Goal: Task Accomplishment & Management: Complete application form

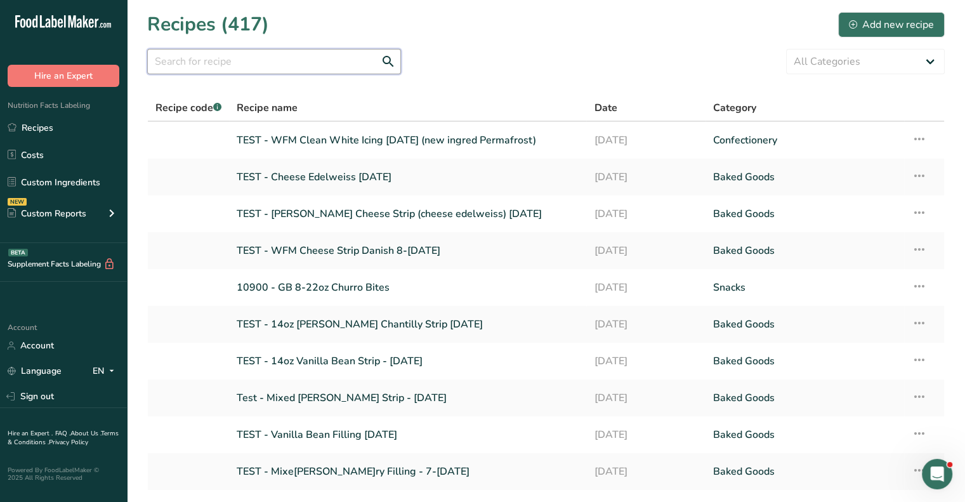
click at [206, 60] on input "text" at bounding box center [274, 61] width 254 height 25
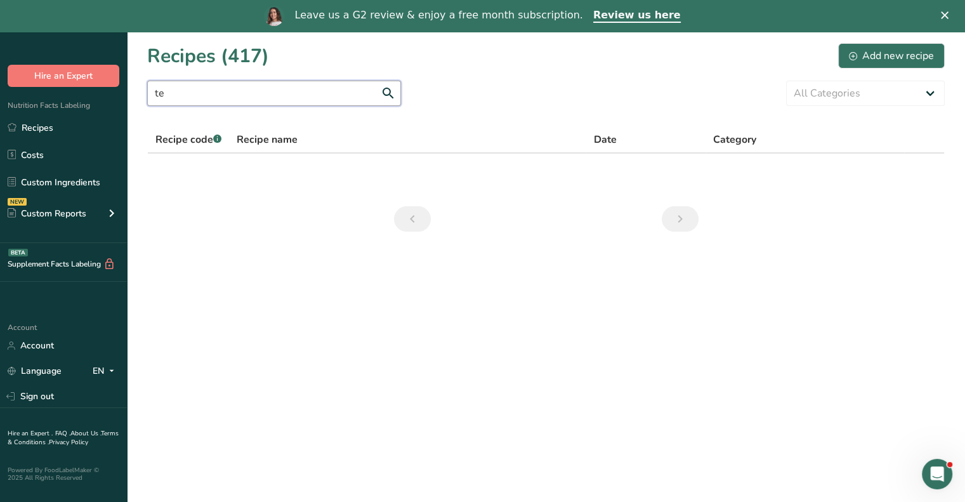
type input "t"
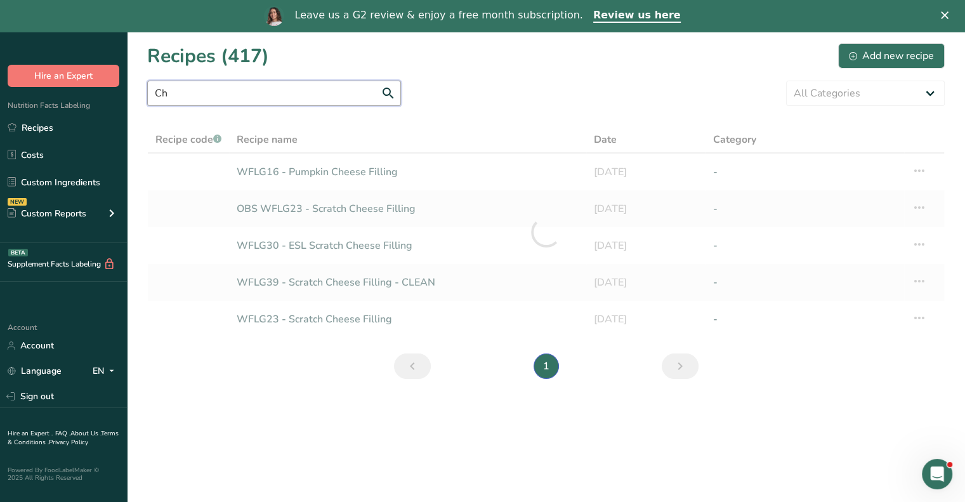
type input "C"
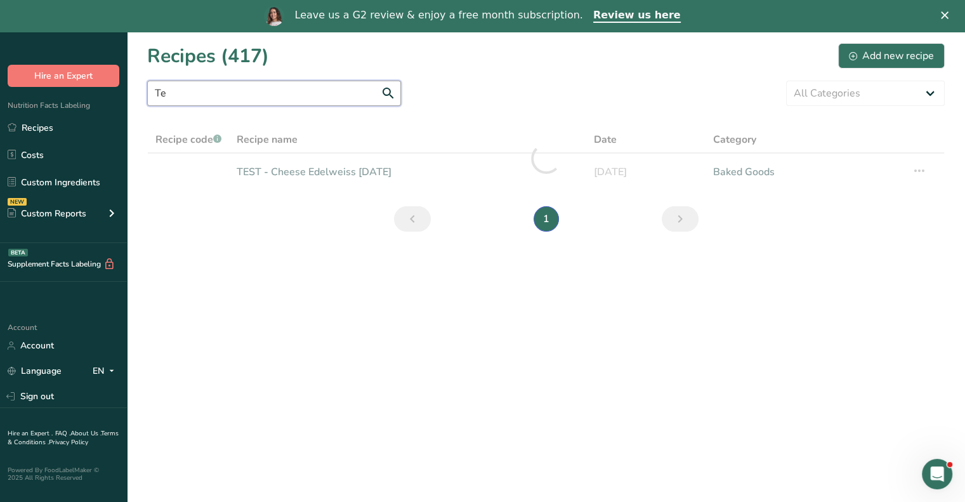
type input "T"
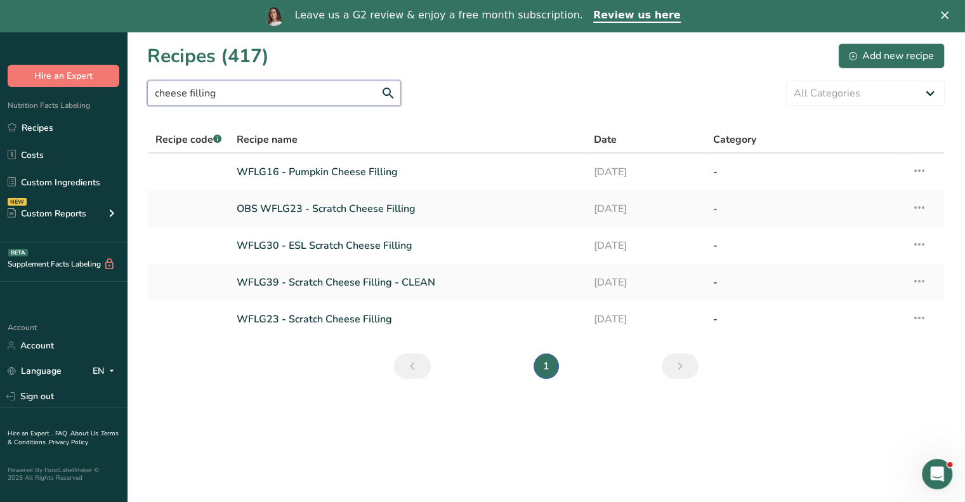
type input "cheese filling"
click at [873, 58] on div "Add new recipe" at bounding box center [891, 55] width 85 height 15
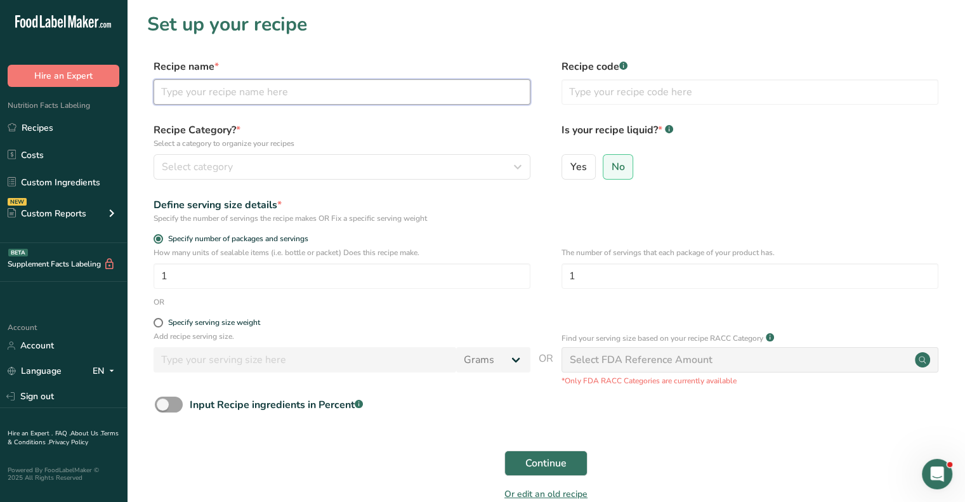
click at [291, 96] on input "text" at bounding box center [342, 91] width 377 height 25
type input "TEST - Cheese Filling [DATE]"
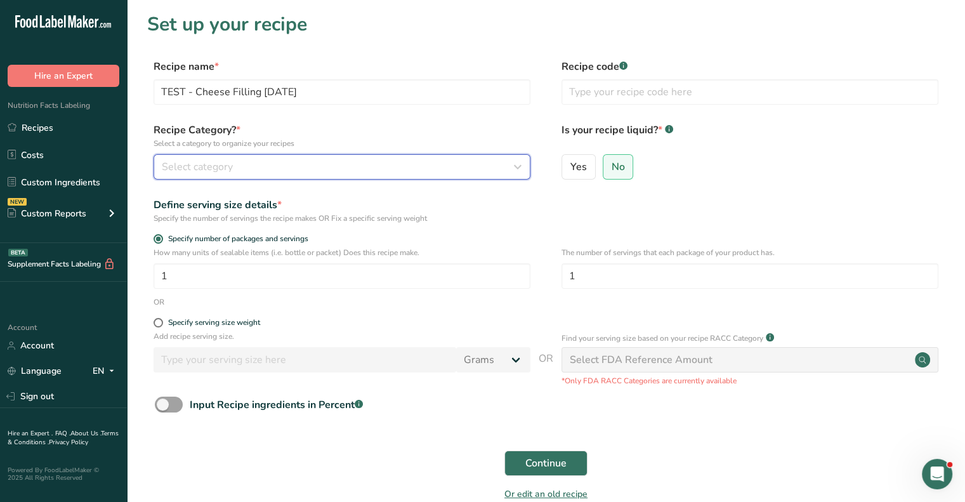
click at [193, 164] on span "Select category" at bounding box center [197, 166] width 71 height 15
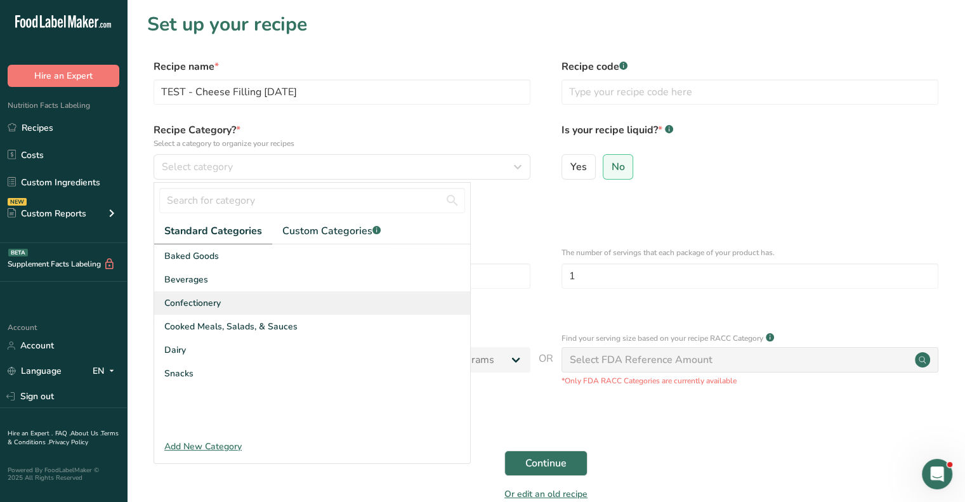
click at [208, 311] on div "Confectionery" at bounding box center [312, 302] width 316 height 23
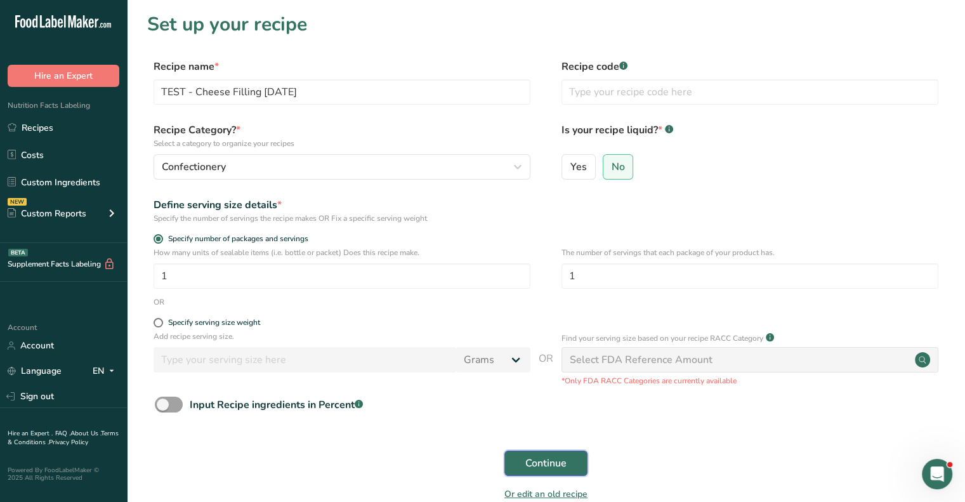
click at [559, 467] on span "Continue" at bounding box center [545, 462] width 41 height 15
click at [167, 407] on span at bounding box center [169, 404] width 28 height 16
click at [163, 407] on input "Input Recipe ingredients in Percent .a-a{fill:#347362;}.b-a{fill:#fff;}" at bounding box center [159, 404] width 8 height 8
checkbox input "true"
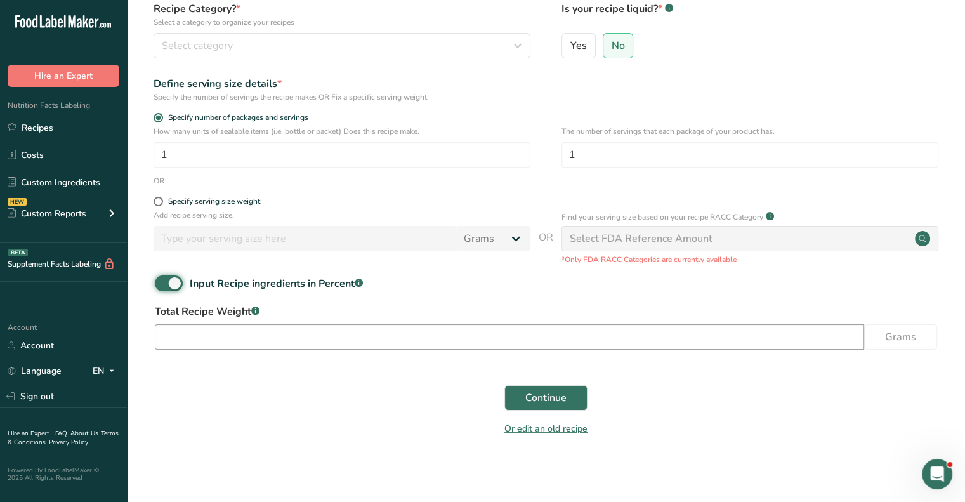
scroll to position [124, 0]
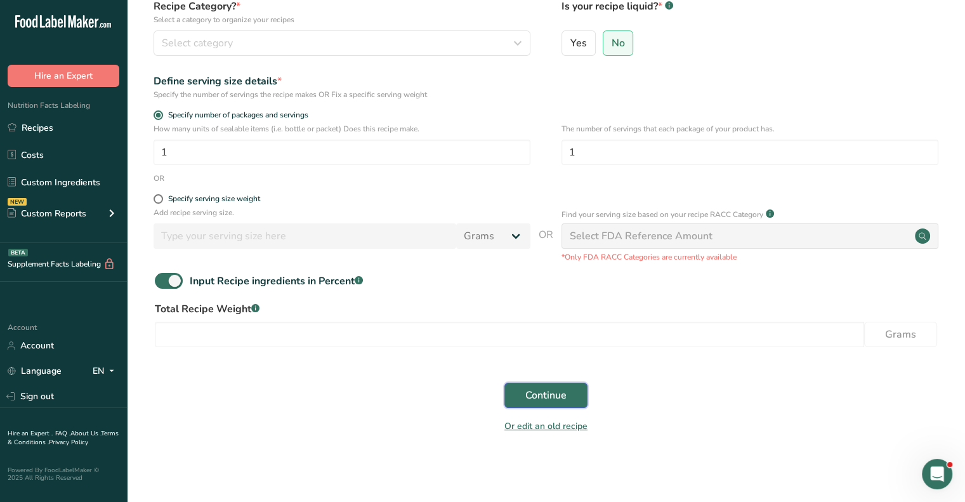
click at [540, 400] on span "Continue" at bounding box center [545, 395] width 41 height 15
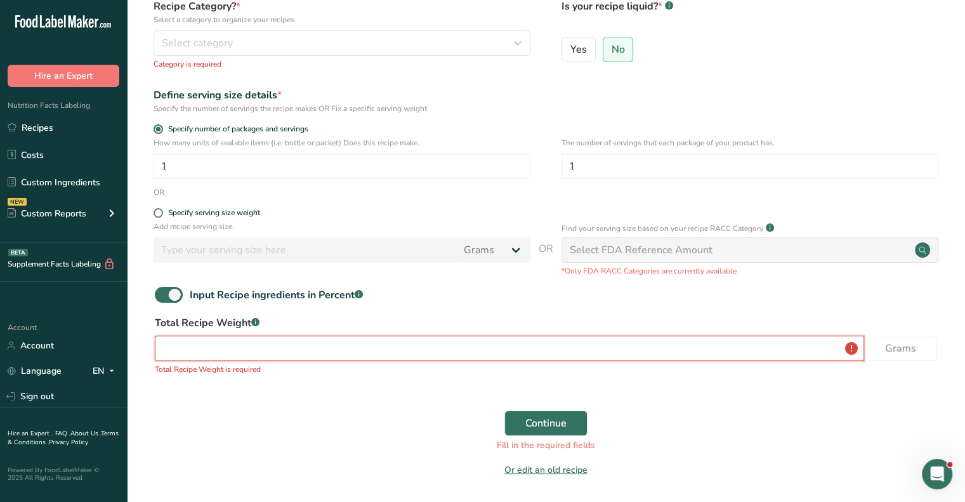
click at [212, 339] on input "number" at bounding box center [509, 348] width 709 height 25
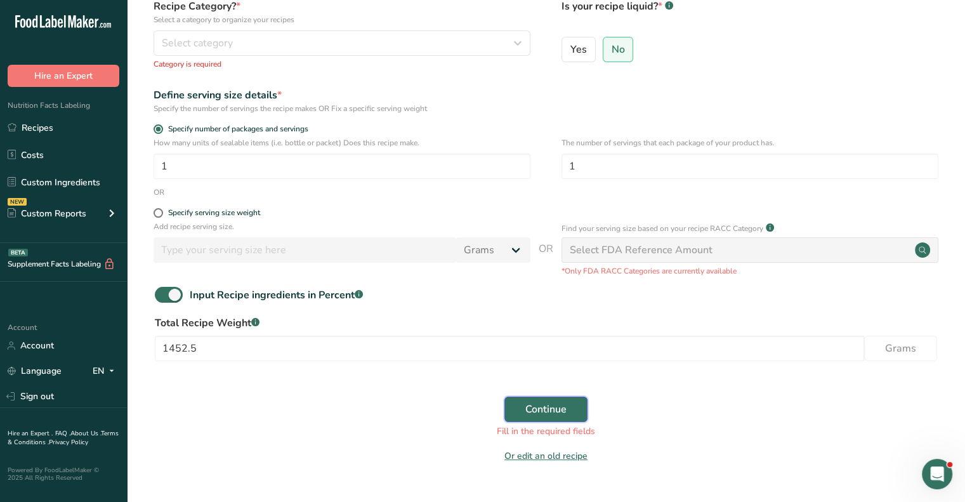
click at [525, 419] on button "Continue" at bounding box center [545, 408] width 83 height 25
click at [573, 405] on button "Continue" at bounding box center [545, 408] width 83 height 25
click at [323, 351] on input "1452.5" at bounding box center [509, 348] width 709 height 25
click at [212, 341] on input "1452.5" at bounding box center [509, 348] width 709 height 25
click at [219, 350] on input "1452.5" at bounding box center [509, 348] width 709 height 25
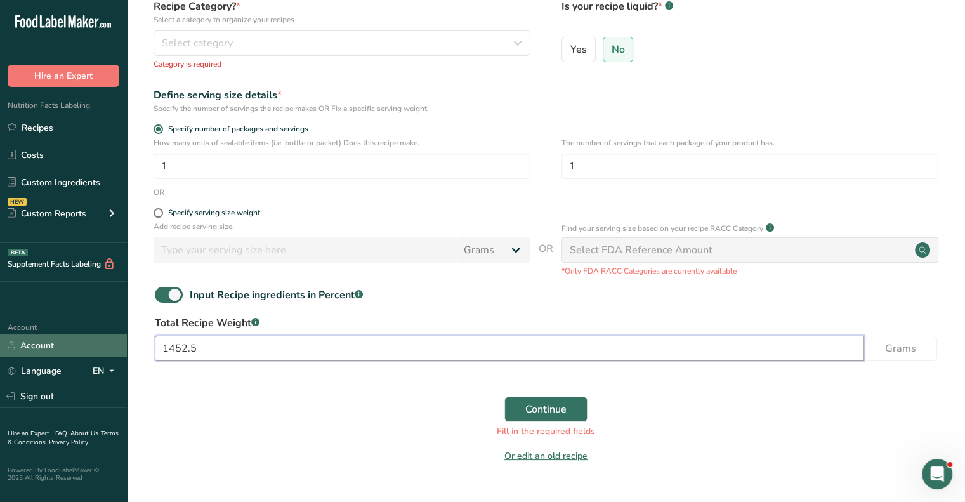
drag, startPoint x: 238, startPoint y: 350, endPoint x: 121, endPoint y: 355, distance: 117.4
click at [121, 355] on div ".a-20{fill:#fff;} Hire an Expert Nutrition Facts Labeling Recipes Costs Custom …" at bounding box center [482, 196] width 965 height 669
click at [197, 352] on input "1452.5" at bounding box center [509, 348] width 709 height 25
drag, startPoint x: 205, startPoint y: 348, endPoint x: 156, endPoint y: 347, distance: 48.8
click at [156, 347] on input "1452.5" at bounding box center [509, 348] width 709 height 25
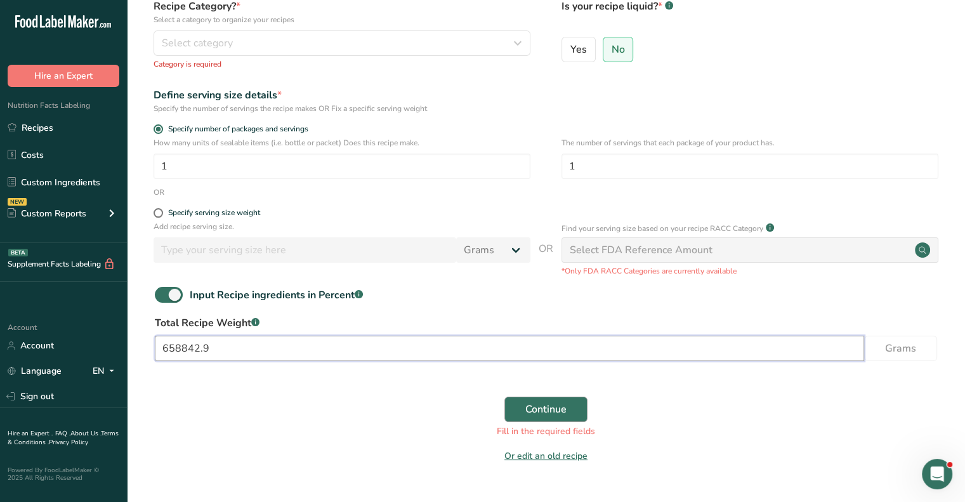
type input "658842.9"
click at [564, 408] on span "Continue" at bounding box center [545, 409] width 41 height 15
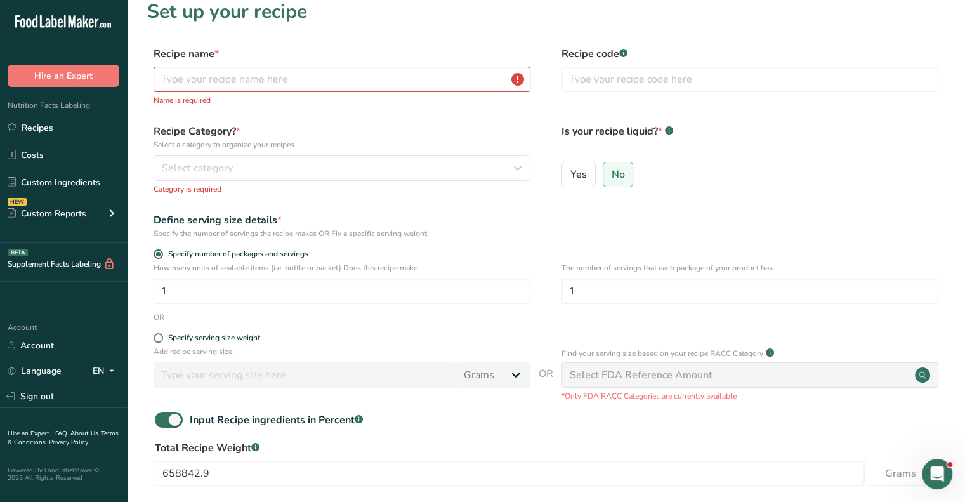
scroll to position [11, 0]
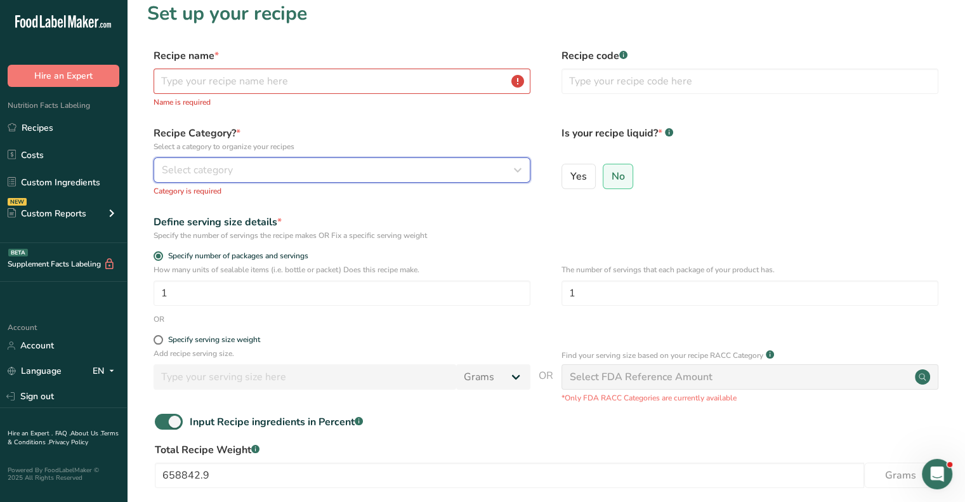
click at [181, 164] on span "Select category" at bounding box center [197, 169] width 71 height 15
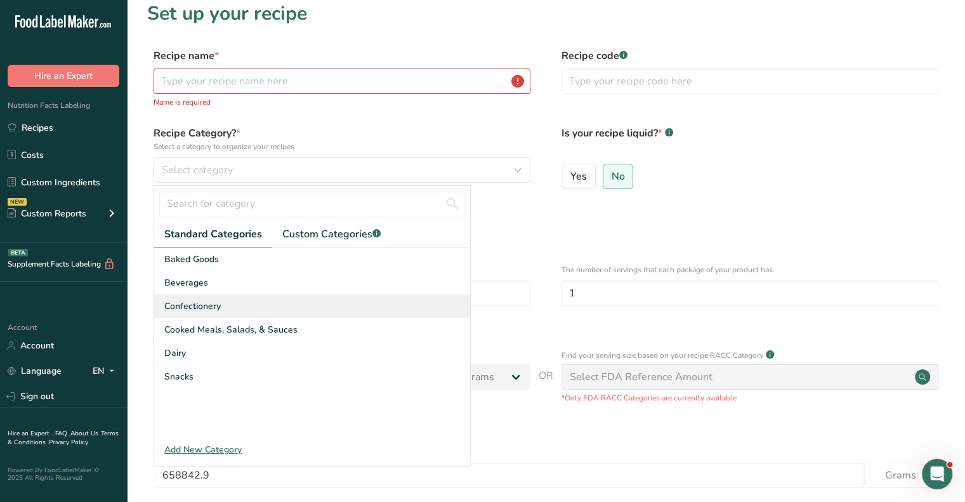
click at [185, 301] on span "Confectionery" at bounding box center [192, 305] width 56 height 13
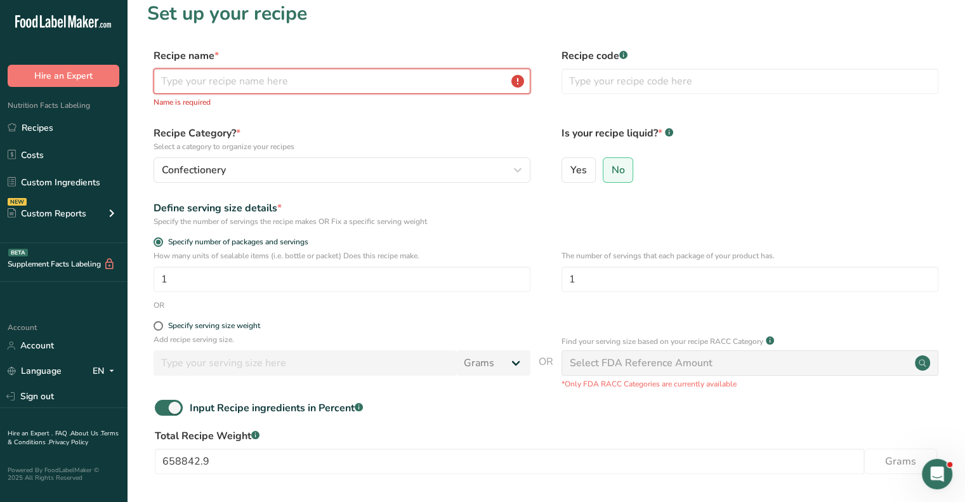
click at [186, 81] on input "text" at bounding box center [342, 81] width 377 height 25
type input "TEST - Cheese Filling [DATE]"
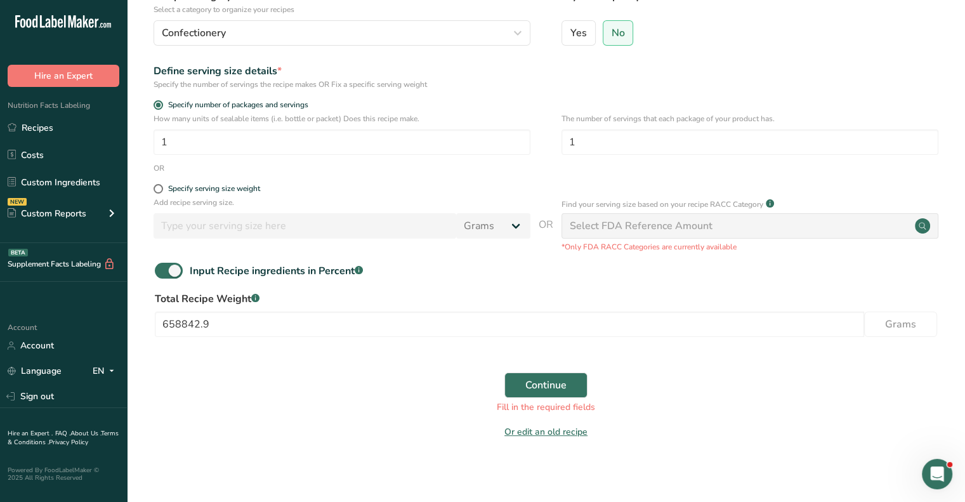
scroll to position [140, 0]
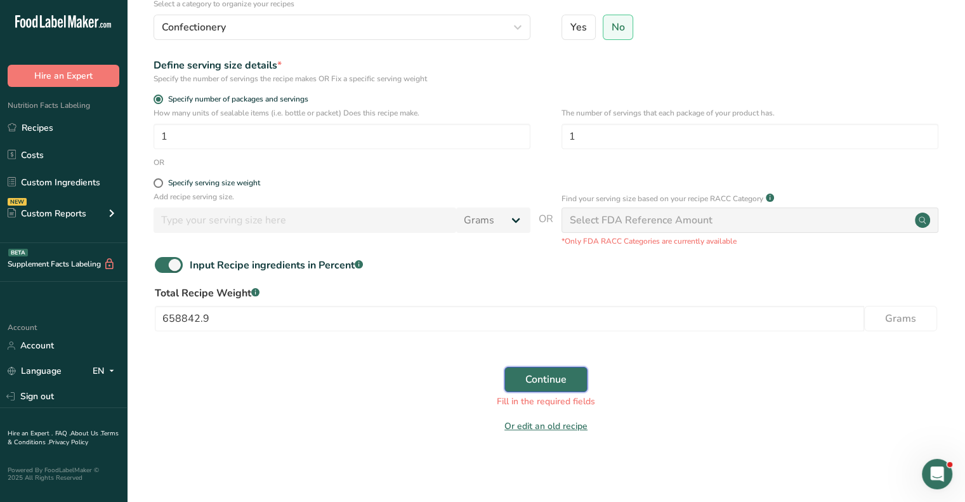
click at [549, 375] on span "Continue" at bounding box center [545, 379] width 41 height 15
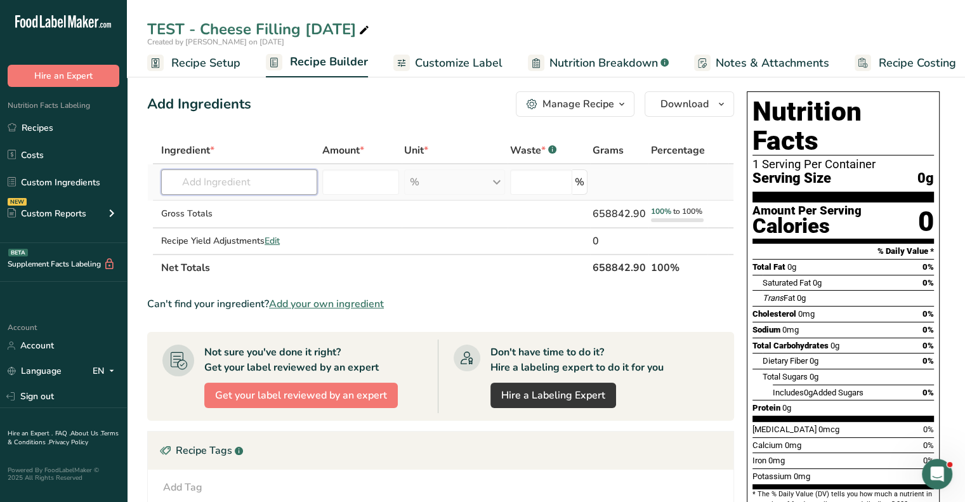
click at [195, 180] on input "text" at bounding box center [239, 181] width 156 height 25
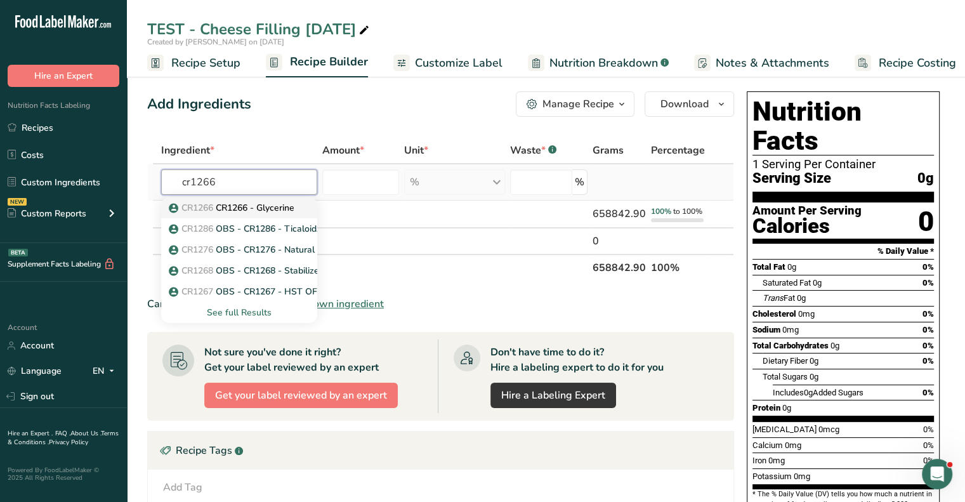
type input "cr1266"
click at [229, 213] on p "CR1266 CR1266 - Glycerine" at bounding box center [232, 207] width 123 height 13
type input "CR1266 - Glycerine"
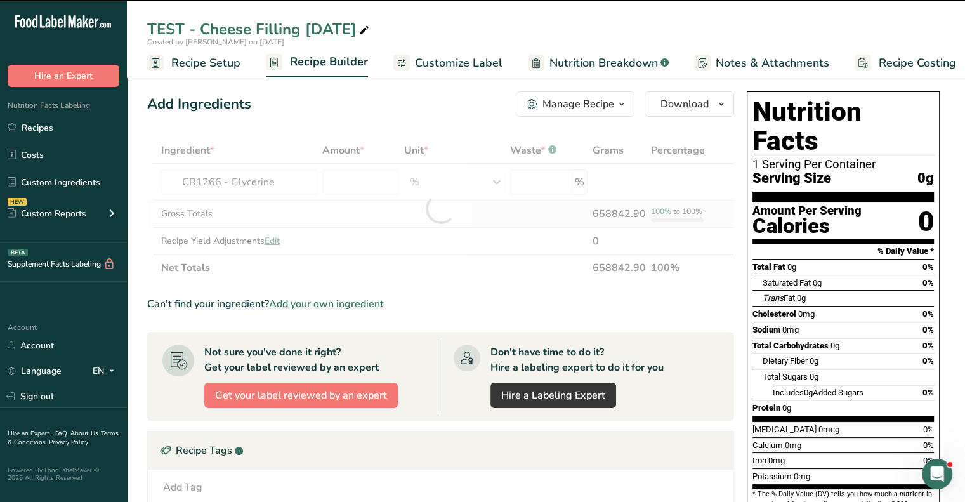
type input "0"
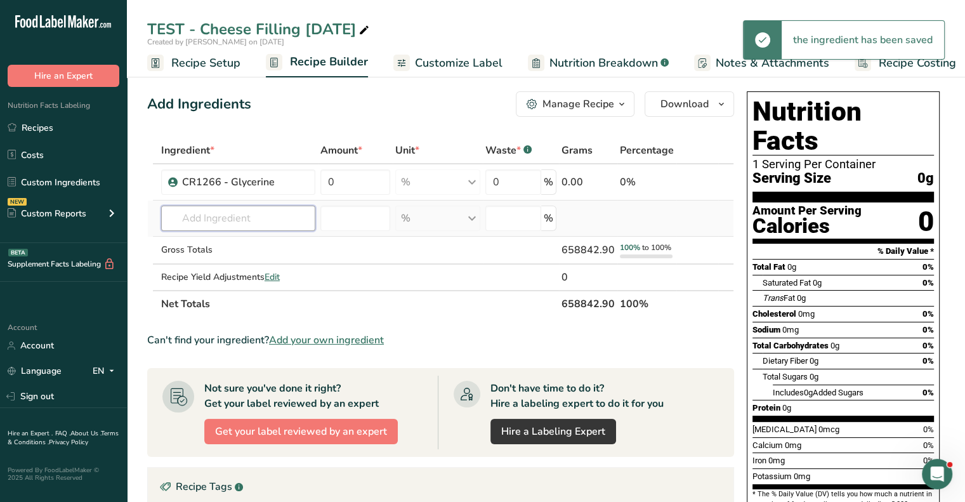
click at [226, 222] on input "text" at bounding box center [238, 218] width 154 height 25
type input "v"
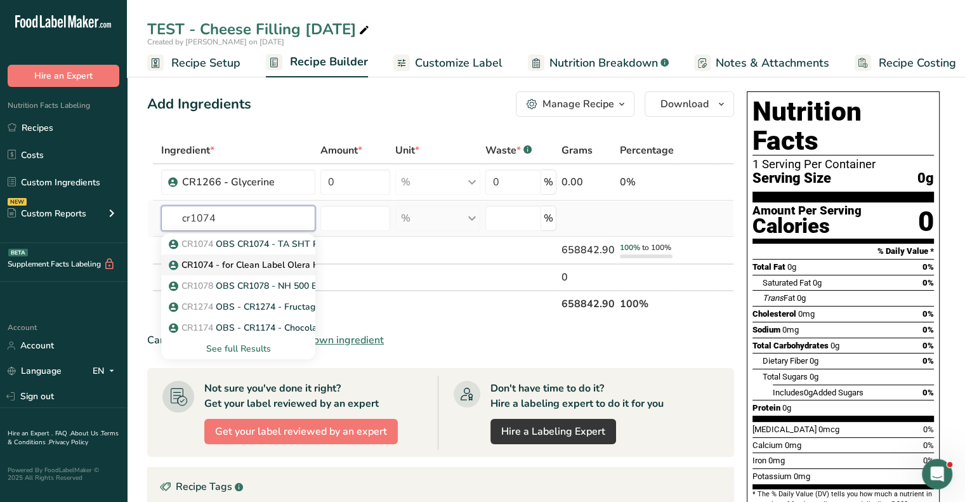
type input "cr1074"
click at [226, 266] on p "CR1074 - for Clean Label Olera High Ratio Cake & Icing Shortening" at bounding box center [313, 264] width 284 height 13
type input "CR1074 - for Clean Label Olera High Ratio Cake & Icing Shortening"
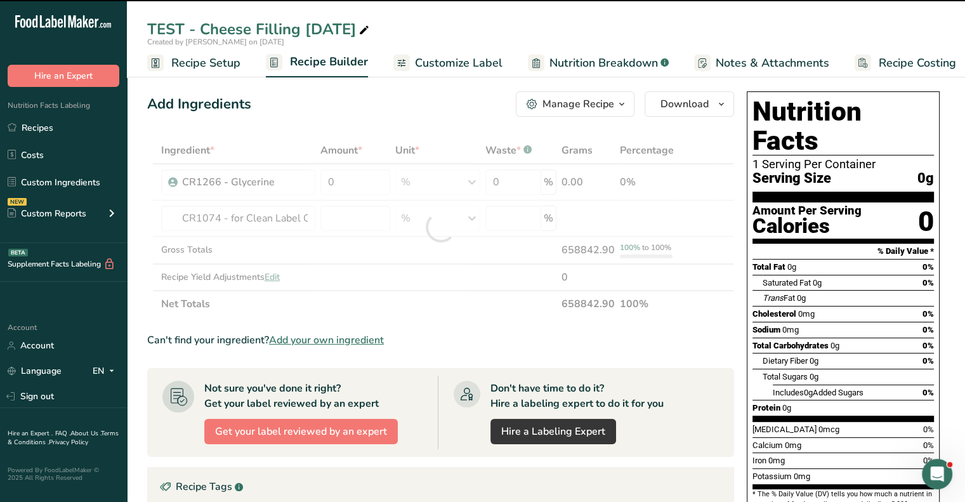
type input "0"
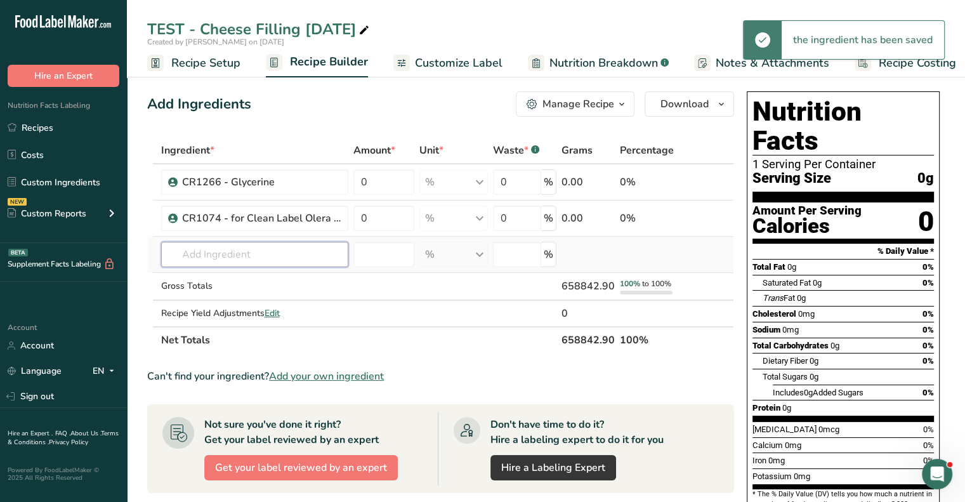
click at [226, 254] on input "text" at bounding box center [254, 254] width 187 height 25
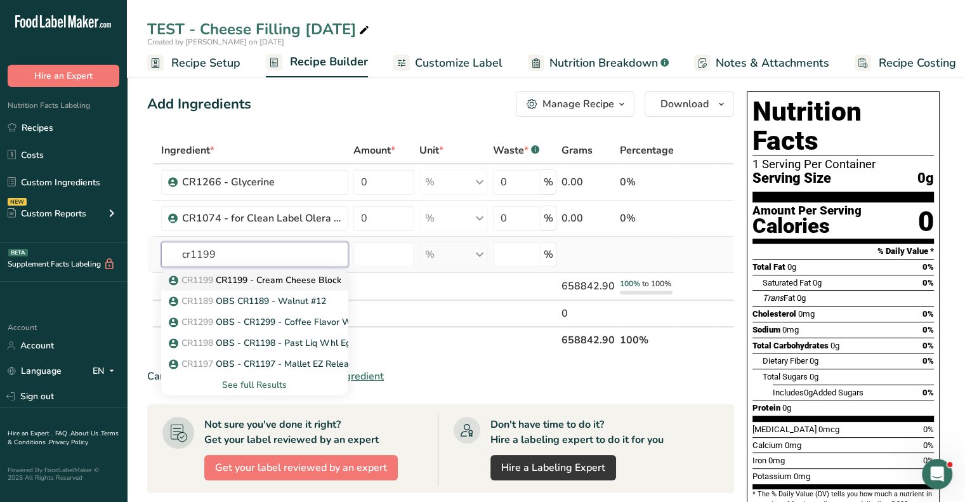
type input "cr1199"
click at [228, 278] on p "CR1199 CR1199 - Cream Cheese Block" at bounding box center [256, 279] width 170 height 13
type input "CR1199 - Cream Cheese Block"
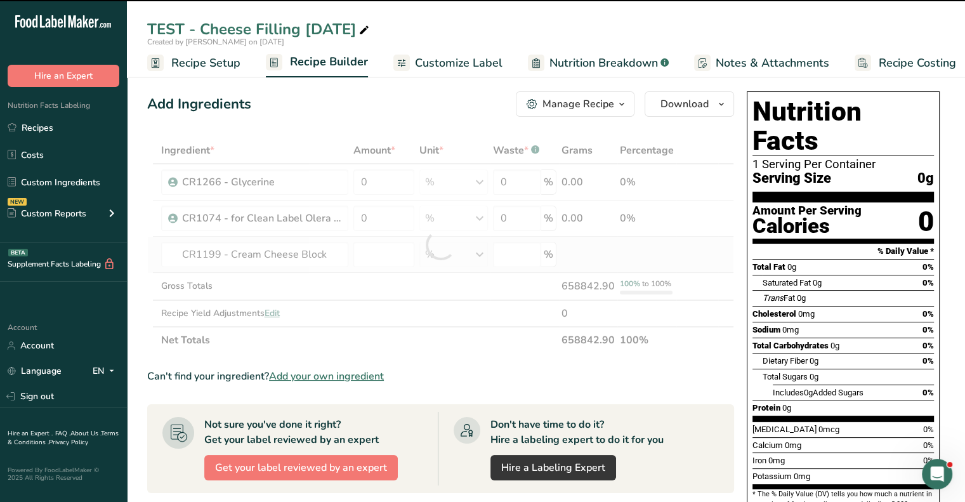
type input "0"
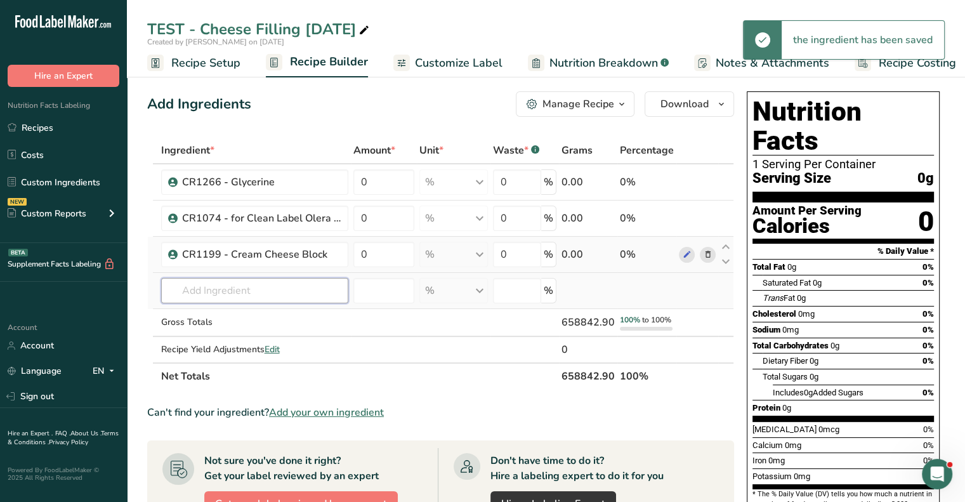
click at [228, 294] on input "text" at bounding box center [254, 290] width 187 height 25
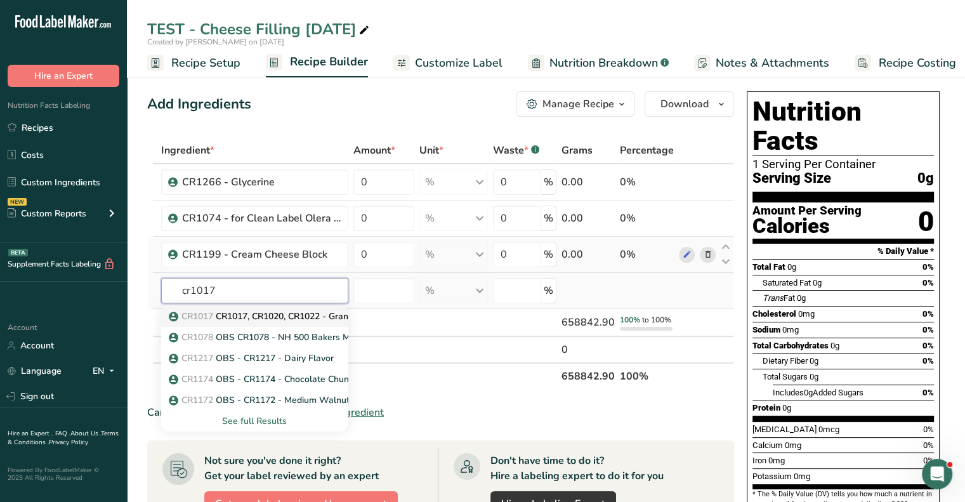
type input "cr1017"
click at [219, 315] on p "CR1017 CR1017, CR1020, CR1022 - Granulated Sugar, Extra Fine, Sanding" at bounding box center [327, 316] width 312 height 13
type input "CR1017, CR1020, CR1022 - Granulated Sugar, Extra Fine, Sanding"
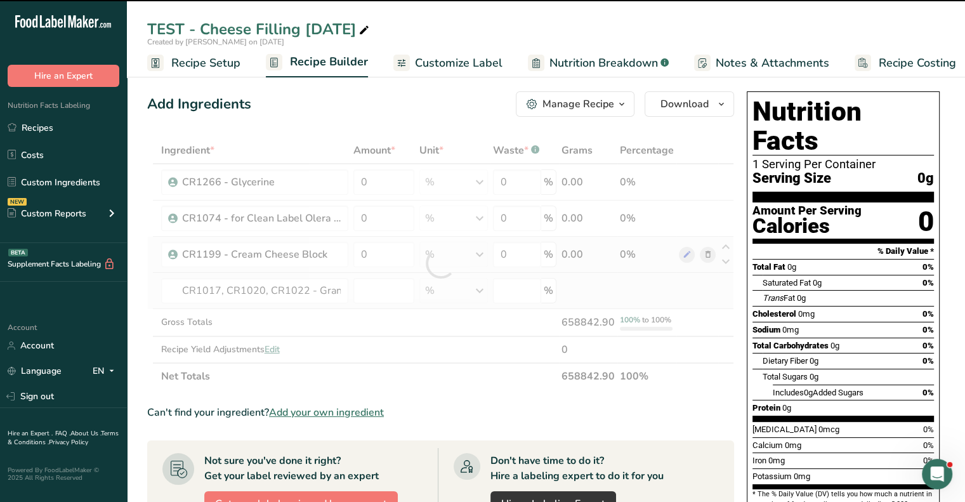
type input "0"
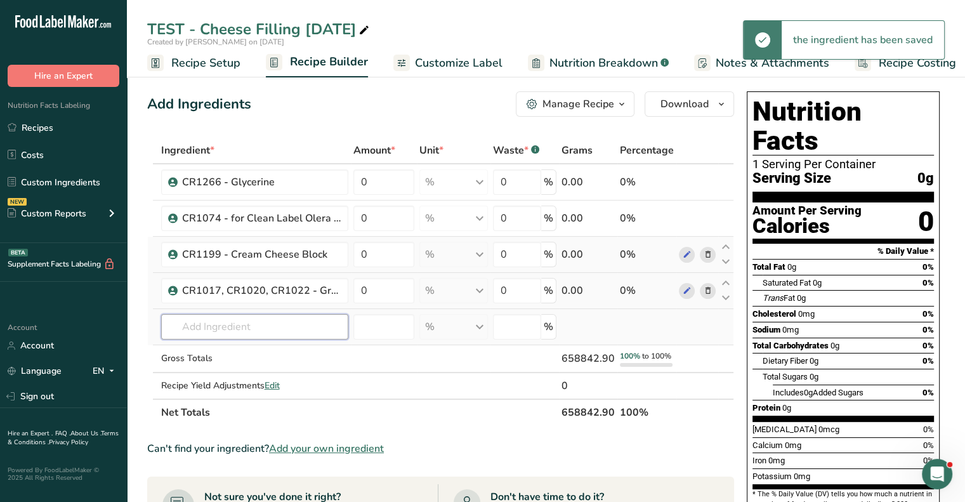
click at [218, 323] on input "text" at bounding box center [254, 326] width 187 height 25
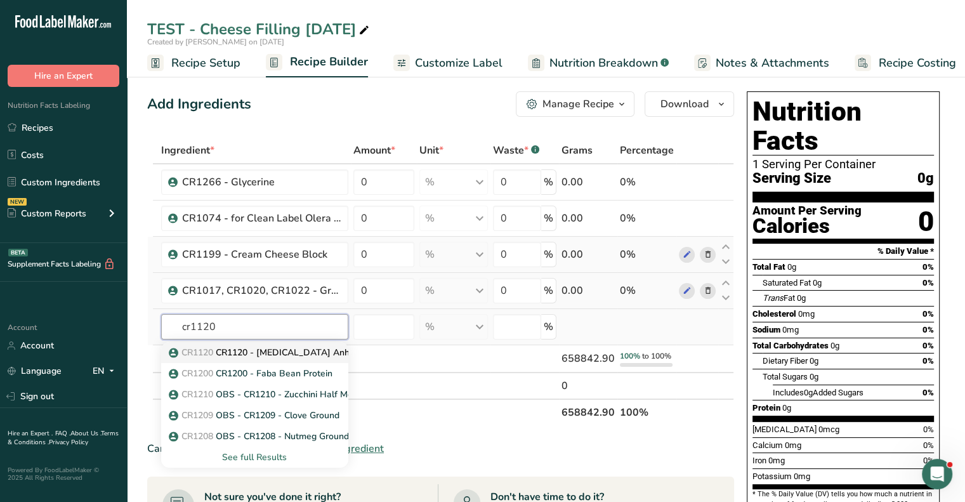
type input "cr1120"
click at [219, 346] on p "CR1120 CR1120 - [MEDICAL_DATA] Anhydrous" at bounding box center [274, 352] width 206 height 13
type input "CR1120 - [MEDICAL_DATA] Anhydrous"
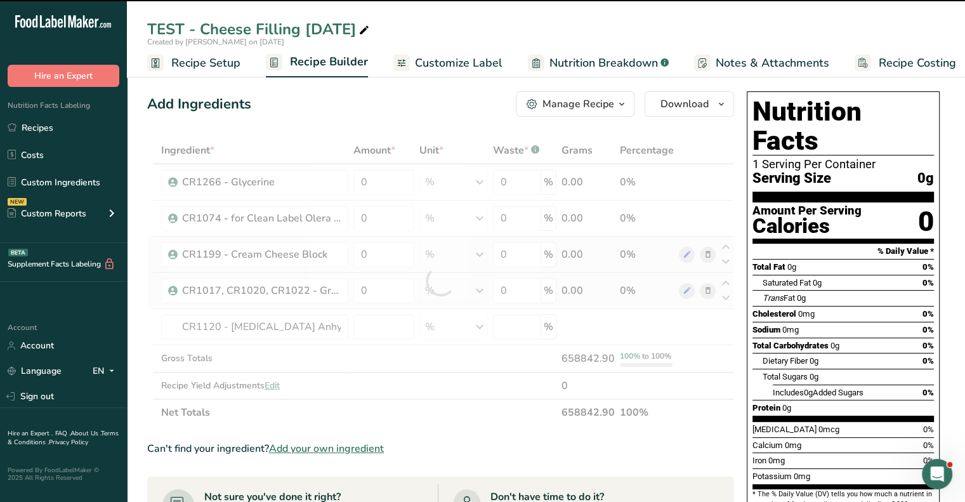
type input "0"
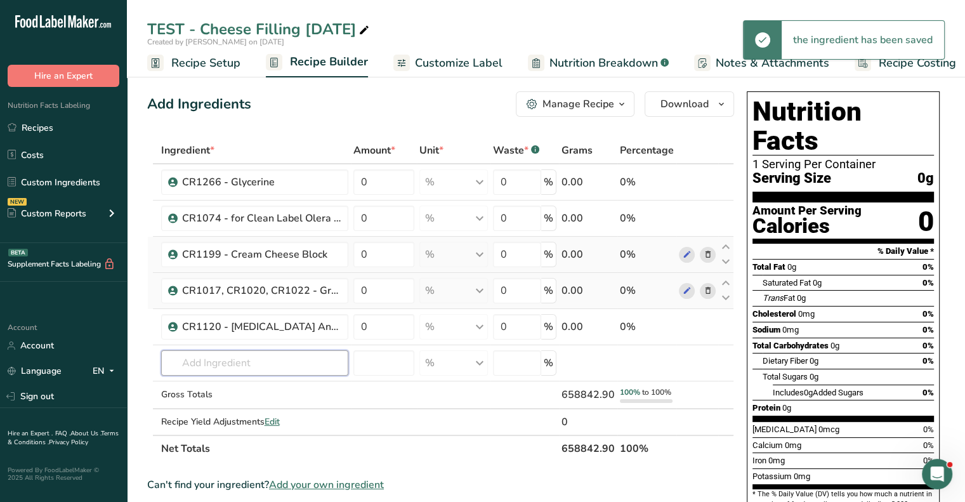
click at [220, 357] on input "text" at bounding box center [254, 362] width 187 height 25
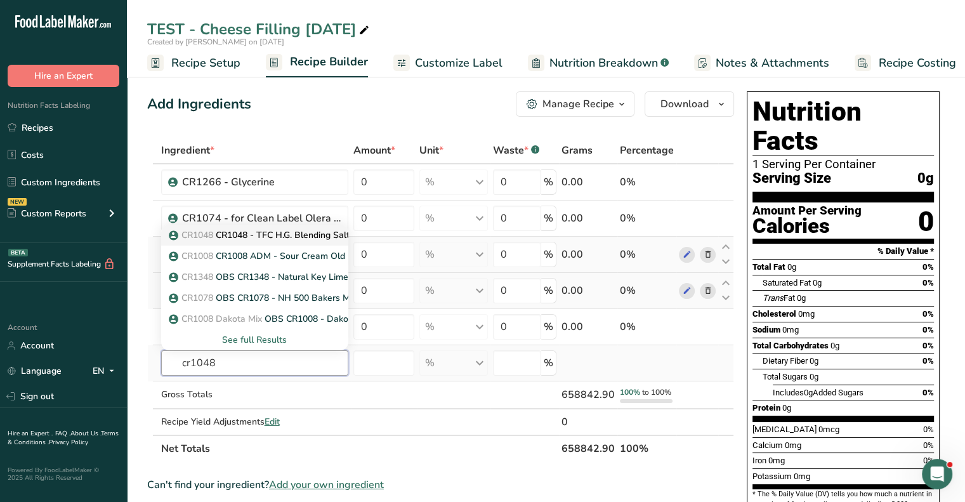
type input "cr1048"
click at [254, 233] on p "CR1048 CR1048 - TFC H.G. Blending Salts" at bounding box center [262, 234] width 183 height 13
type input "CR1048 - TFC H.G. Blending Salts"
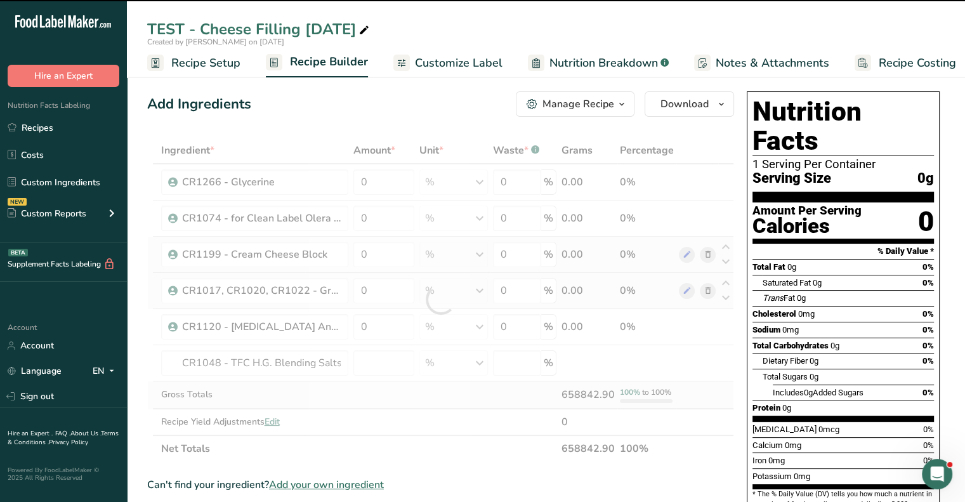
type input "0"
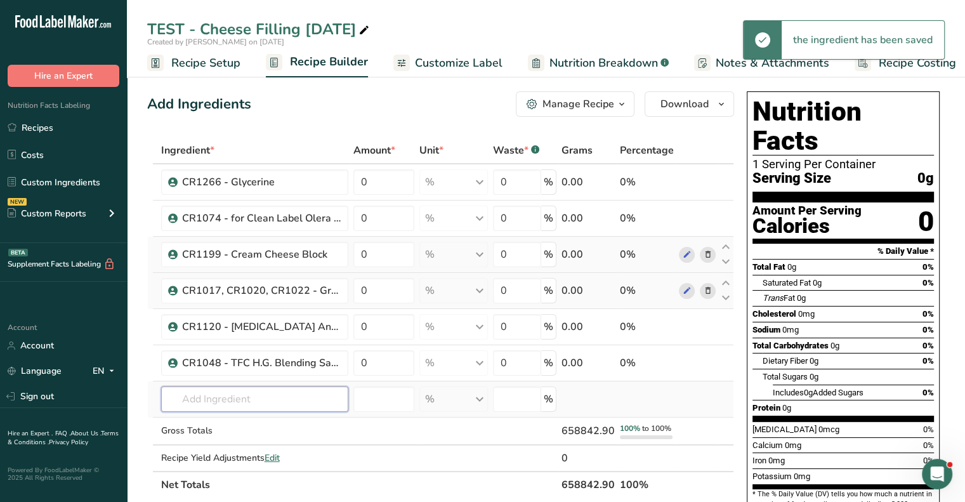
click at [219, 398] on input "text" at bounding box center [254, 398] width 187 height 25
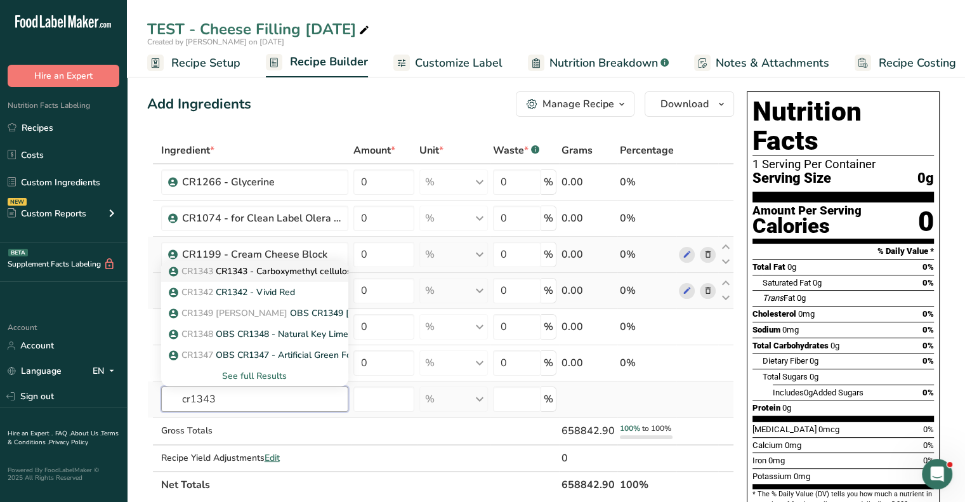
type input "cr1343"
click at [261, 271] on p "CR1343 CR1343 - Carboxymethyl celluloseÂ (CMC)" at bounding box center [280, 271] width 219 height 13
type input "CR1343 - Carboxymethyl celluloseÂ (CMC)"
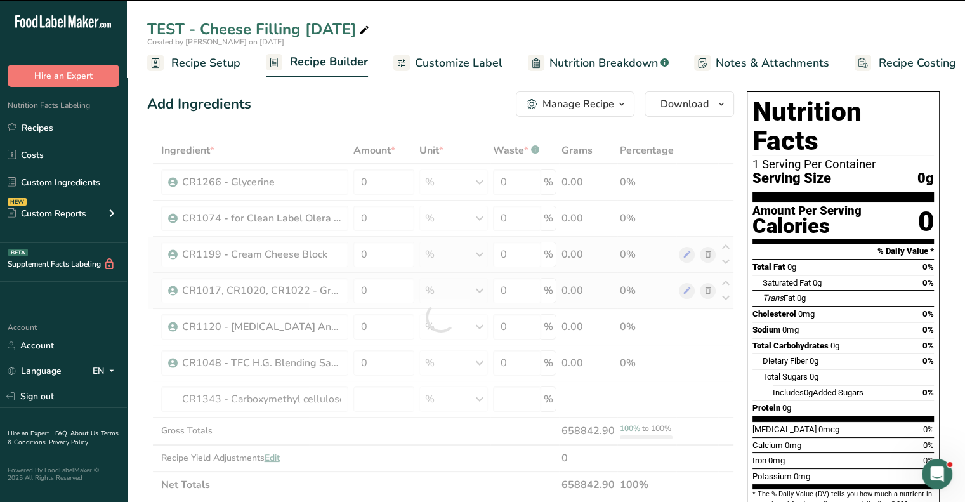
type input "0"
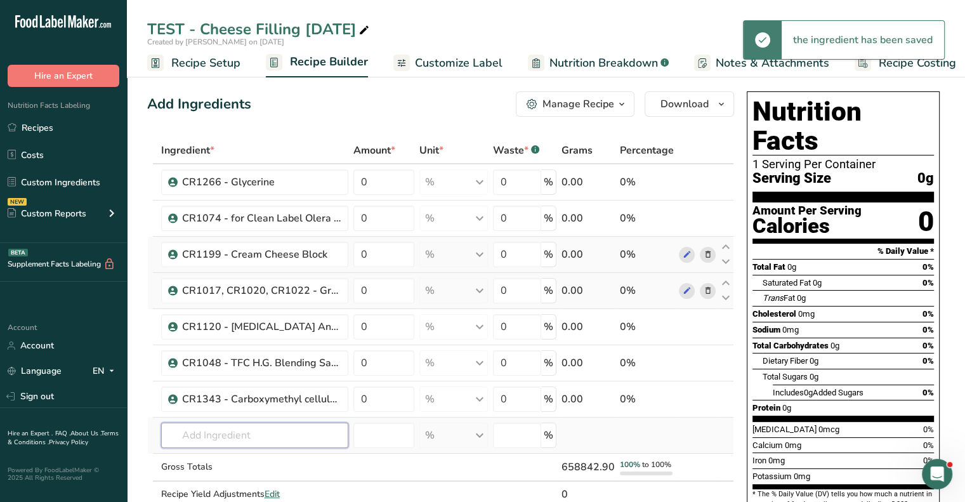
click at [209, 423] on input "text" at bounding box center [254, 434] width 187 height 25
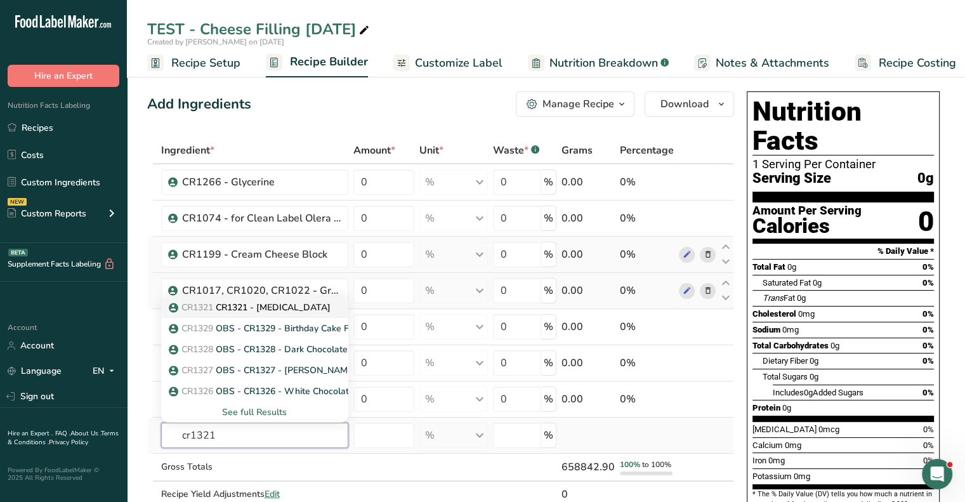
type input "cr1321"
click at [225, 310] on p "CR1321 CR1321 - [MEDICAL_DATA]" at bounding box center [250, 307] width 159 height 13
type input "CR1321 - [MEDICAL_DATA]"
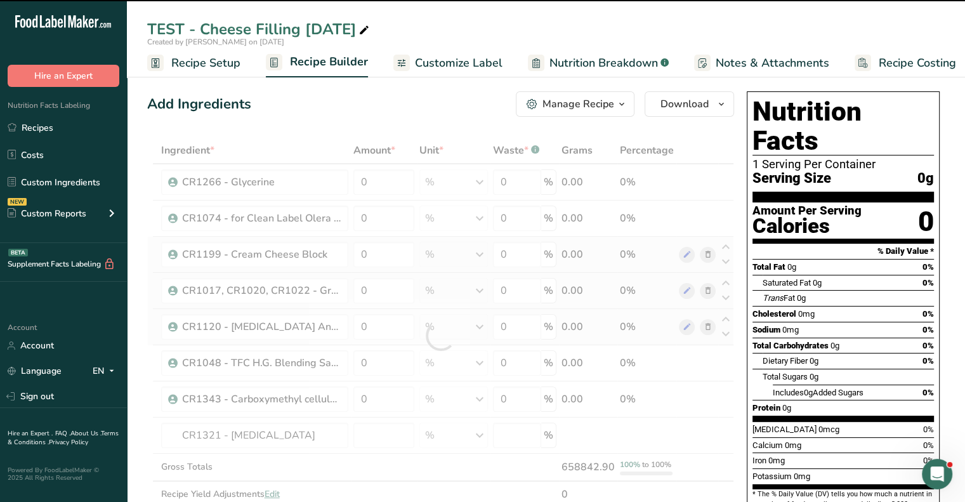
type input "0"
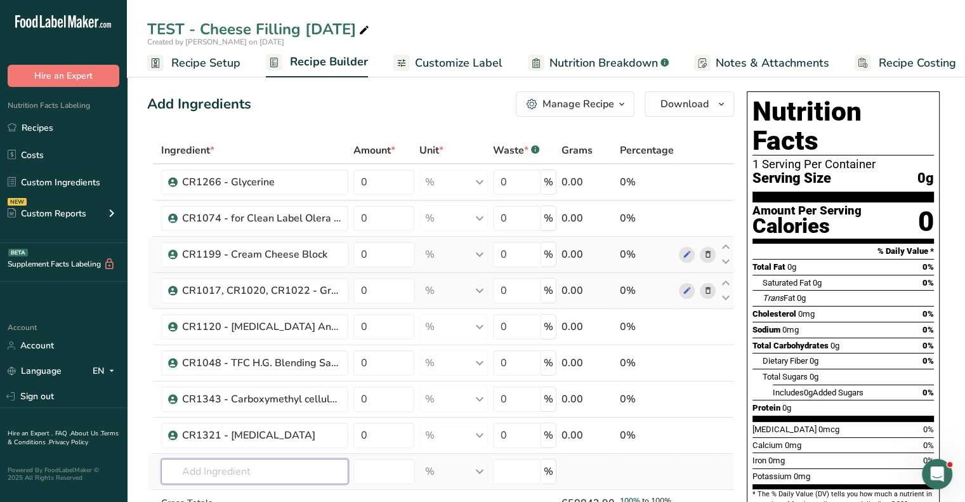
click at [221, 474] on input "text" at bounding box center [254, 471] width 187 height 25
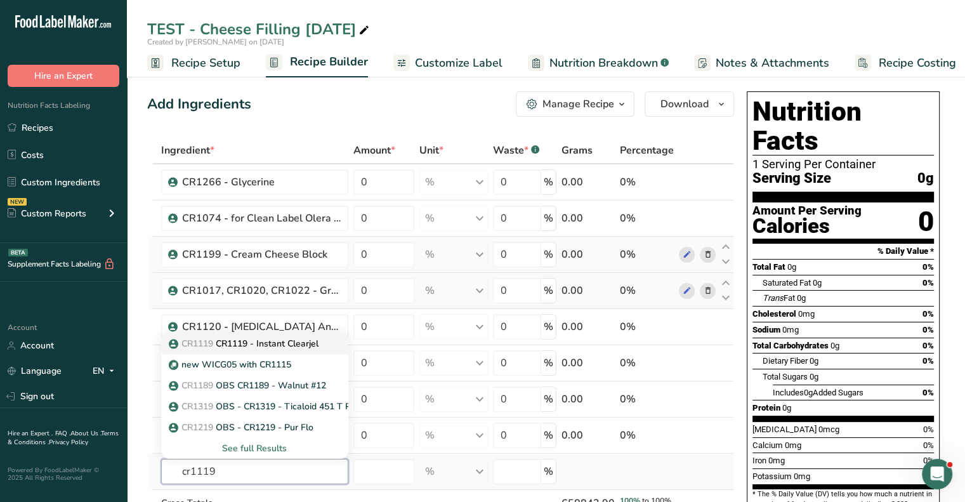
type input "cr1119"
click at [208, 339] on span "CR1119" at bounding box center [197, 343] width 32 height 12
type input "CR1119 - Instant Clearjel"
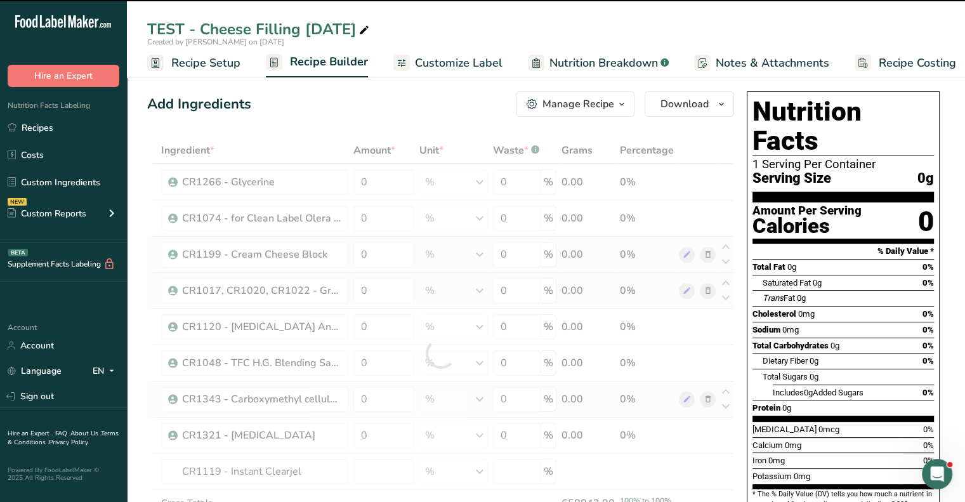
type input "0"
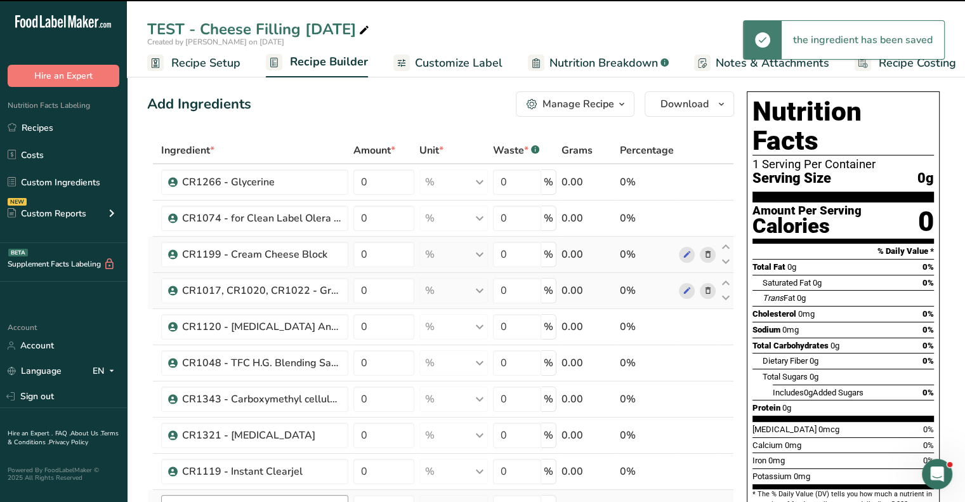
scroll to position [127, 0]
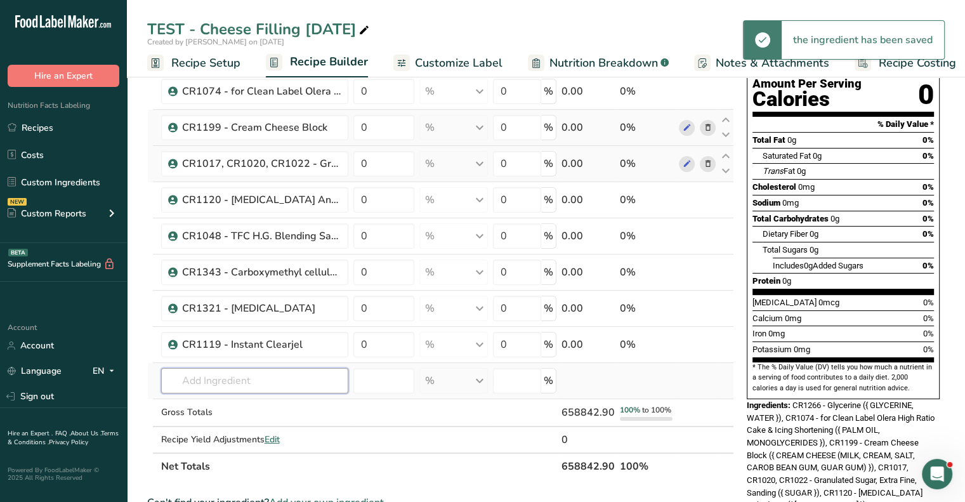
click at [247, 373] on input "text" at bounding box center [254, 380] width 187 height 25
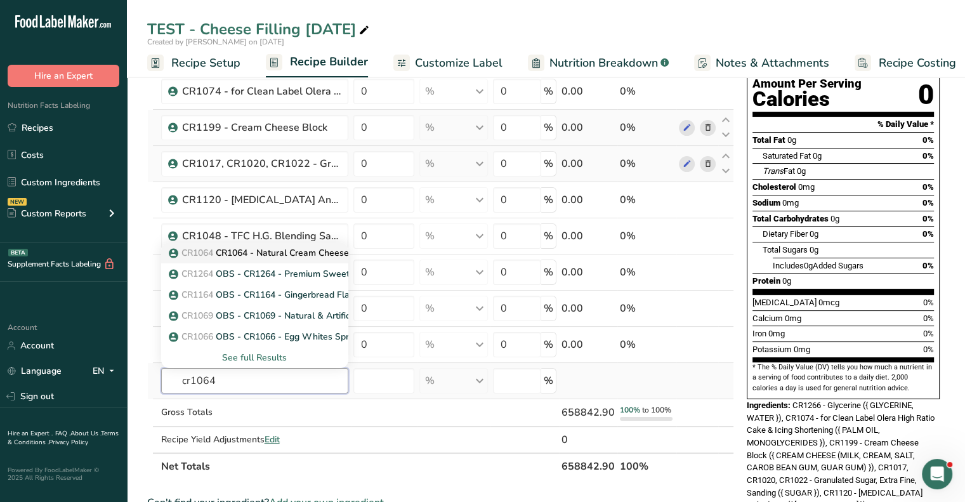
type input "cr1064"
click at [254, 249] on p "CR1064 CR1064 - Natural Cream Cheese Flavor 26-053-1" at bounding box center [294, 252] width 246 height 13
type input "CR1064 - Natural Cream Cheese Flavor 26-053-1"
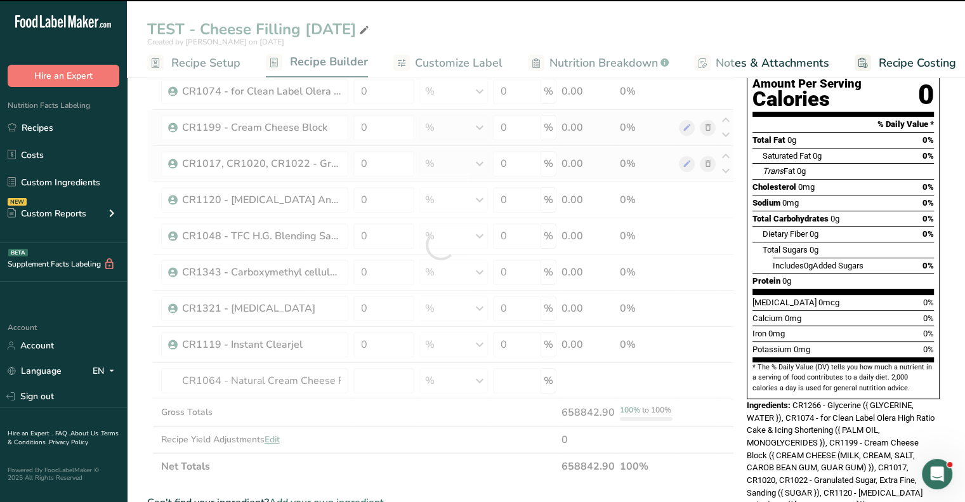
type input "0"
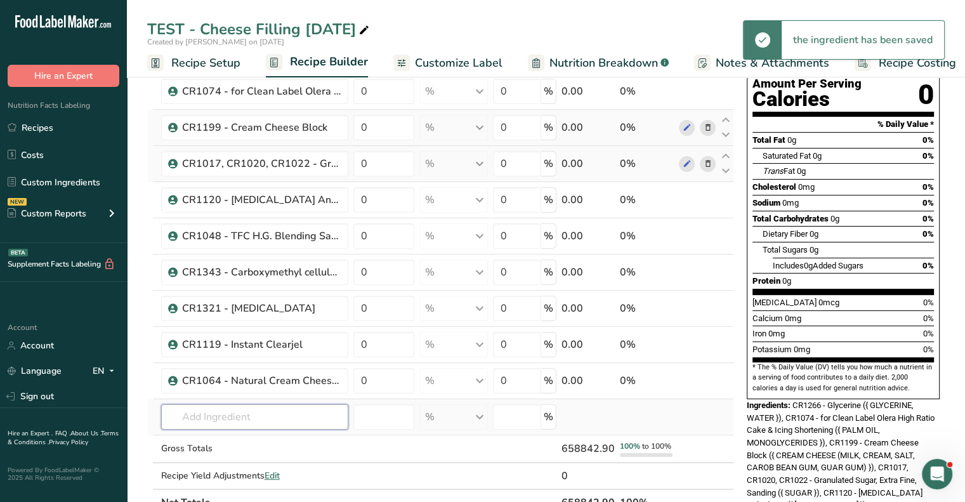
click at [218, 422] on input "text" at bounding box center [254, 416] width 187 height 25
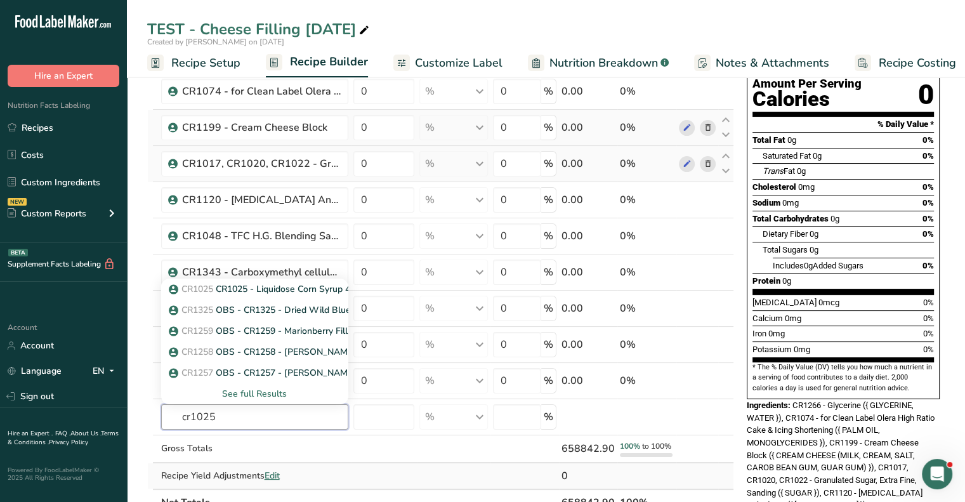
type input "cr1025"
click at [358, 291] on td "0" at bounding box center [384, 309] width 66 height 36
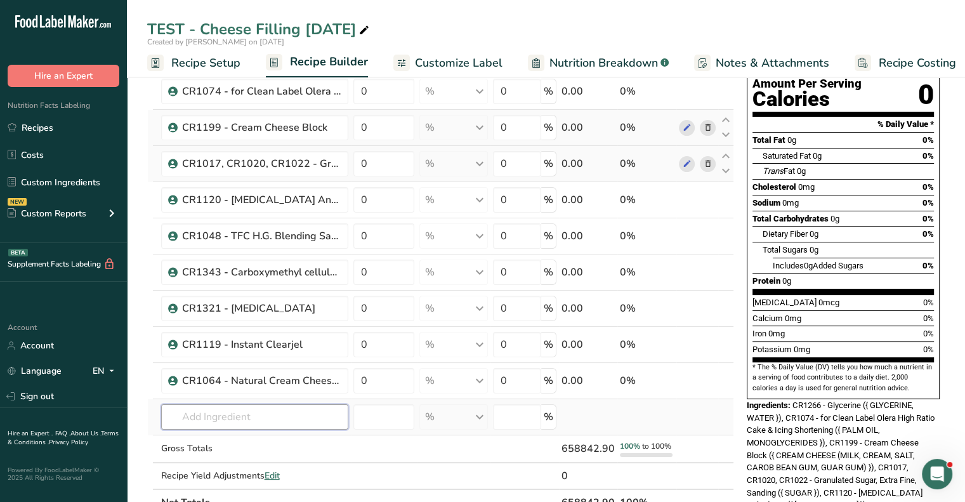
click at [210, 412] on input "text" at bounding box center [254, 416] width 187 height 25
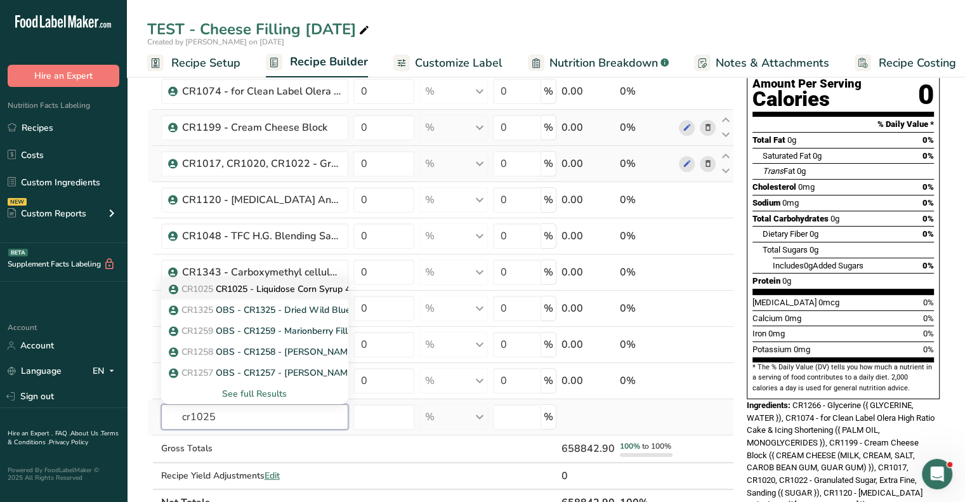
type input "cr1025"
click at [254, 285] on p "CR1025 CR1025 - Liquidose Corn Syrup 434(42DE)" at bounding box center [280, 288] width 218 height 13
type input "CR1025 - Liquidose Corn Syrup 434(42DE)"
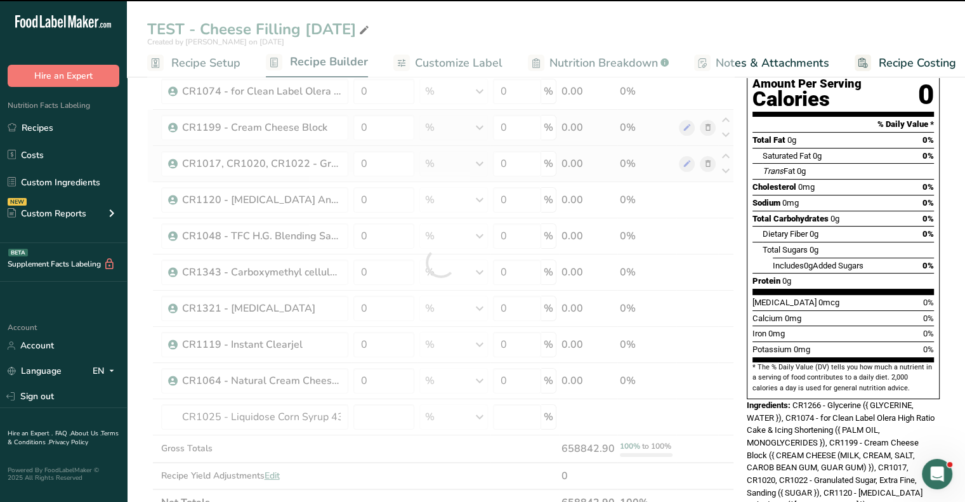
scroll to position [190, 0]
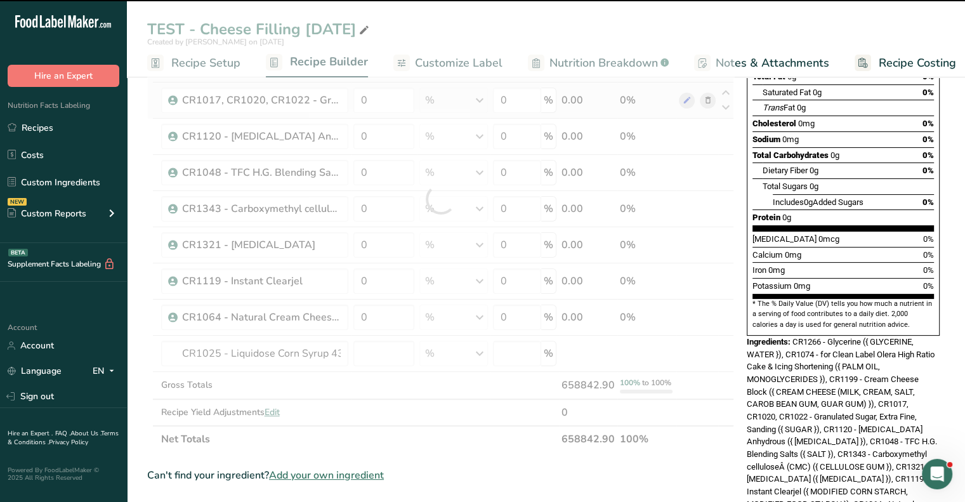
type input "0"
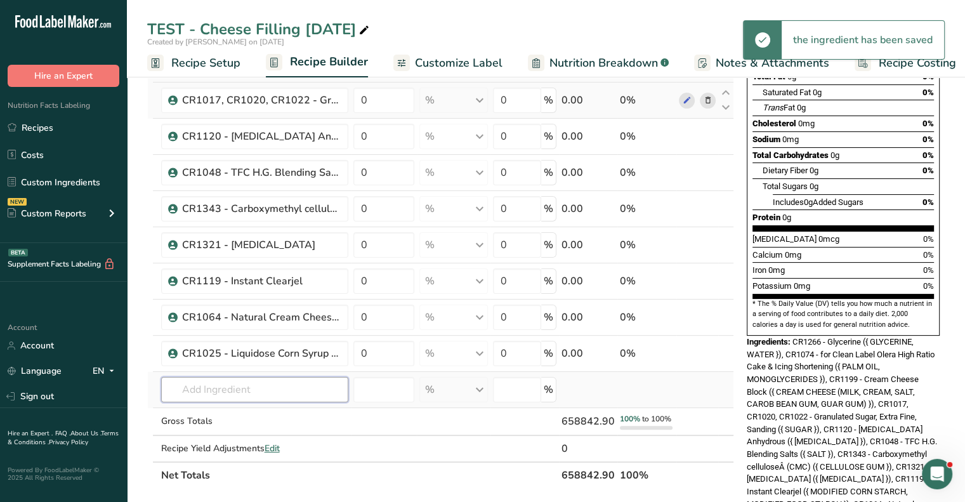
click at [237, 391] on input "text" at bounding box center [254, 389] width 187 height 25
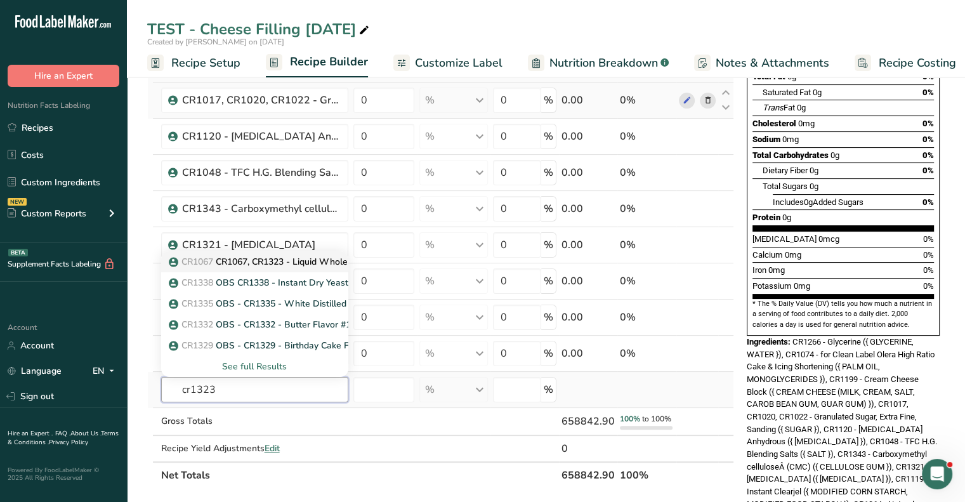
type input "cr1323"
click at [235, 258] on p "CR1067 CR1067, CR1323 - Liquid Whole Eggs" at bounding box center [270, 261] width 199 height 13
type input "CR1067, CR1323 - Liquid Whole Eggs"
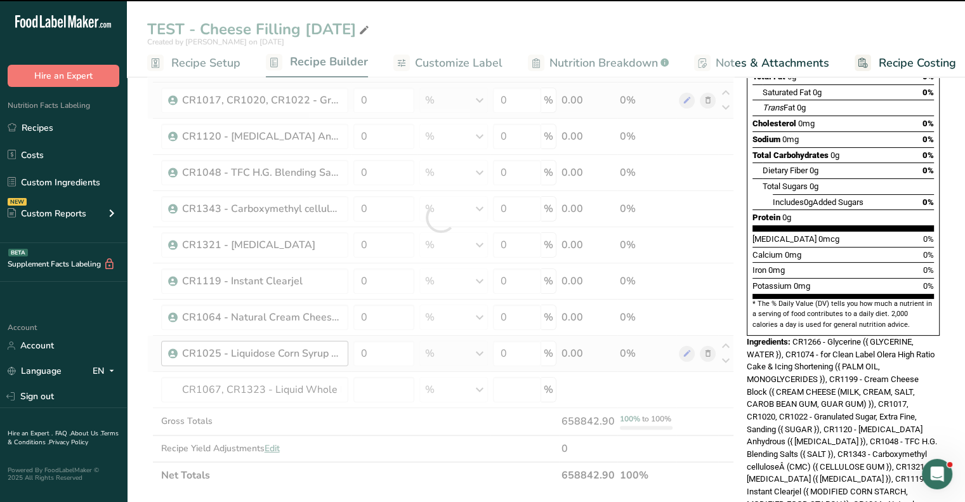
type input "0"
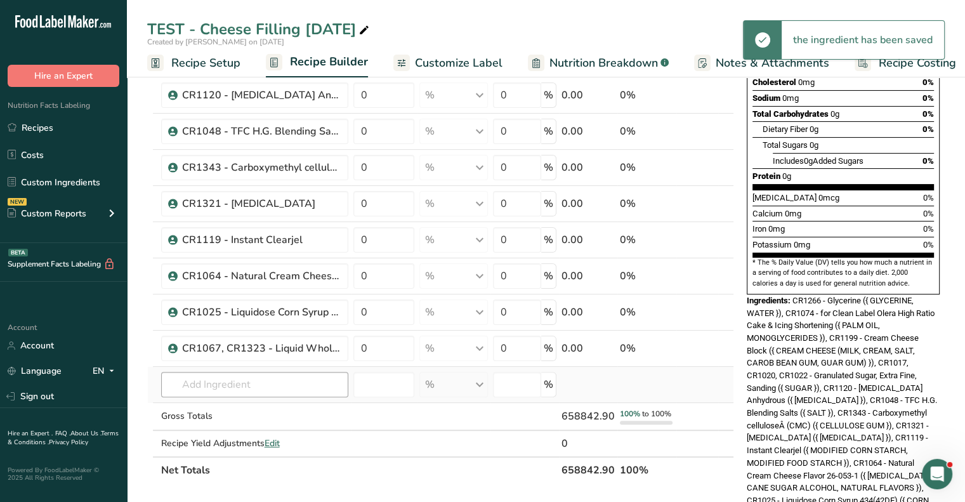
scroll to position [254, 0]
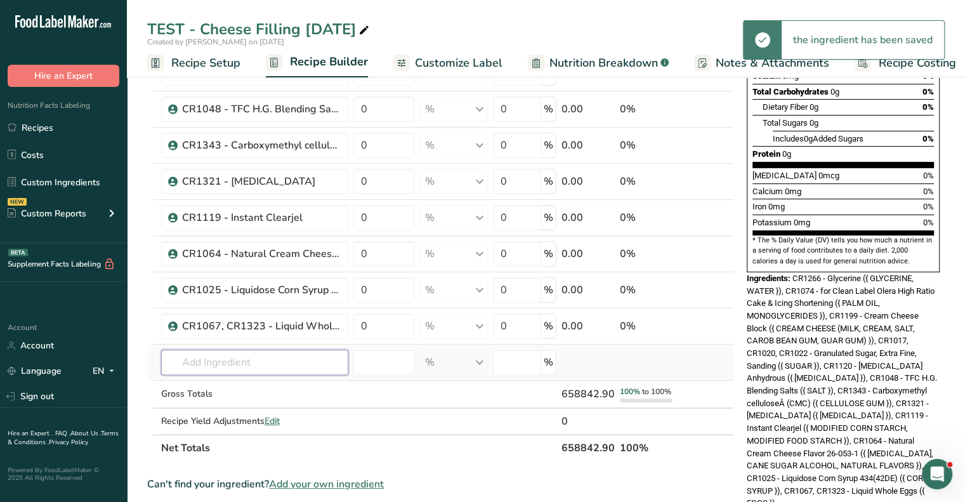
click at [204, 369] on input "text" at bounding box center [254, 362] width 187 height 25
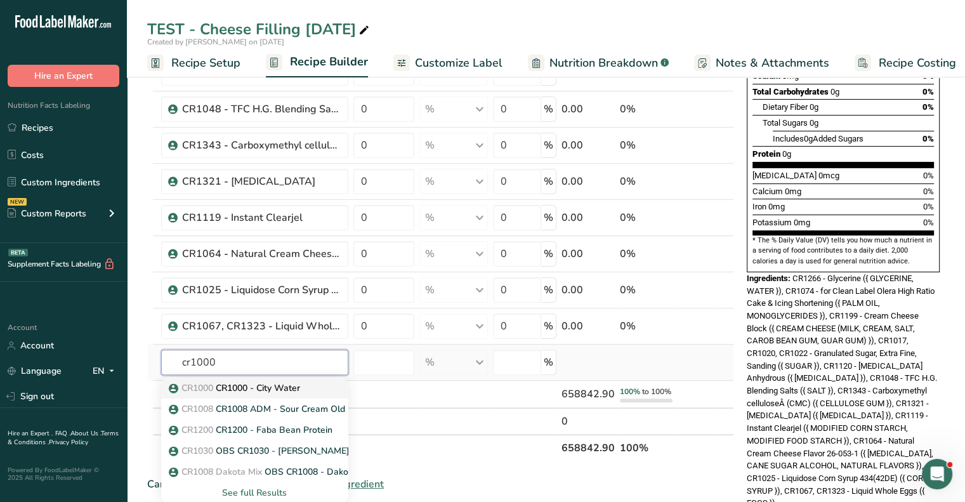
type input "cr1000"
click at [204, 382] on span "CR1000" at bounding box center [197, 388] width 32 height 12
type input "CR1000 - City Water"
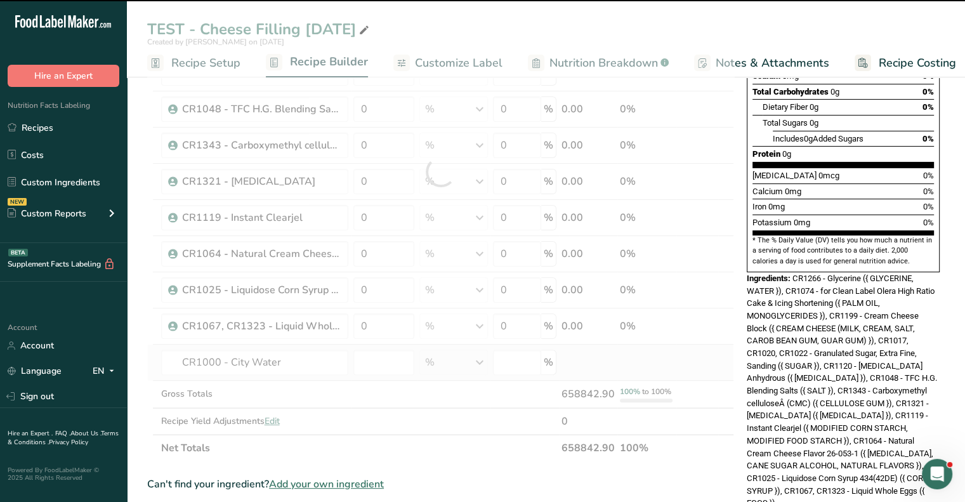
type input "0"
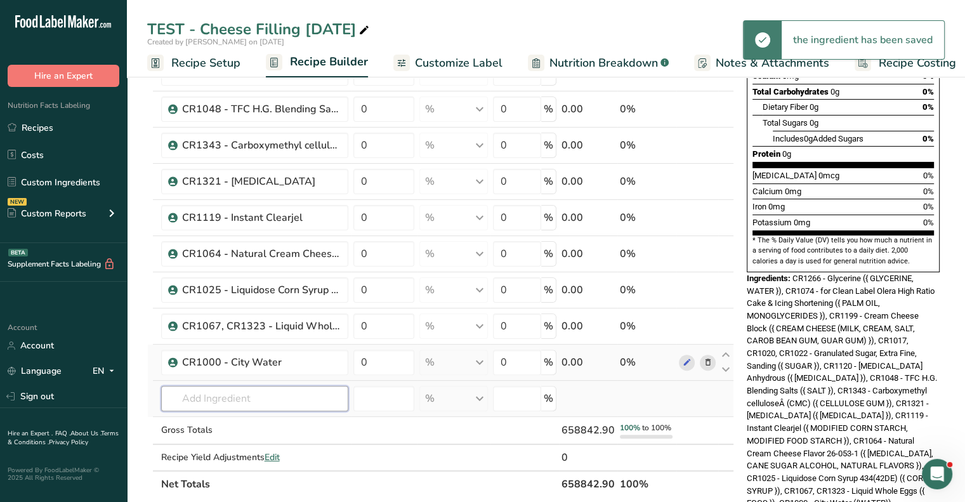
click at [209, 394] on input "text" at bounding box center [254, 398] width 187 height 25
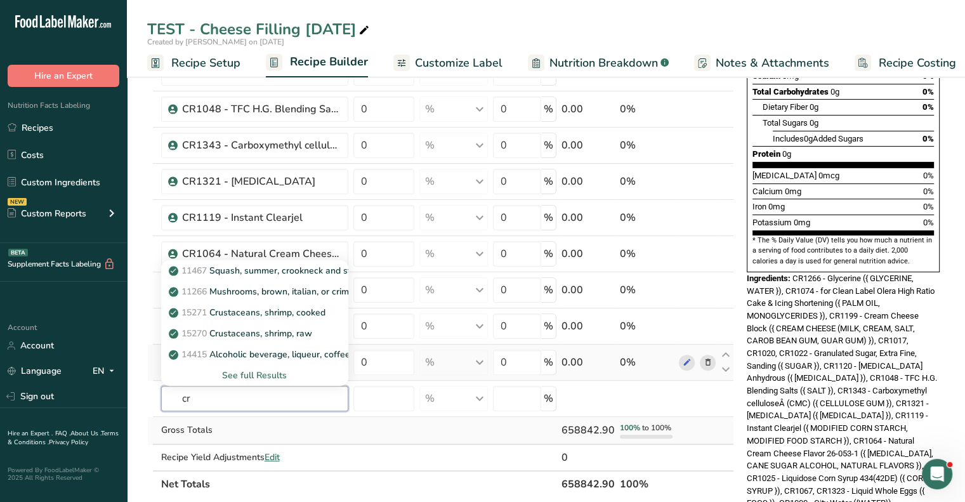
type input "cr"
click at [383, 423] on td at bounding box center [384, 431] width 66 height 28
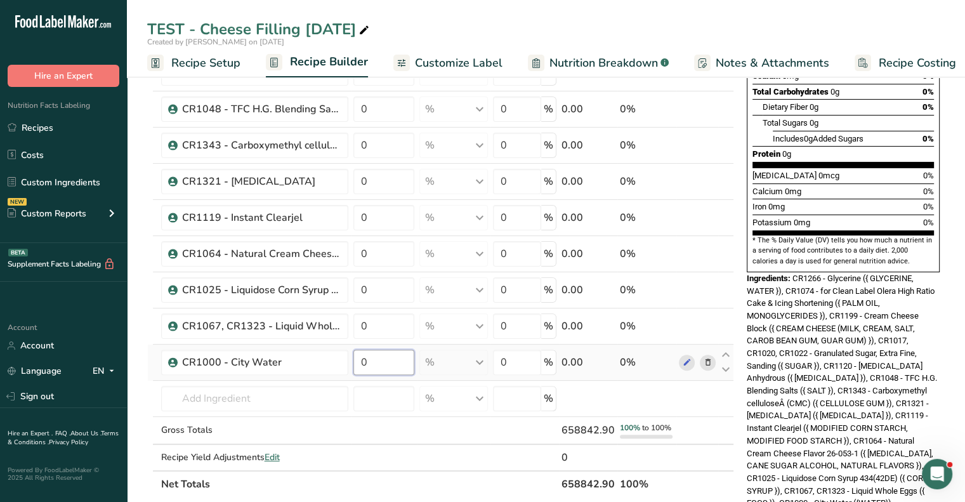
click at [387, 365] on input "0" at bounding box center [383, 362] width 61 height 25
drag, startPoint x: 386, startPoint y: 362, endPoint x: 329, endPoint y: 369, distance: 56.9
click at [329, 369] on tr "CR1000 - City Water 0 % Weight Units g kg mg See more Volume Units l Volume uni…" at bounding box center [440, 362] width 585 height 36
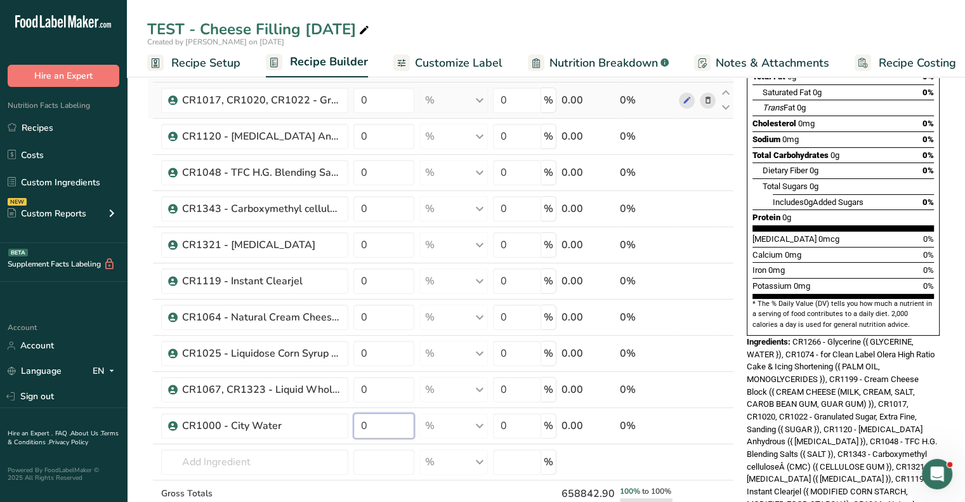
scroll to position [0, 0]
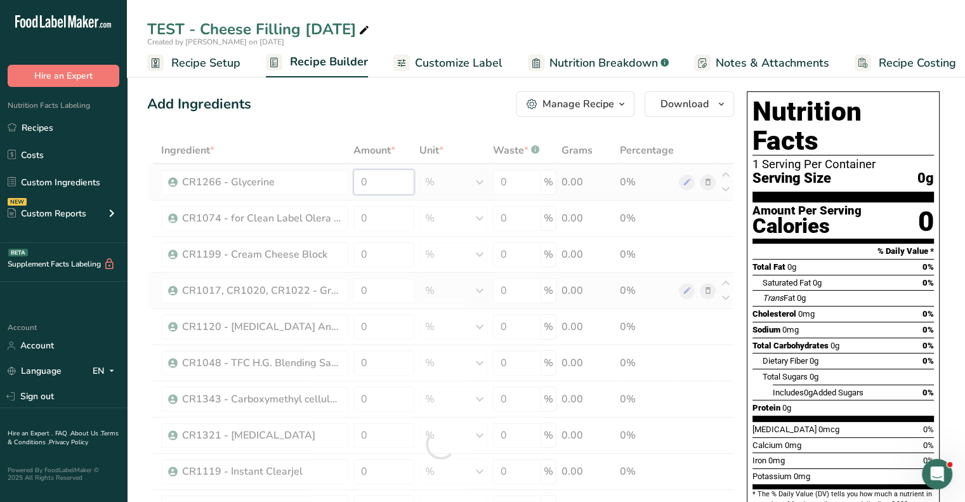
click at [368, 188] on div "Ingredient * Amount * Unit * Waste * .a-a{fill:#347362;}.b-a{fill:#fff;} Grams …" at bounding box center [440, 444] width 587 height 614
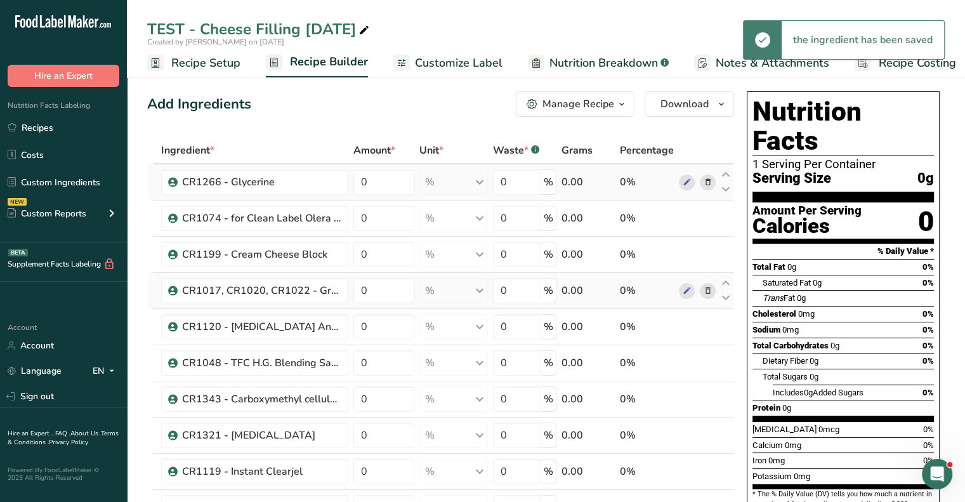
click at [480, 183] on div "Ingredient * Amount * Unit * Waste * .a-a{fill:#347362;}.b-a{fill:#fff;} Grams …" at bounding box center [440, 444] width 587 height 614
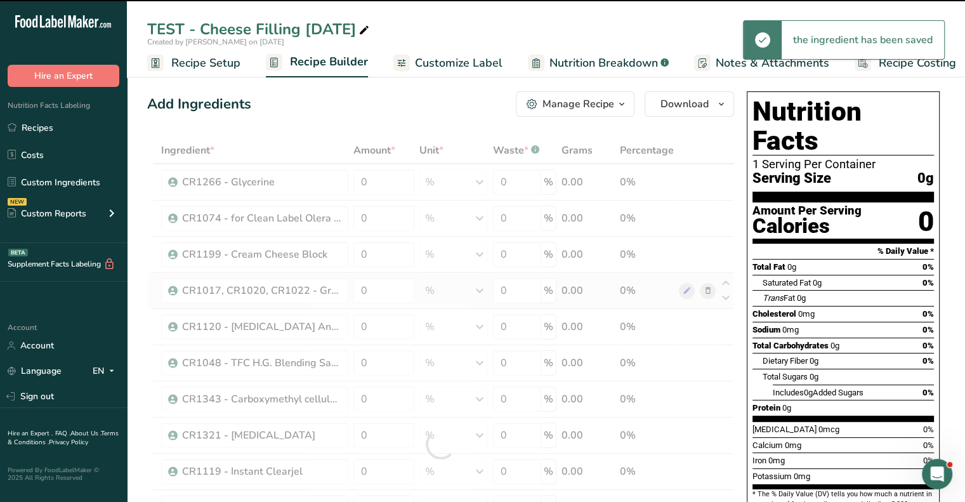
click at [395, 179] on div at bounding box center [440, 444] width 587 height 614
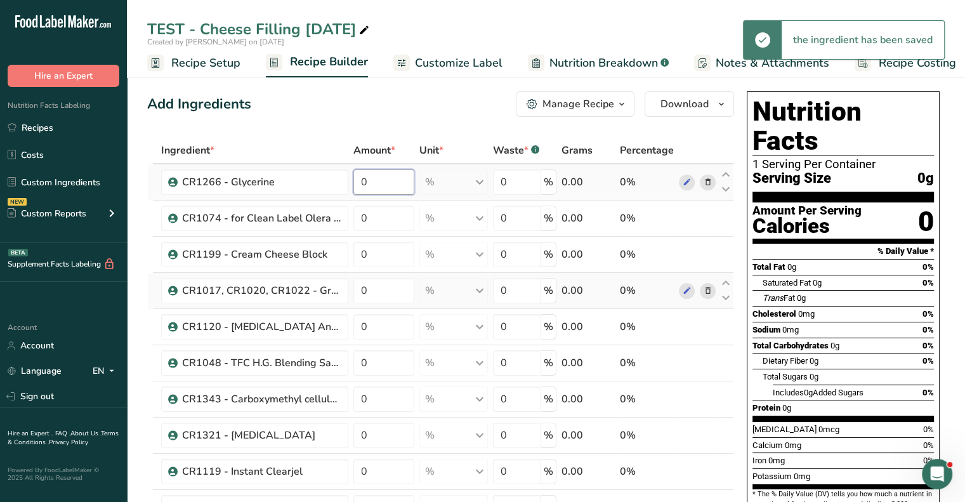
click at [393, 179] on input "0" at bounding box center [383, 181] width 61 height 25
drag, startPoint x: 393, startPoint y: 179, endPoint x: 298, endPoint y: 181, distance: 94.5
click at [298, 181] on tr "CR1266 - Glycerine 0 % Weight Units g kg mg See more Volume Units l Volume unit…" at bounding box center [440, 182] width 585 height 36
click at [426, 181] on div "Ingredient * Amount * Unit * Waste * .a-a{fill:#347362;}.b-a{fill:#fff;} Grams …" at bounding box center [440, 444] width 587 height 614
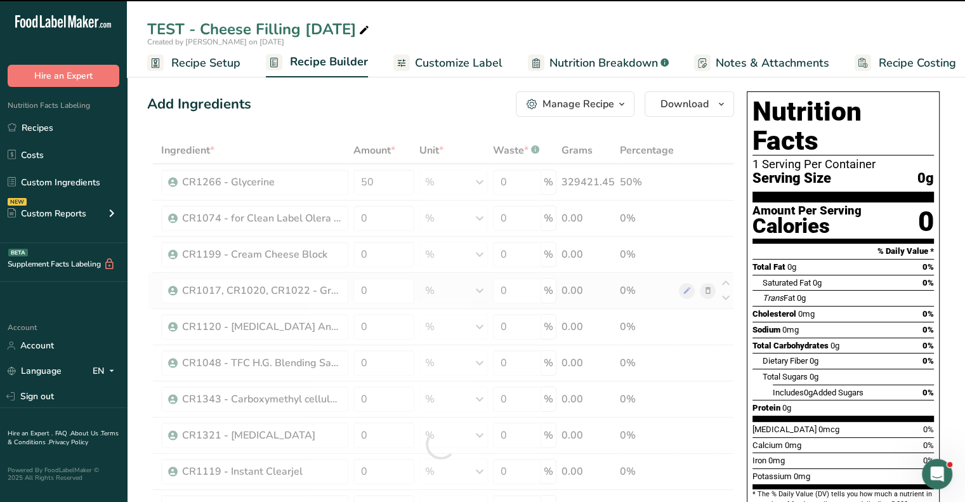
click at [475, 181] on div at bounding box center [440, 444] width 587 height 614
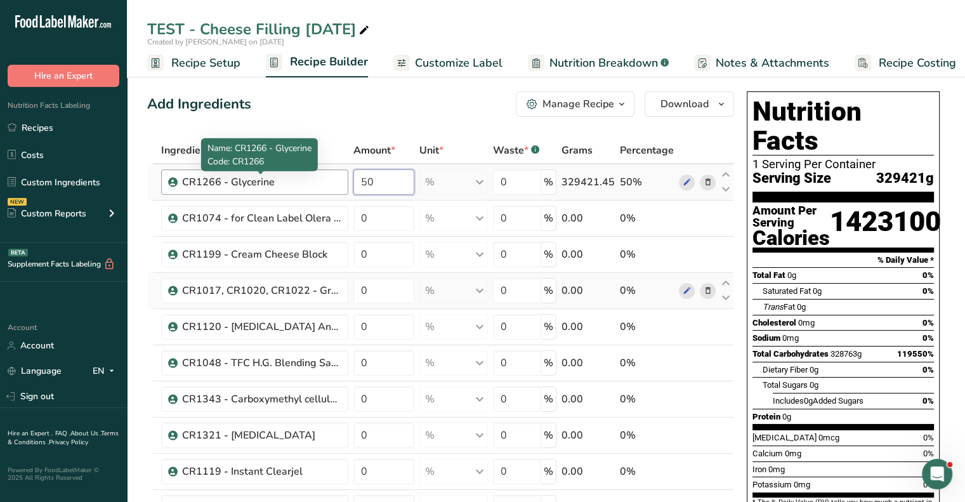
drag, startPoint x: 398, startPoint y: 183, endPoint x: 322, endPoint y: 181, distance: 75.5
click at [322, 181] on tr "CR1266 - Glycerine 50 % Weight Units g kg mg See more Volume Units l Volume uni…" at bounding box center [440, 182] width 585 height 36
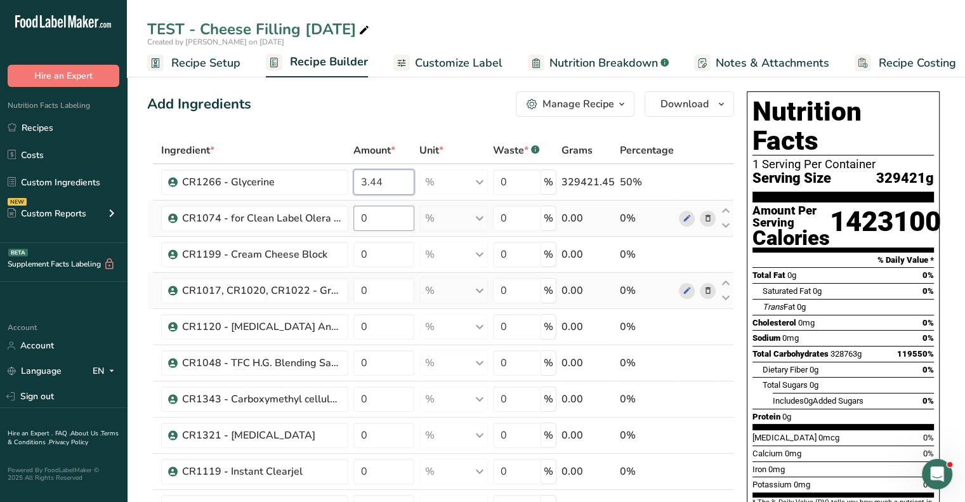
type input "3.44"
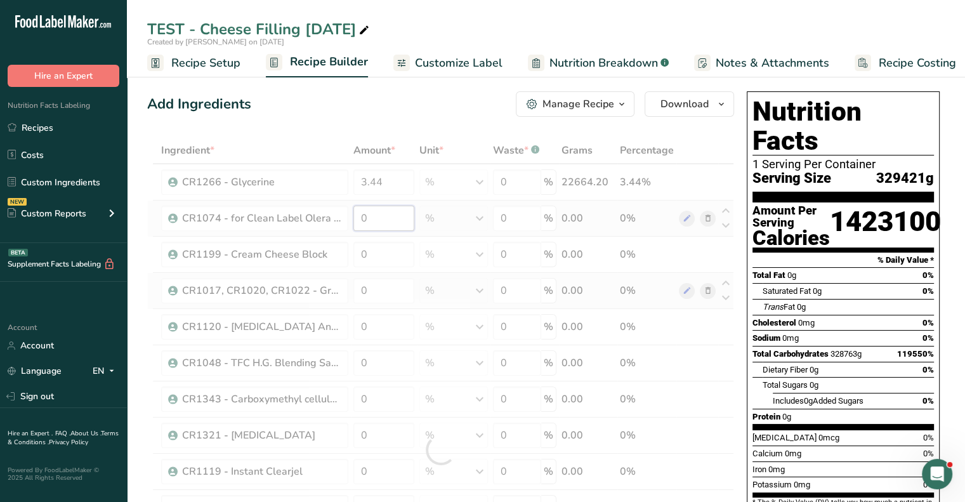
click at [389, 209] on div "Ingredient * Amount * Unit * Waste * .a-a{fill:#347362;}.b-a{fill:#fff;} Grams …" at bounding box center [440, 449] width 587 height 625
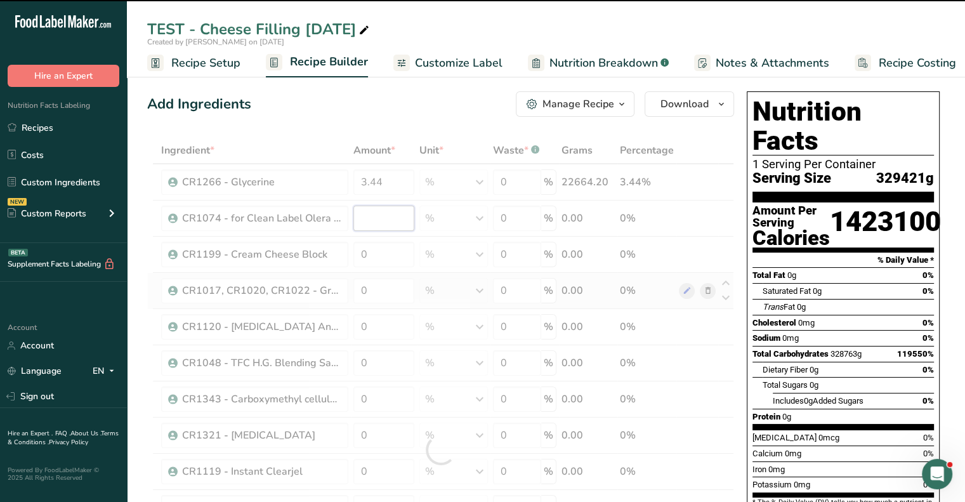
type input "0"
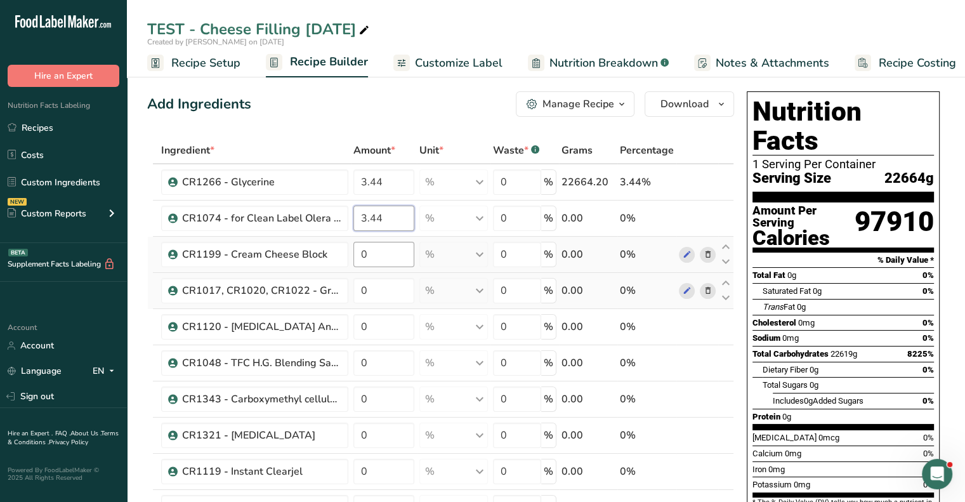
type input "3.44"
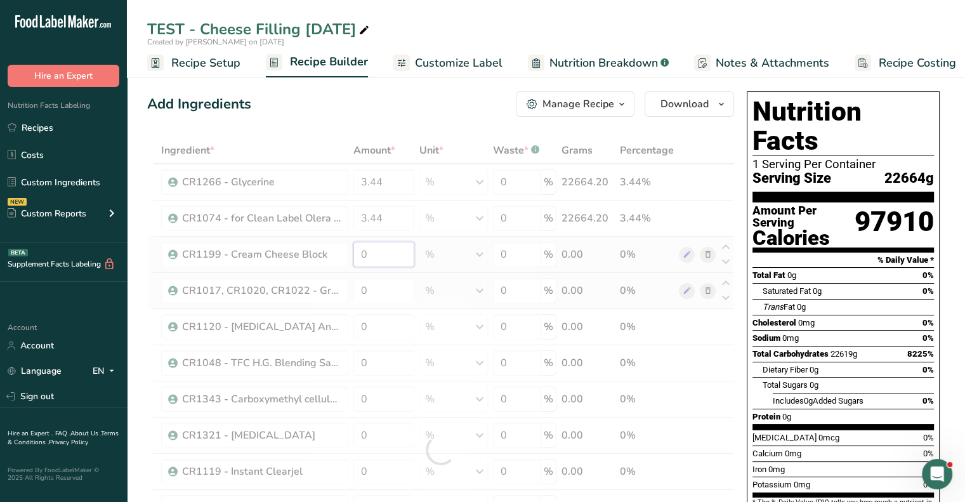
click at [395, 260] on div "Ingredient * Amount * Unit * Waste * .a-a{fill:#347362;}.b-a{fill:#fff;} Grams …" at bounding box center [440, 449] width 587 height 625
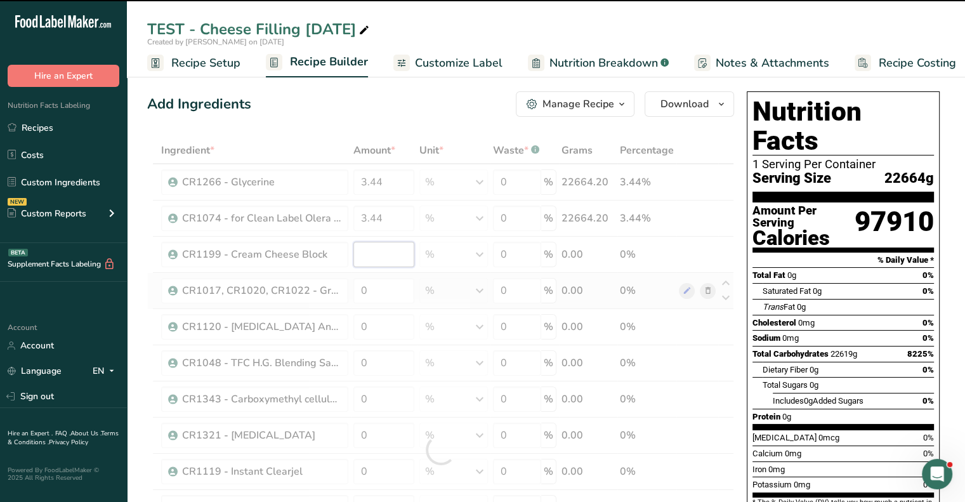
type input "0"
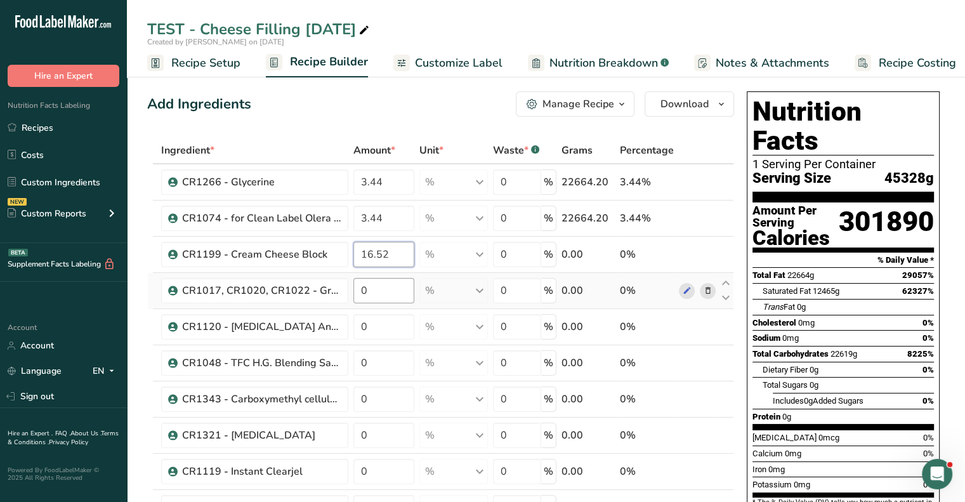
type input "16.52"
click at [372, 280] on div "Ingredient * Amount * Unit * Waste * .a-a{fill:#347362;}.b-a{fill:#fff;} Grams …" at bounding box center [440, 444] width 587 height 614
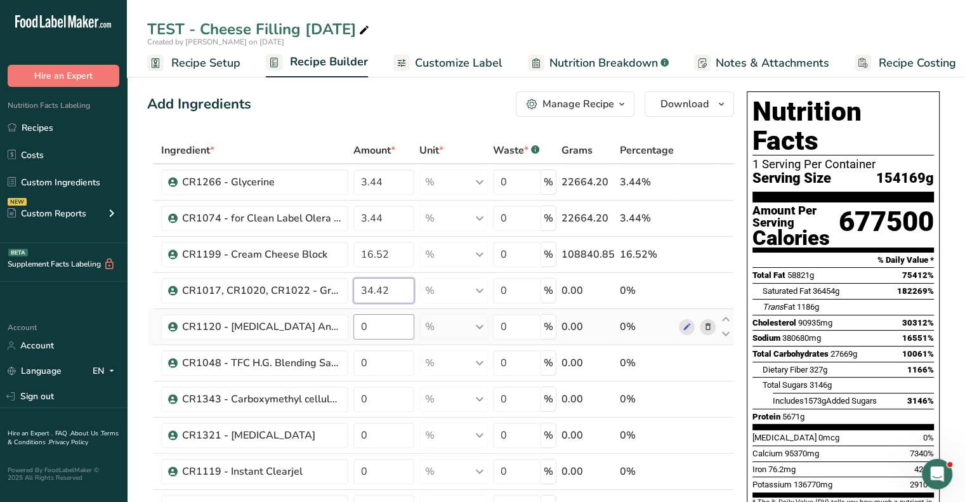
type input "34.42"
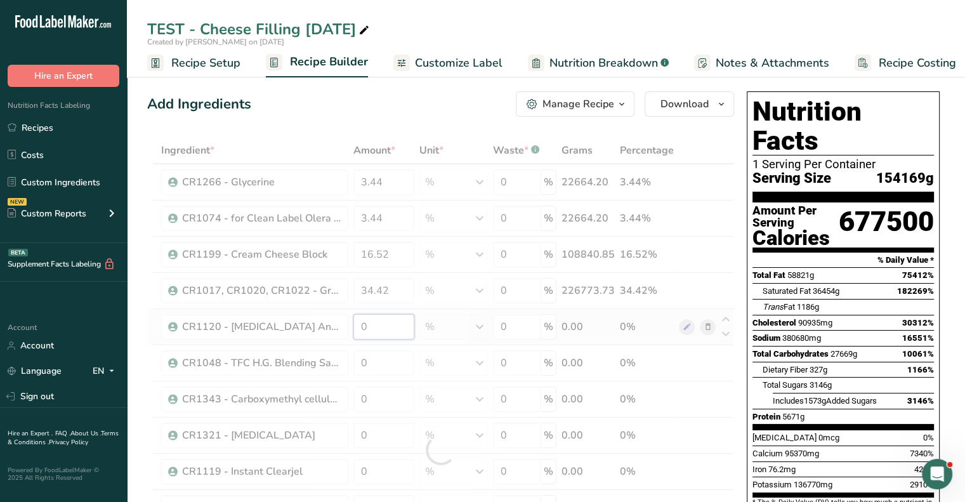
click at [389, 327] on div "Ingredient * Amount * Unit * Waste * .a-a{fill:#347362;}.b-a{fill:#fff;} Grams …" at bounding box center [440, 449] width 587 height 625
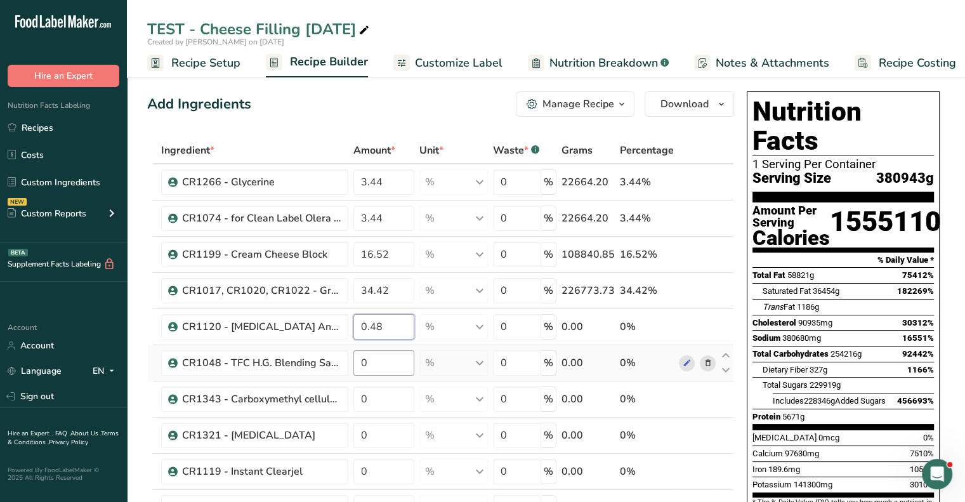
type input "0.48"
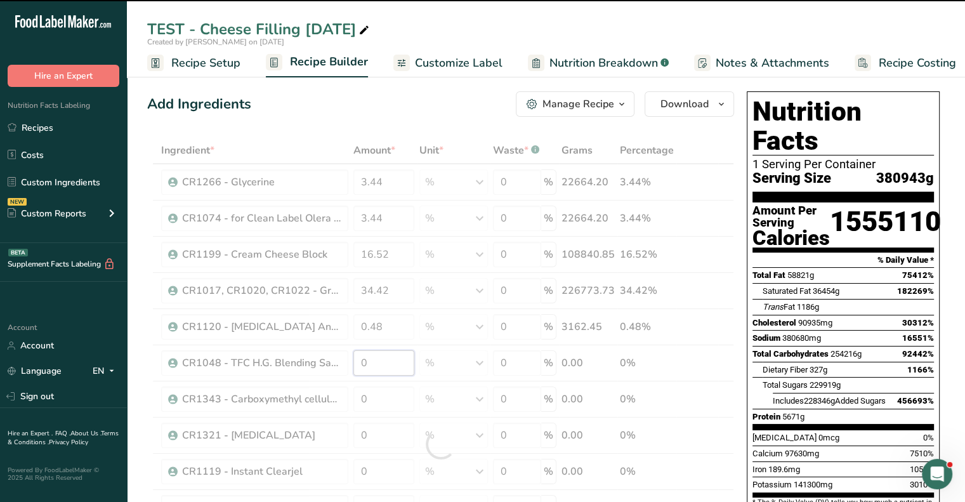
drag, startPoint x: 369, startPoint y: 360, endPoint x: 345, endPoint y: 360, distance: 23.5
click at [345, 360] on div "Ingredient * Amount * Unit * Waste * .a-a{fill:#347362;}.b-a{fill:#fff;} Grams …" at bounding box center [440, 444] width 587 height 614
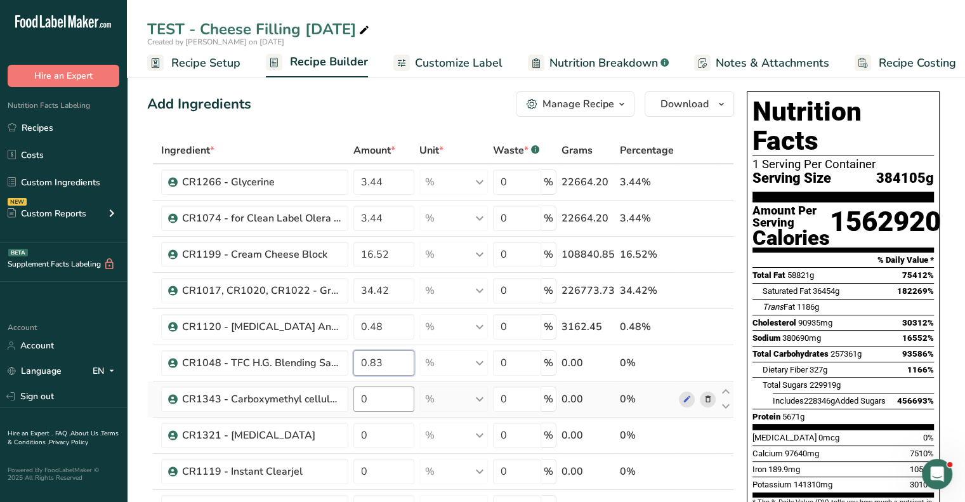
type input "0.83"
click at [386, 402] on div "Ingredient * Amount * Unit * Waste * .a-a{fill:#347362;}.b-a{fill:#fff;} Grams …" at bounding box center [440, 449] width 587 height 625
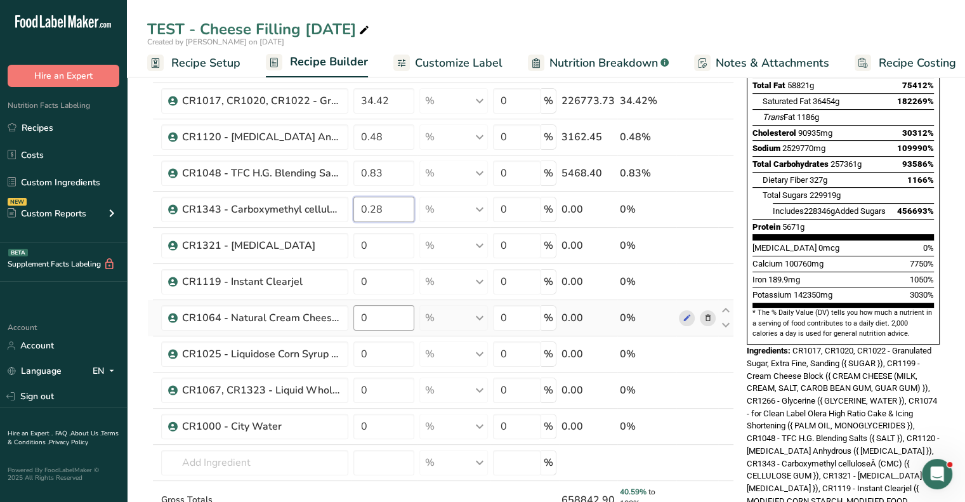
scroll to position [190, 0]
type input "0.28"
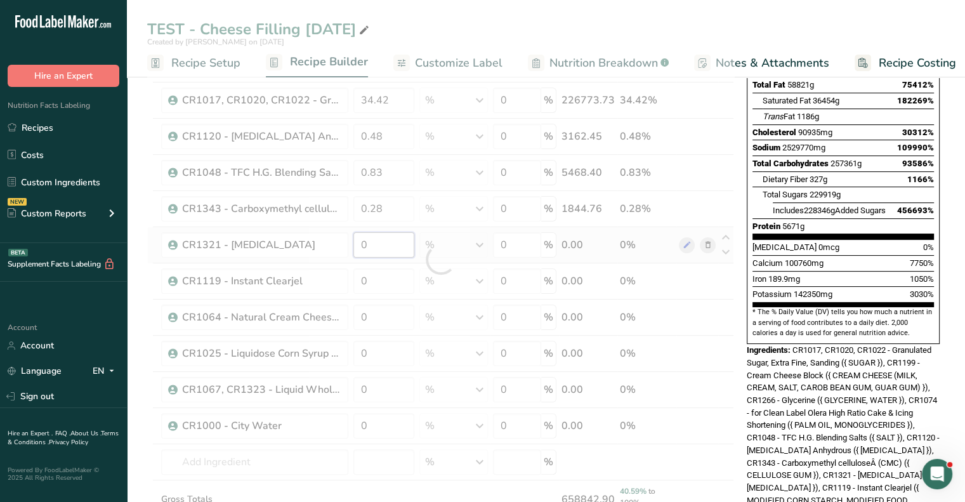
click at [373, 242] on div "Ingredient * Amount * Unit * Waste * .a-a{fill:#347362;}.b-a{fill:#fff;} Grams …" at bounding box center [440, 259] width 587 height 625
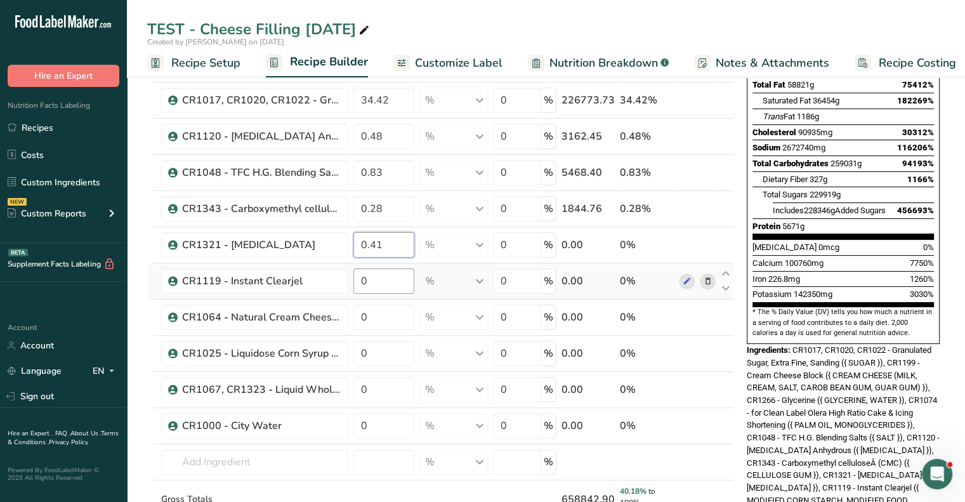
type input "0.41"
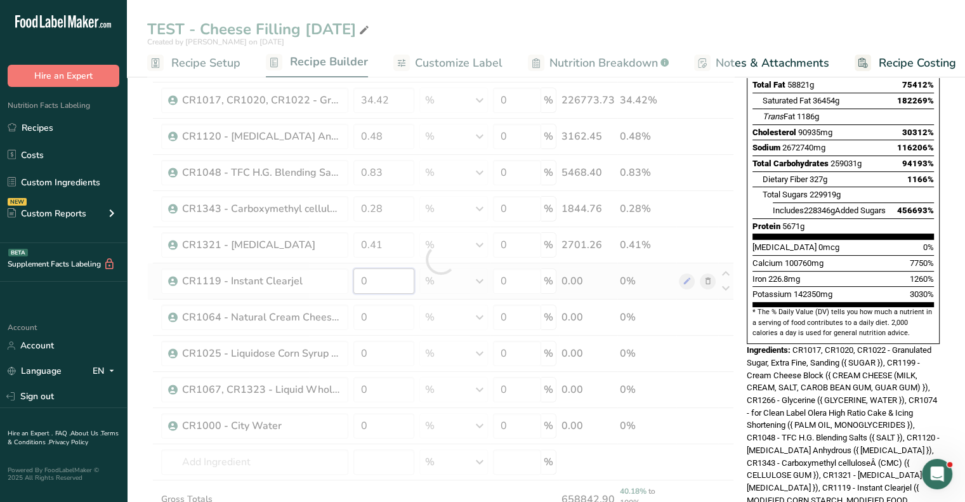
click at [373, 275] on div "Ingredient * Amount * Unit * Waste * .a-a{fill:#347362;}.b-a{fill:#fff;} Grams …" at bounding box center [440, 259] width 587 height 625
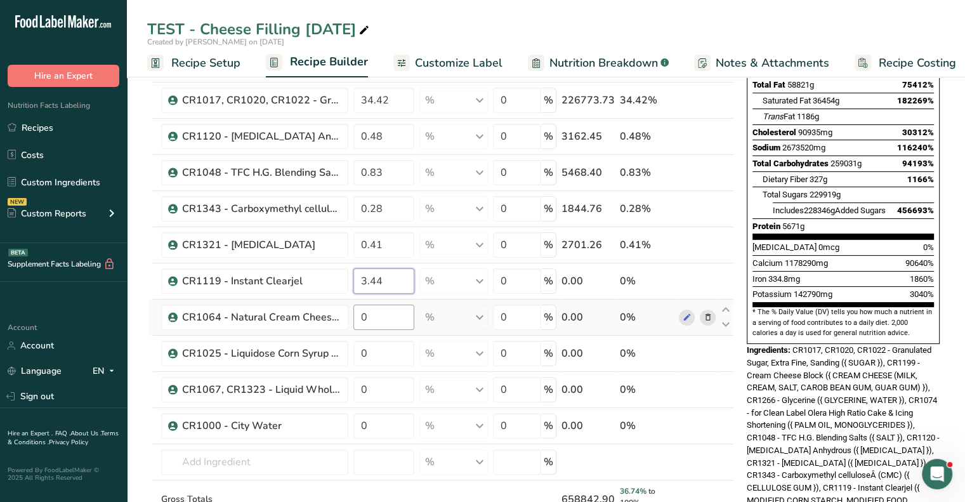
type input "3.44"
click at [370, 319] on div "Ingredient * Amount * Unit * Waste * .a-a{fill:#347362;}.b-a{fill:#fff;} Grams …" at bounding box center [440, 259] width 587 height 625
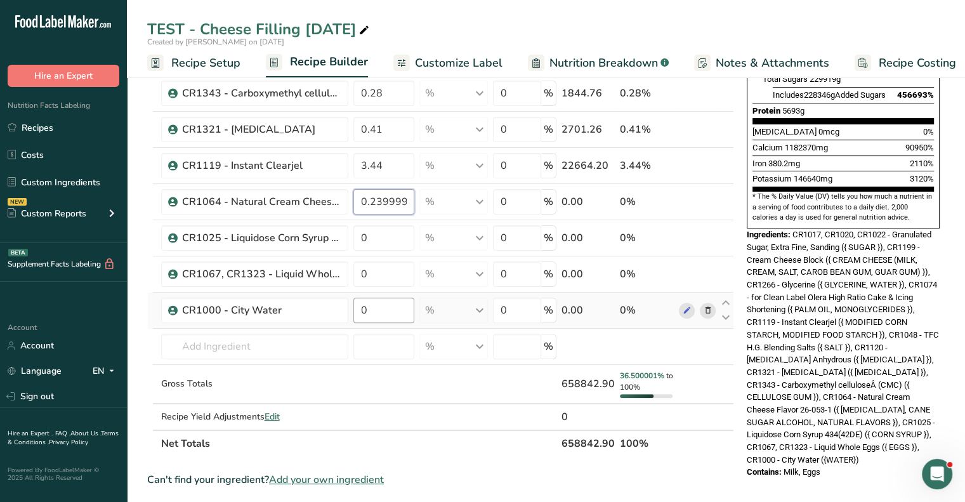
scroll to position [317, 0]
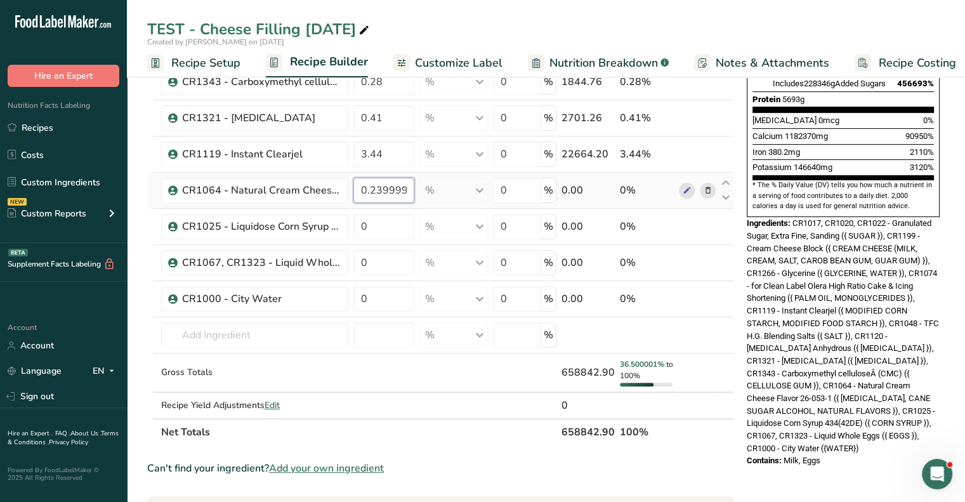
drag, startPoint x: 411, startPoint y: 183, endPoint x: 379, endPoint y: 185, distance: 32.4
click at [379, 185] on input "0.239999" at bounding box center [383, 190] width 61 height 25
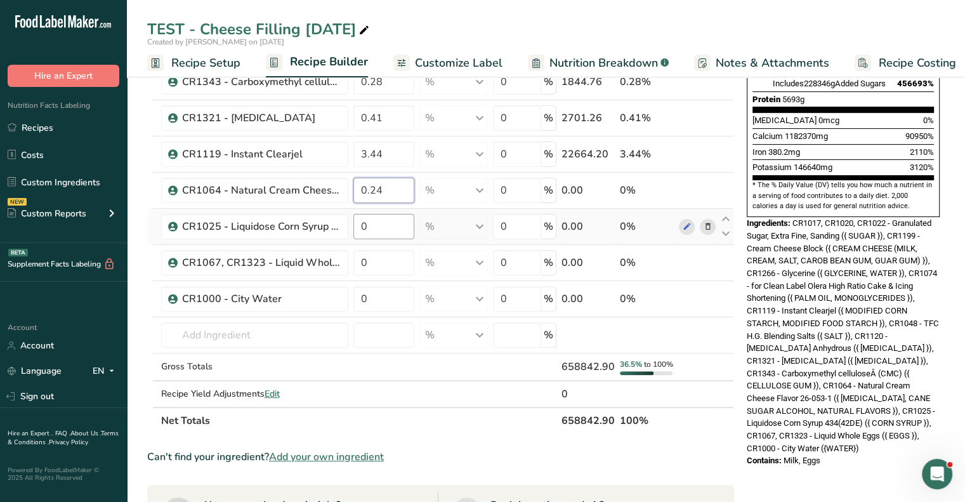
type input "0.24"
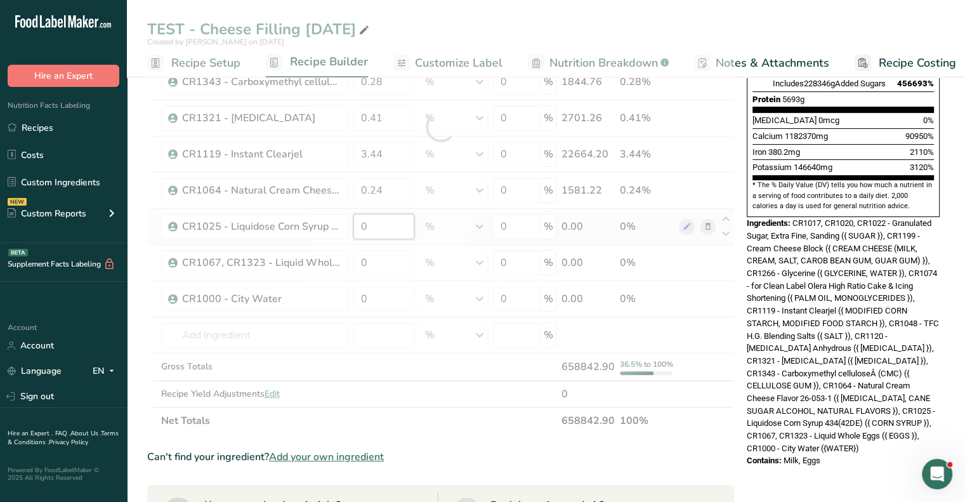
click at [378, 221] on div "Ingredient * Amount * Unit * Waste * .a-a{fill:#347362;}.b-a{fill:#fff;} Grams …" at bounding box center [440, 127] width 587 height 614
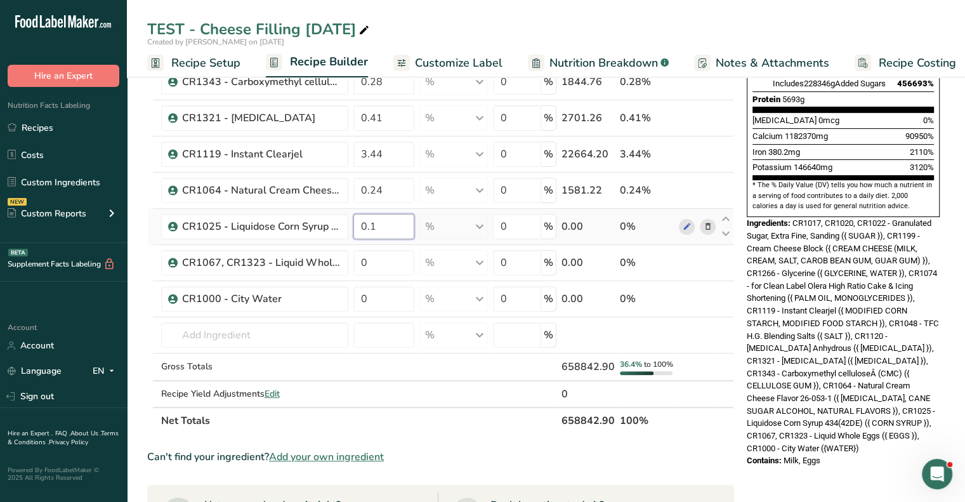
type input "0"
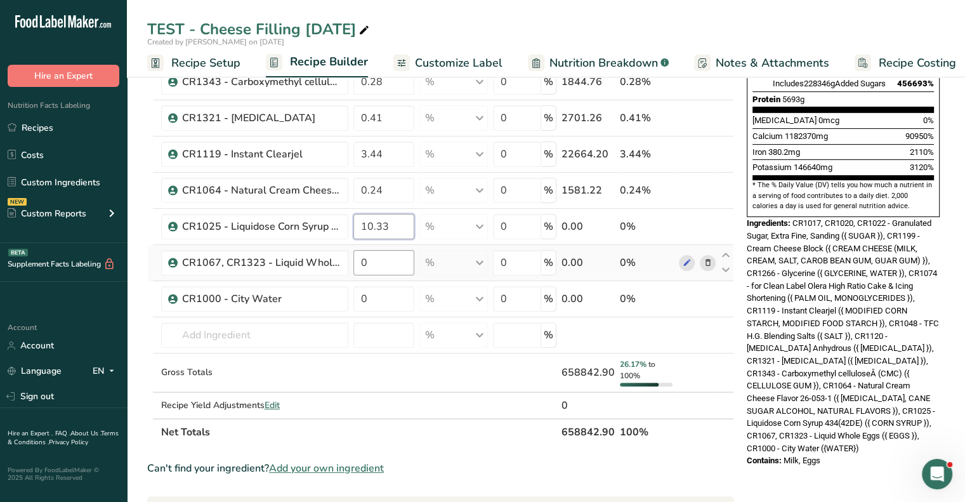
type input "10.33"
click at [377, 263] on div "Ingredient * Amount * Unit * Waste * .a-a{fill:#347362;}.b-a{fill:#fff;} Grams …" at bounding box center [440, 132] width 587 height 625
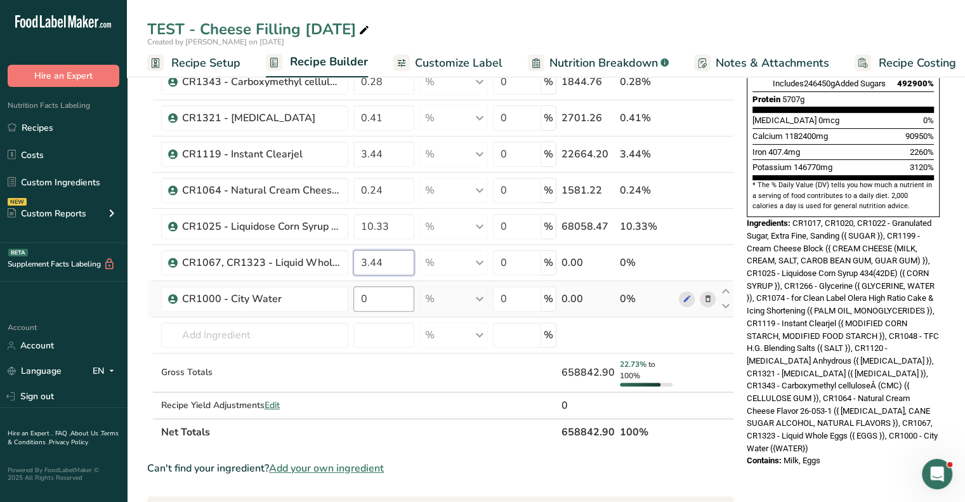
type input "3.44"
click at [374, 289] on div "Ingredient * Amount * Unit * Waste * .a-a{fill:#347362;}.b-a{fill:#fff;} Grams …" at bounding box center [440, 132] width 587 height 625
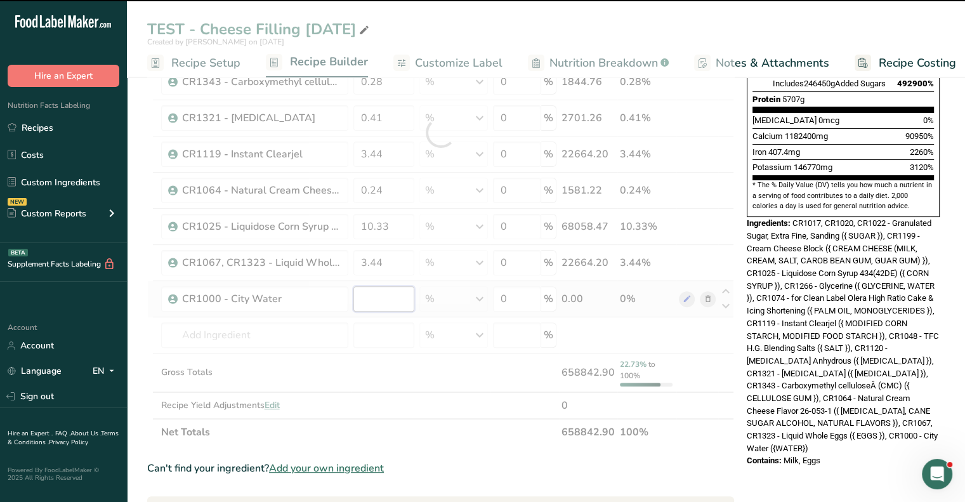
type input "0"
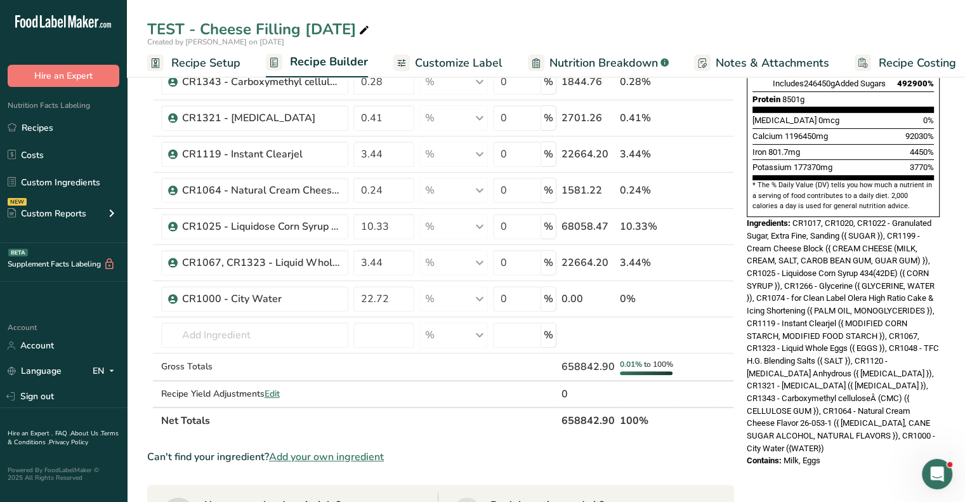
click at [693, 434] on div "Ingredient * Amount * Unit * Waste * .a-a{fill:#347362;}.b-a{fill:#fff;} Grams …" at bounding box center [440, 127] width 587 height 614
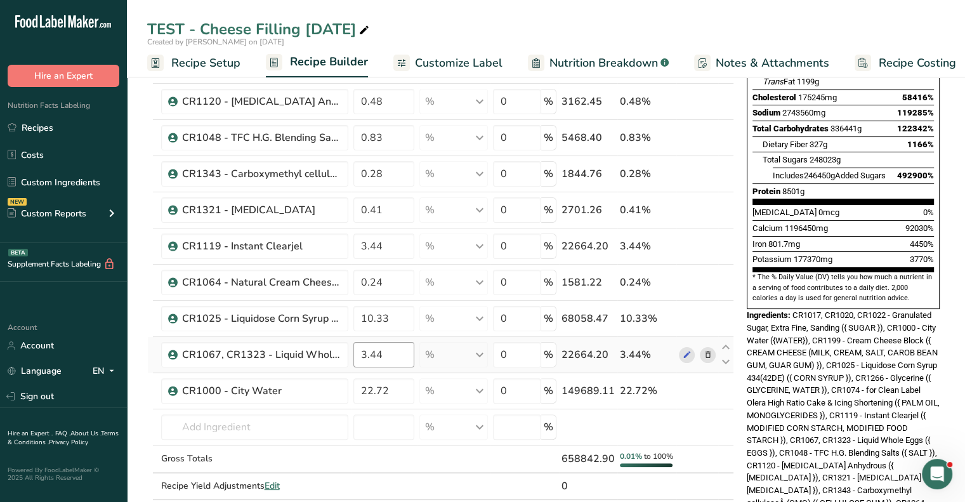
scroll to position [254, 0]
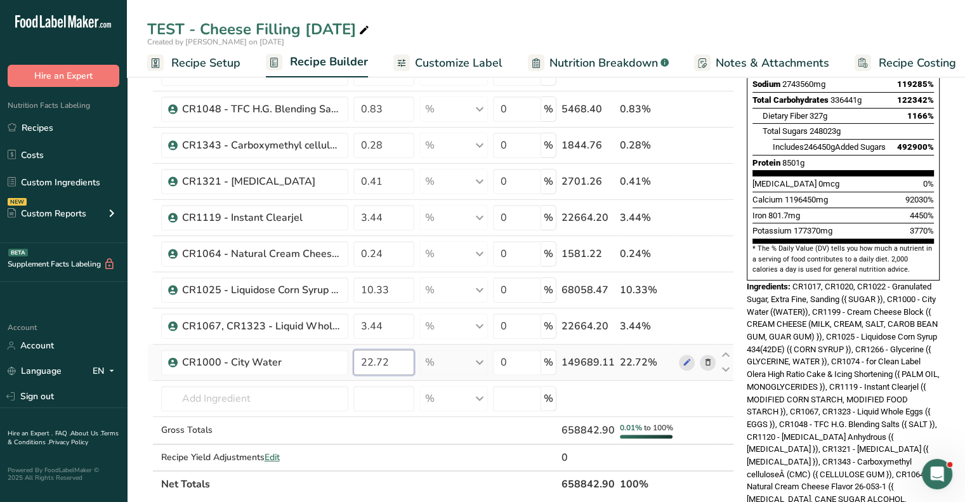
click at [394, 362] on input "22.72" at bounding box center [383, 362] width 61 height 25
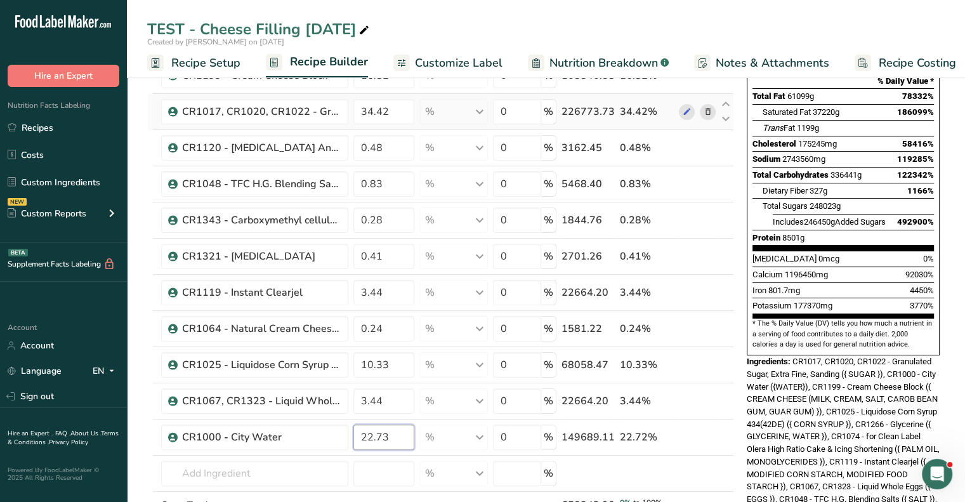
scroll to position [190, 0]
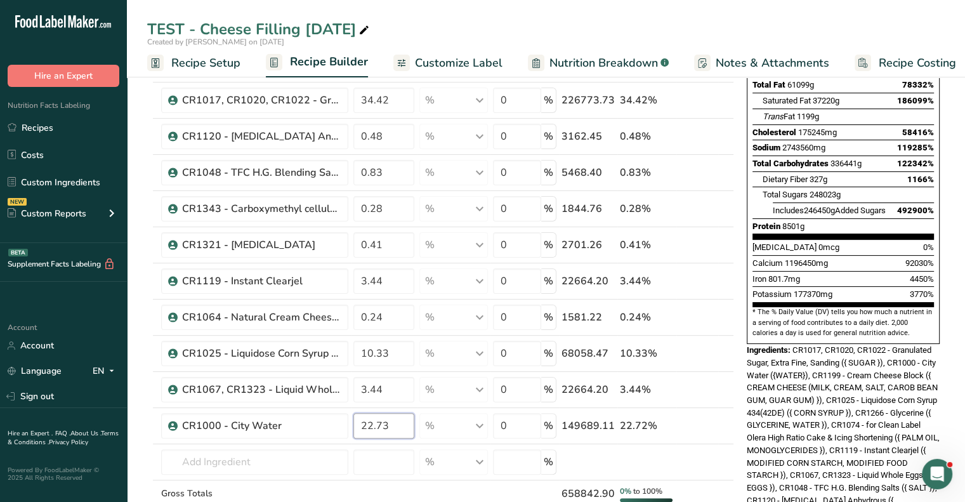
type input "22.73"
click at [214, 59] on div "TEST - Cheese Filling [DATE] Created by [PERSON_NAME] on [DATE] Recipe Setup Re…" at bounding box center [546, 500] width 838 height 1248
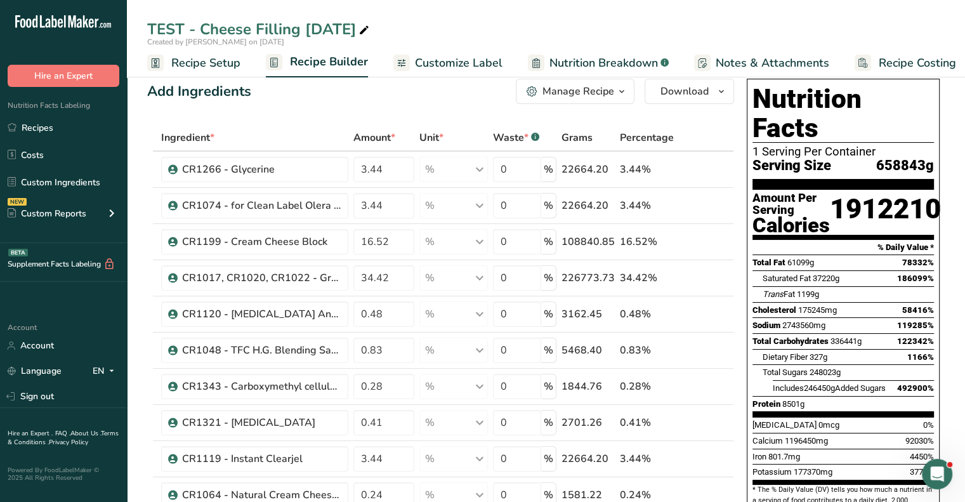
scroll to position [0, 0]
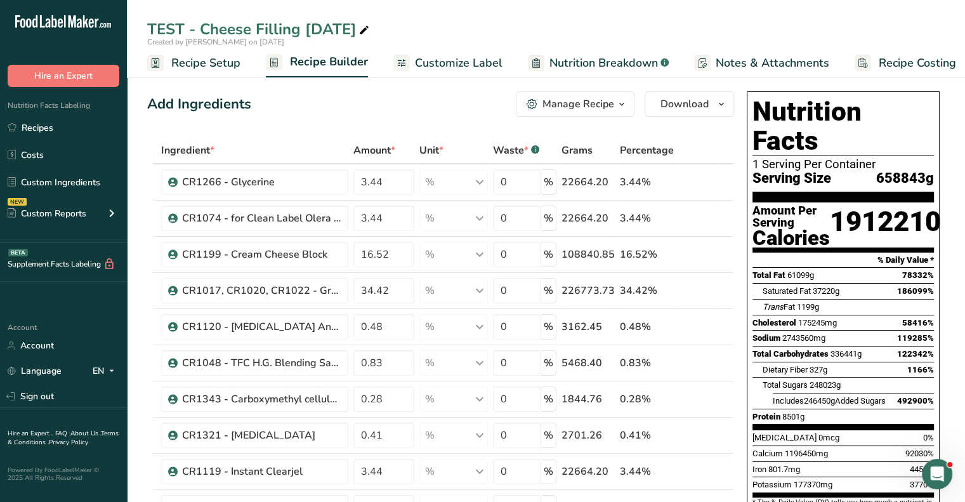
click at [226, 63] on span "Recipe Setup" at bounding box center [205, 63] width 69 height 17
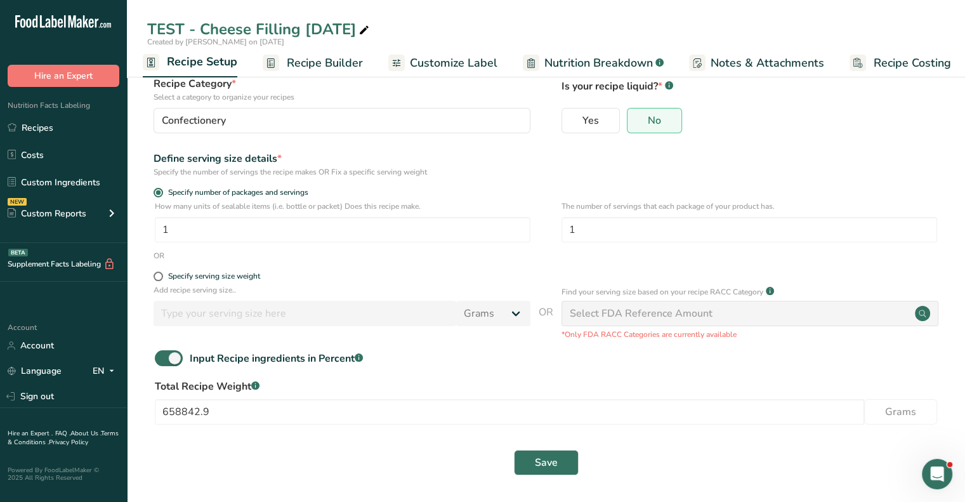
scroll to position [80, 0]
click at [535, 463] on span "Save" at bounding box center [546, 461] width 23 height 15
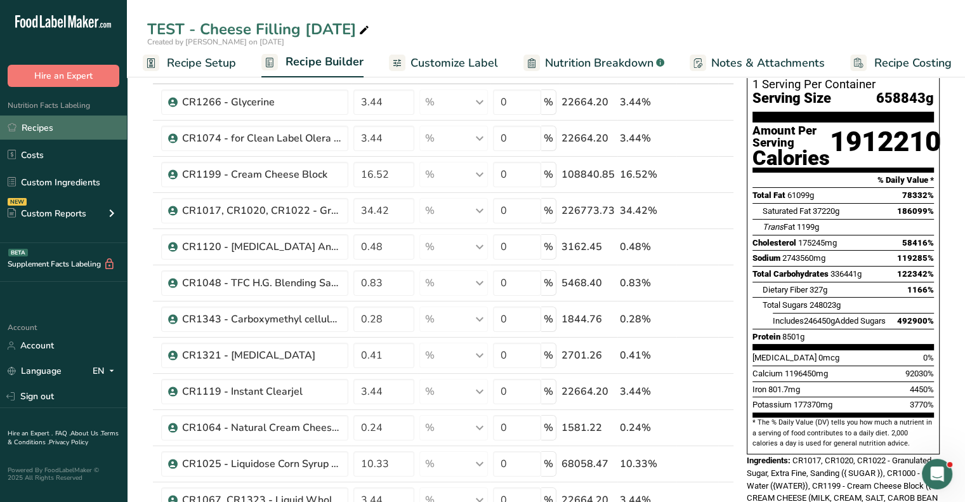
click at [49, 121] on link "Recipes" at bounding box center [63, 127] width 127 height 24
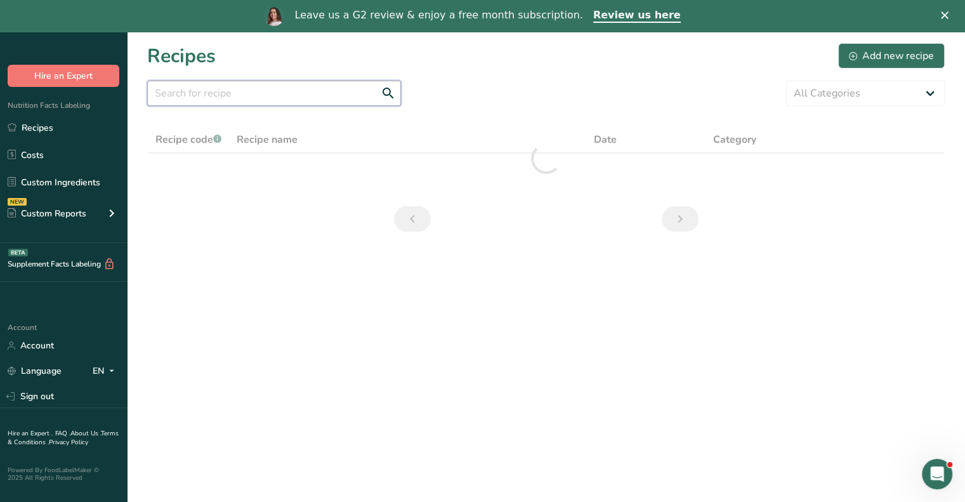
click at [221, 88] on input "text" at bounding box center [274, 93] width 254 height 25
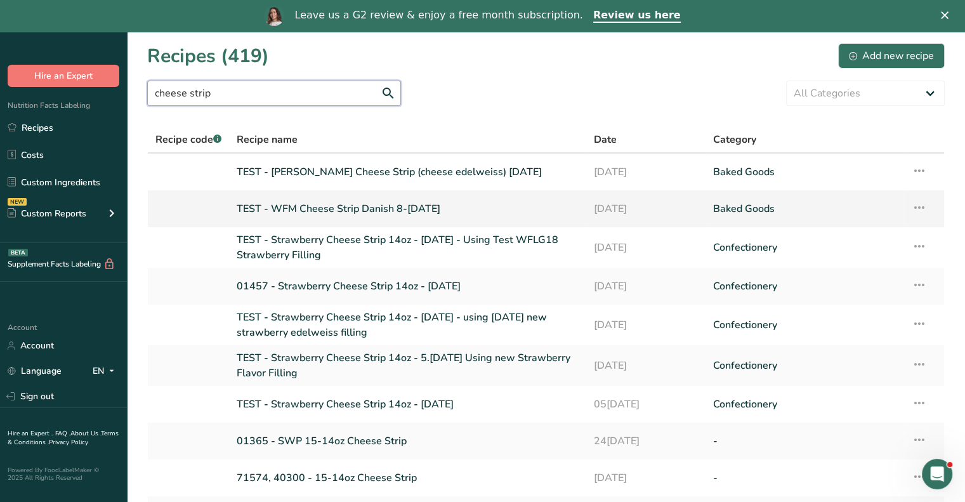
type input "cheese strip"
click at [323, 201] on link "TEST - WFM Cheese Strip Danish 8-[DATE]" at bounding box center [408, 208] width 342 height 27
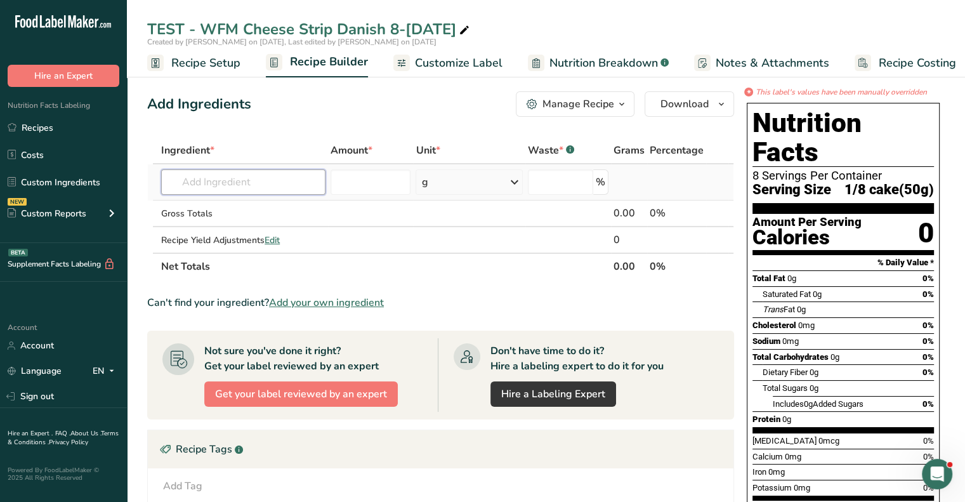
click at [215, 187] on input "text" at bounding box center [243, 181] width 164 height 25
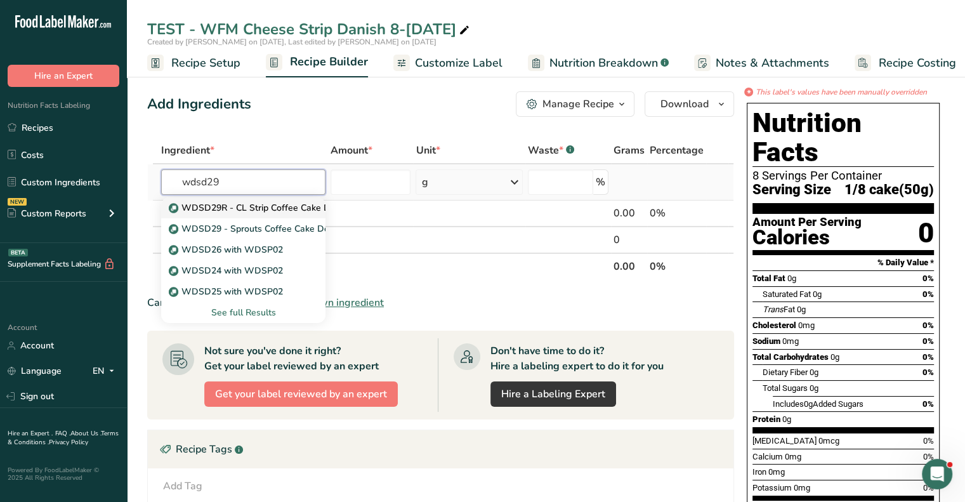
type input "wdsd29"
click at [215, 206] on p "WDSD29R - CL Strip Coffee Cake Dough [DATE]" at bounding box center [277, 207] width 212 height 13
type input "WDSD29R - CL Strip Coffee Cake Dough [DATE]"
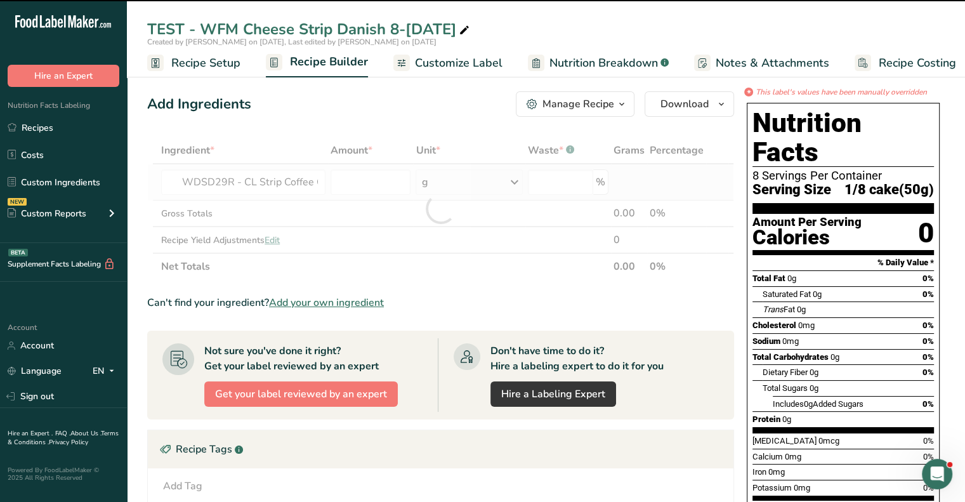
type input "0"
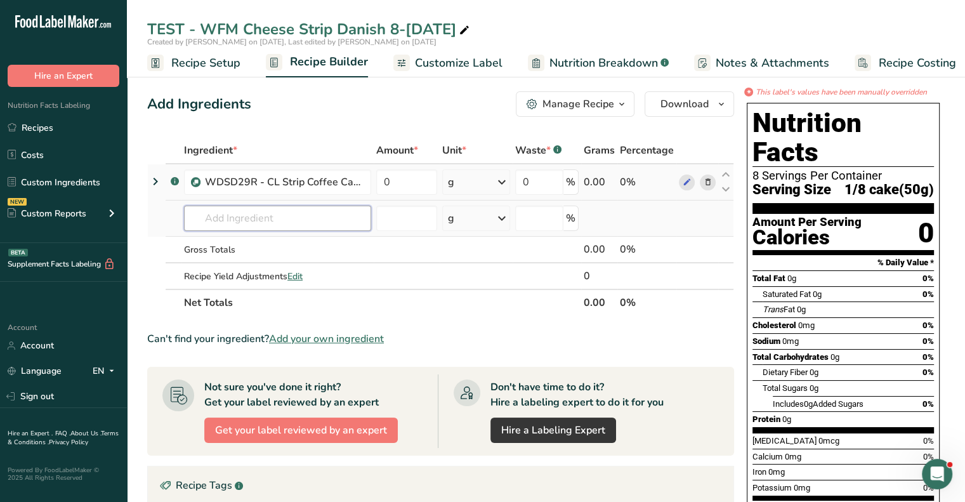
click at [245, 220] on input "text" at bounding box center [277, 218] width 187 height 25
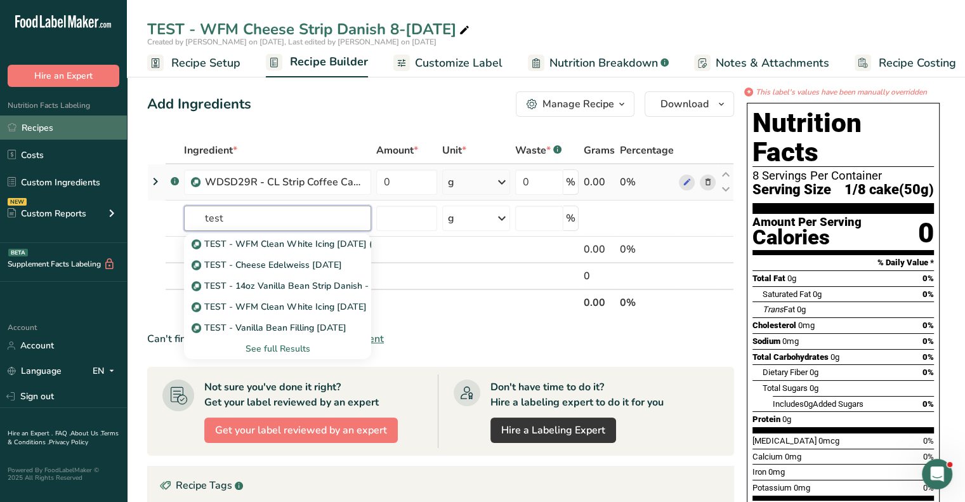
type input "test"
drag, startPoint x: 53, startPoint y: 126, endPoint x: 94, endPoint y: 131, distance: 41.5
click at [53, 126] on link "Recipes" at bounding box center [63, 127] width 127 height 24
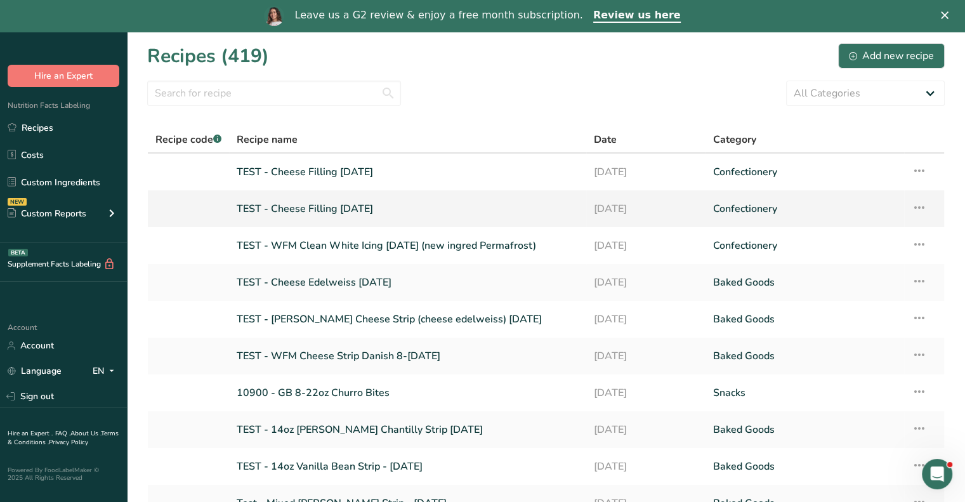
click at [376, 207] on link "TEST - Cheese Filling [DATE]" at bounding box center [408, 208] width 342 height 27
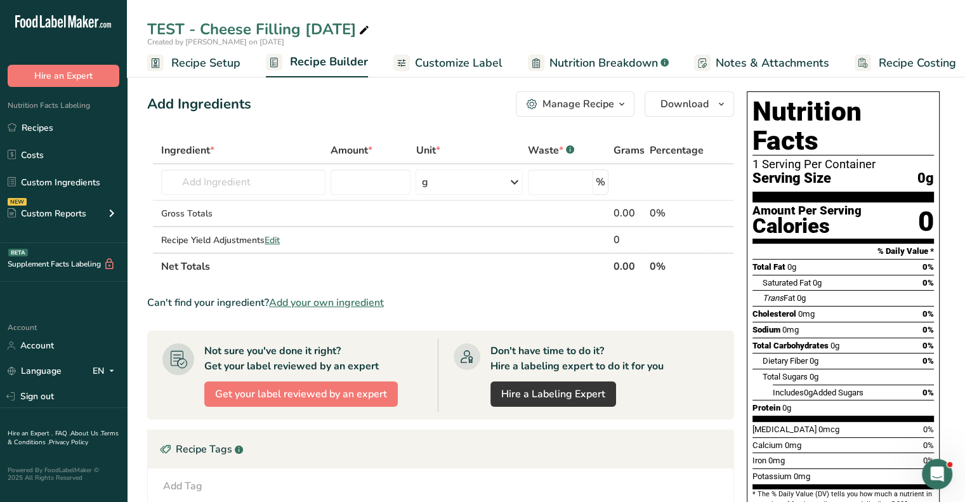
click at [370, 30] on icon at bounding box center [363, 31] width 11 height 18
type input "T"
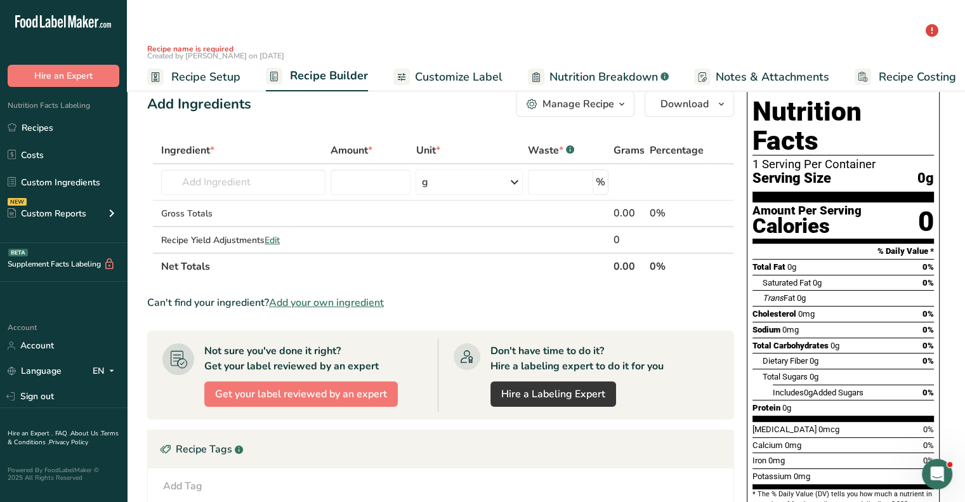
click at [424, 25] on input "text" at bounding box center [545, 29] width 797 height 23
click at [593, 109] on div "Manage Recipe" at bounding box center [578, 103] width 72 height 15
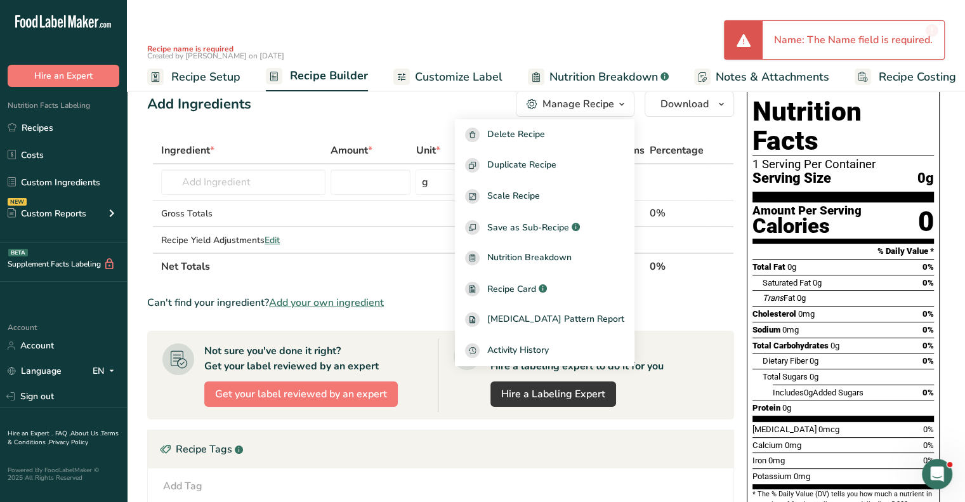
click at [487, 106] on div "Add Ingredients Manage Recipe Delete Recipe Duplicate Recipe Scale Recipe Save …" at bounding box center [440, 103] width 587 height 25
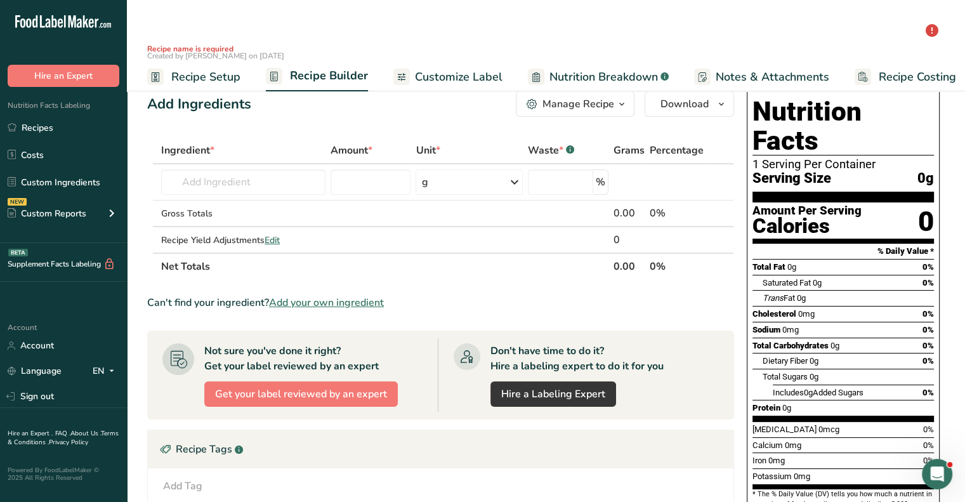
click at [239, 55] on span "Created by [PERSON_NAME] on [DATE]" at bounding box center [215, 56] width 137 height 10
click at [239, 44] on p "Recipe name is required" at bounding box center [545, 48] width 797 height 11
click at [220, 46] on p "Recipe name is required" at bounding box center [545, 48] width 797 height 11
click at [219, 46] on p "Recipe name is required" at bounding box center [545, 48] width 797 height 11
click at [182, 53] on span "Created by [PERSON_NAME] on [DATE]" at bounding box center [215, 56] width 137 height 10
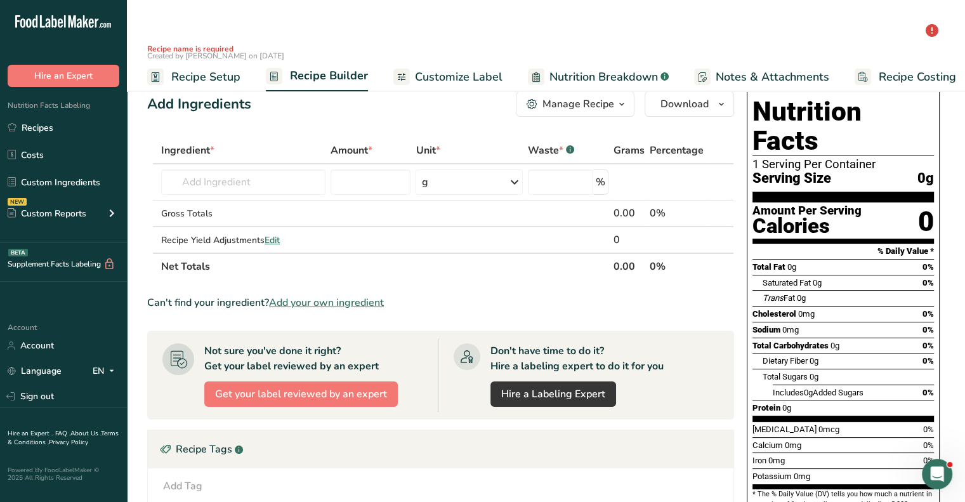
click at [221, 70] on span "Recipe Setup" at bounding box center [205, 77] width 69 height 17
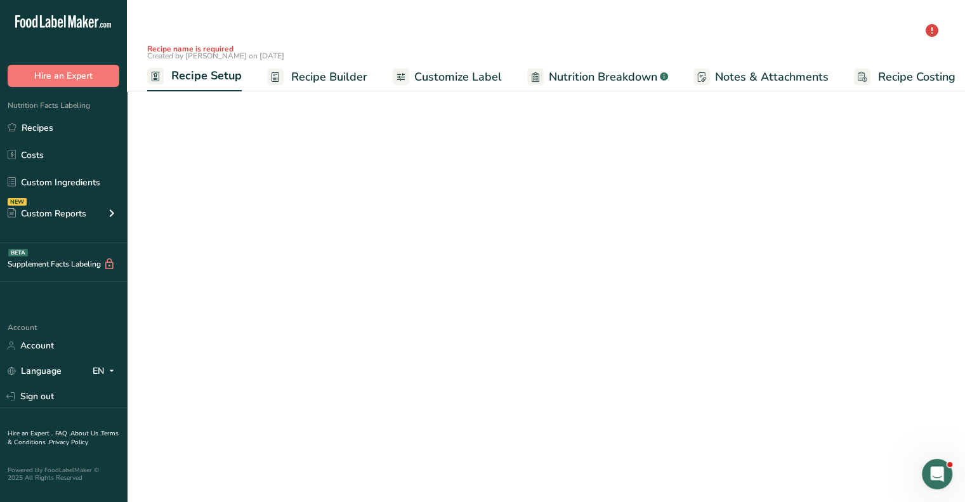
scroll to position [0, 4]
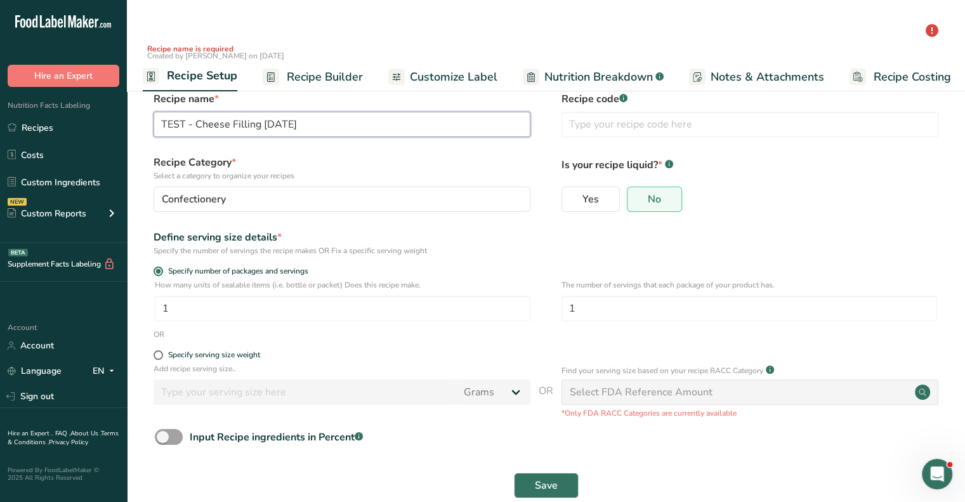
click at [320, 124] on input "TEST - Cheese Filling [DATE]" at bounding box center [342, 124] width 377 height 25
drag, startPoint x: 338, startPoint y: 122, endPoint x: 140, endPoint y: 117, distance: 198.6
click at [140, 117] on section "Recipe name * TEST - Cheese Filling [DATE] Recipe code .a-a{fill:#347362;}.b-a{…" at bounding box center [546, 296] width 838 height 460
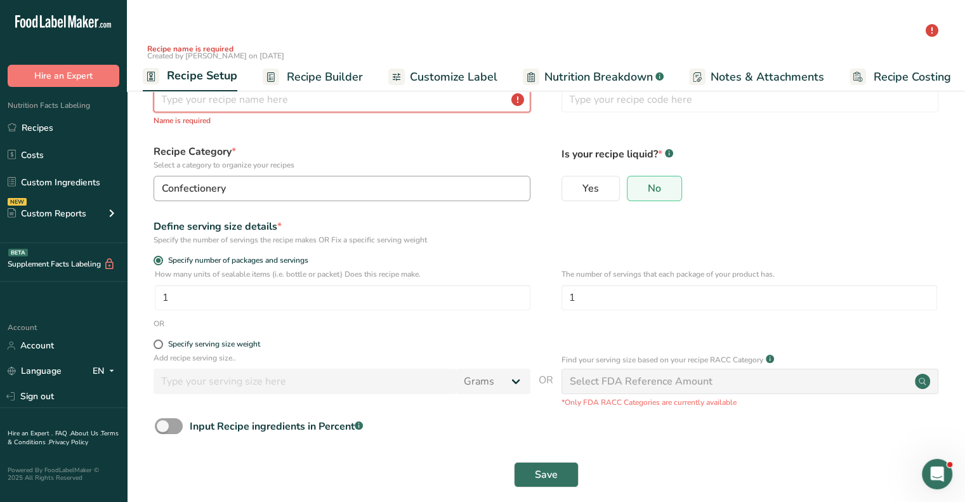
scroll to position [38, 0]
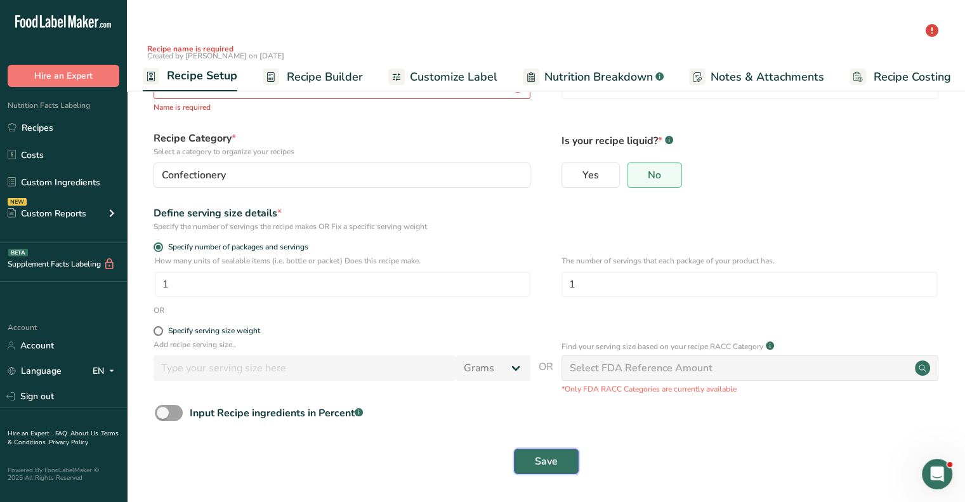
click at [556, 464] on span "Save" at bounding box center [546, 461] width 23 height 15
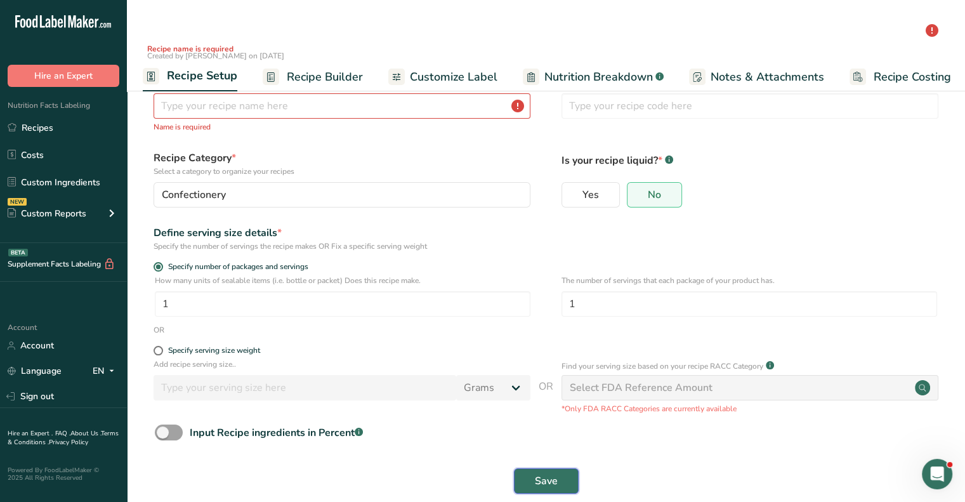
scroll to position [0, 0]
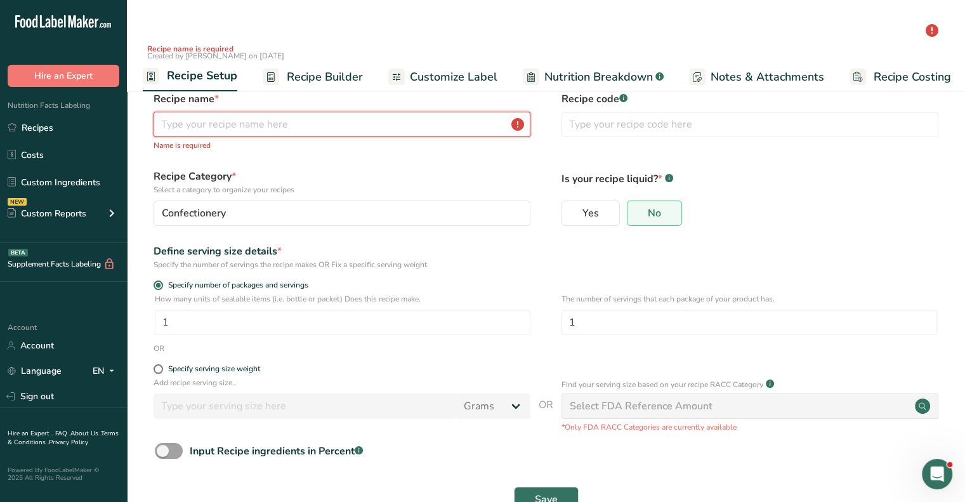
click at [214, 121] on input "text" at bounding box center [342, 124] width 377 height 25
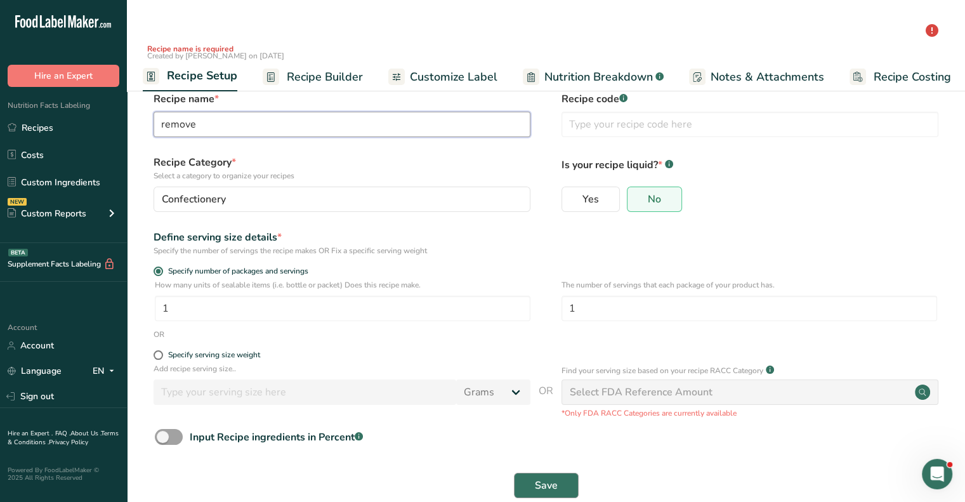
type input "remove"
click at [535, 487] on span "Save" at bounding box center [546, 485] width 23 height 15
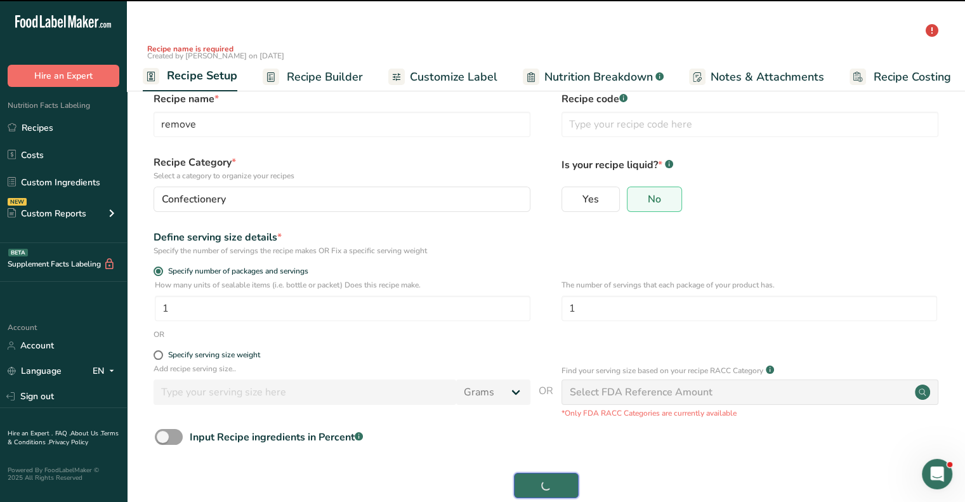
type input "remove"
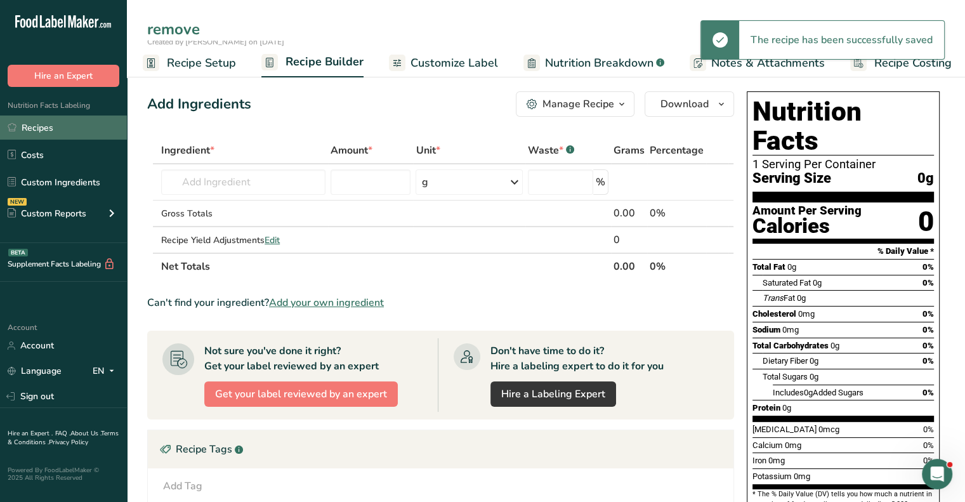
click at [38, 134] on link "Recipes" at bounding box center [63, 127] width 127 height 24
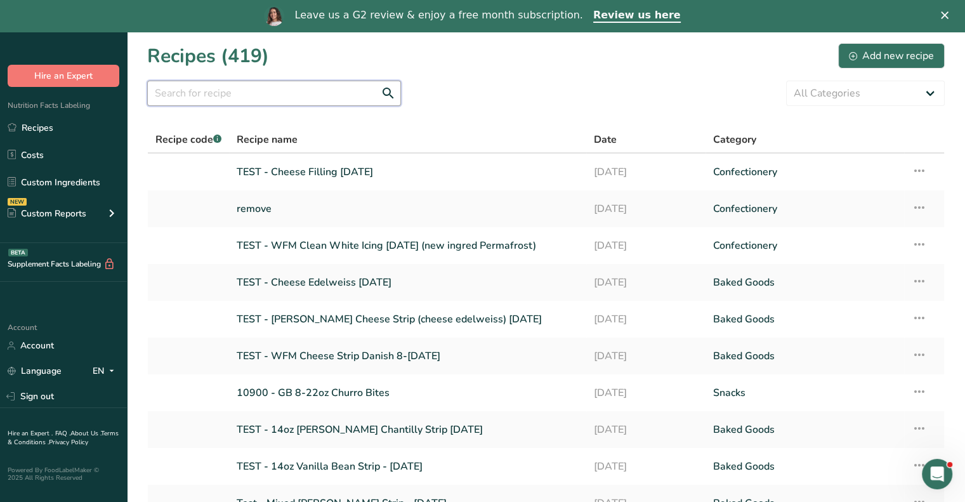
click at [198, 93] on input "text" at bounding box center [274, 93] width 254 height 25
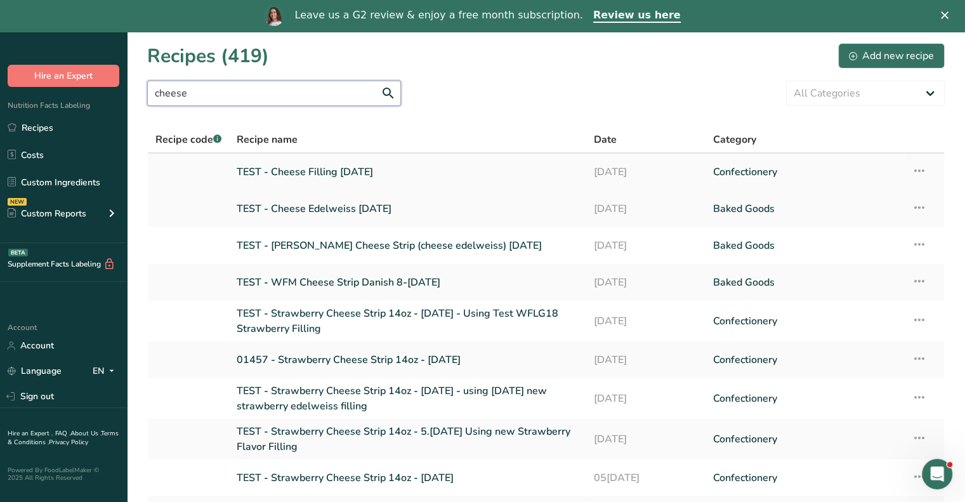
type input "cheese"
click at [352, 173] on link "TEST - Cheese Filling [DATE]" at bounding box center [408, 172] width 342 height 27
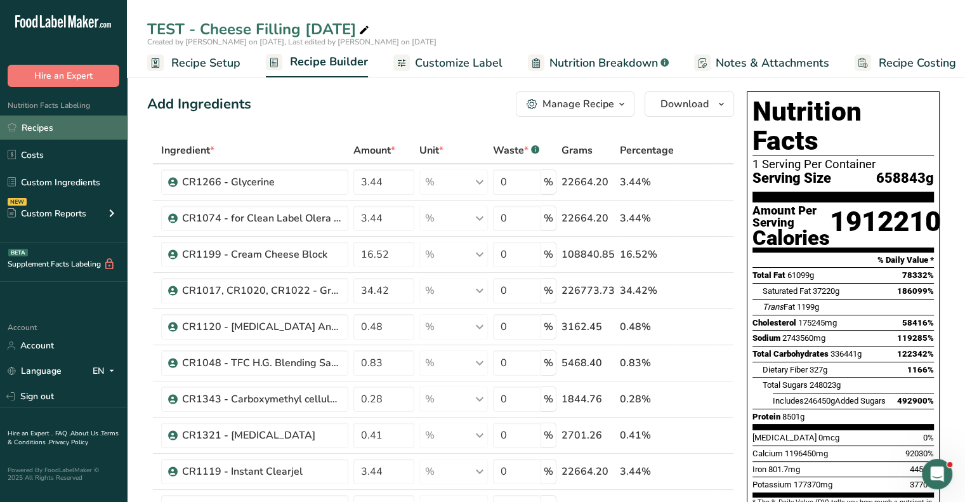
click at [46, 126] on link "Recipes" at bounding box center [63, 127] width 127 height 24
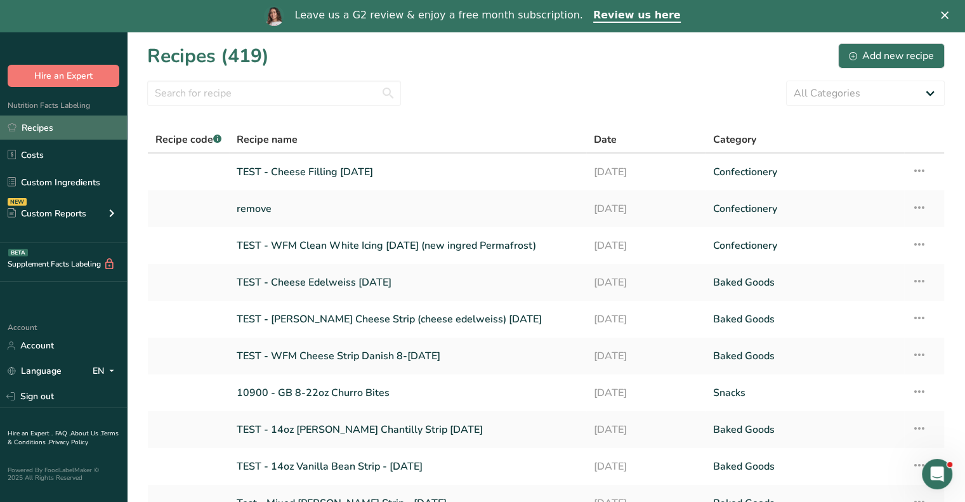
click at [44, 129] on link "Recipes" at bounding box center [63, 127] width 127 height 24
click at [35, 126] on link "Recipes" at bounding box center [63, 127] width 127 height 24
click at [221, 92] on input "text" at bounding box center [274, 93] width 254 height 25
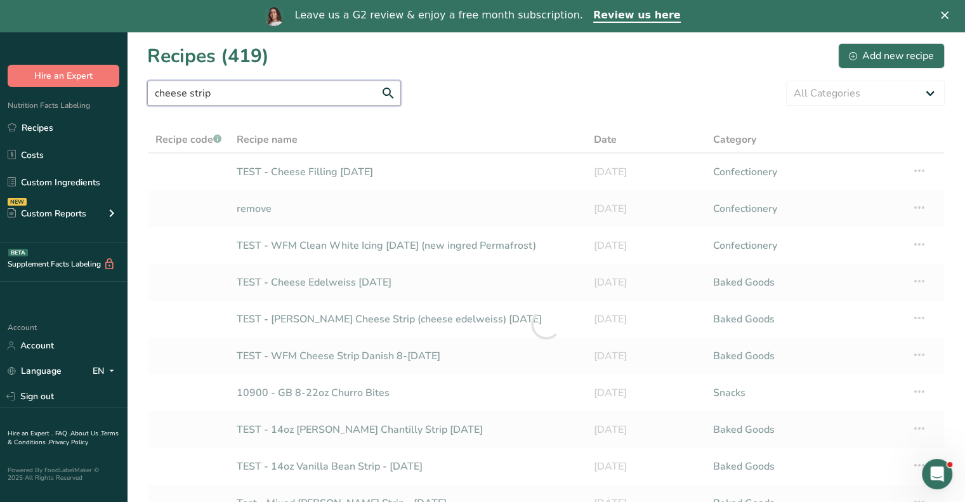
type input "cheese strip"
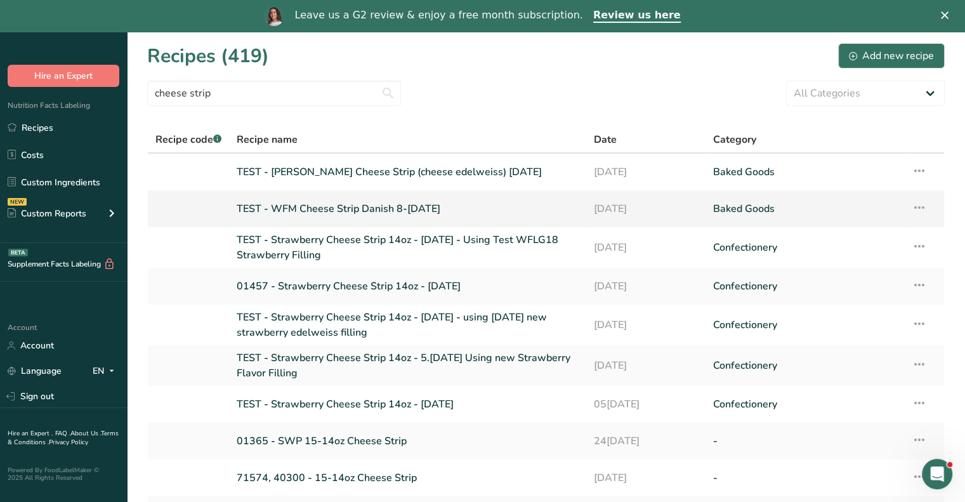
click at [396, 208] on link "TEST - WFM Cheese Strip Danish 8-[DATE]" at bounding box center [408, 208] width 342 height 27
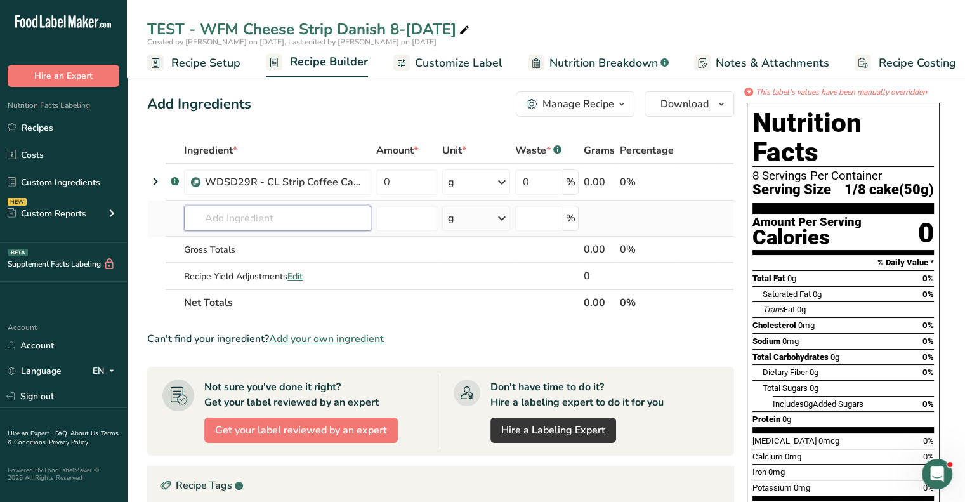
click at [230, 218] on input "text" at bounding box center [277, 218] width 187 height 25
click at [44, 128] on link "Recipes" at bounding box center [63, 127] width 127 height 24
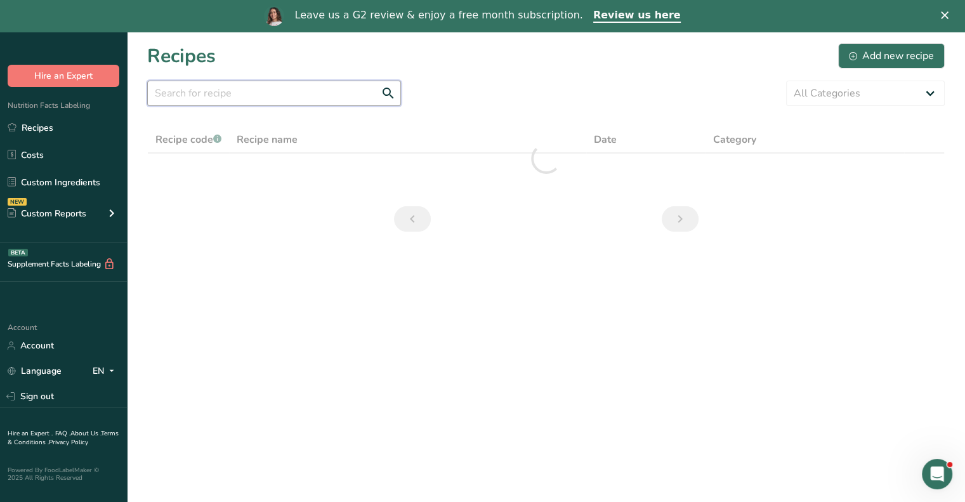
click at [202, 92] on input "text" at bounding box center [274, 93] width 254 height 25
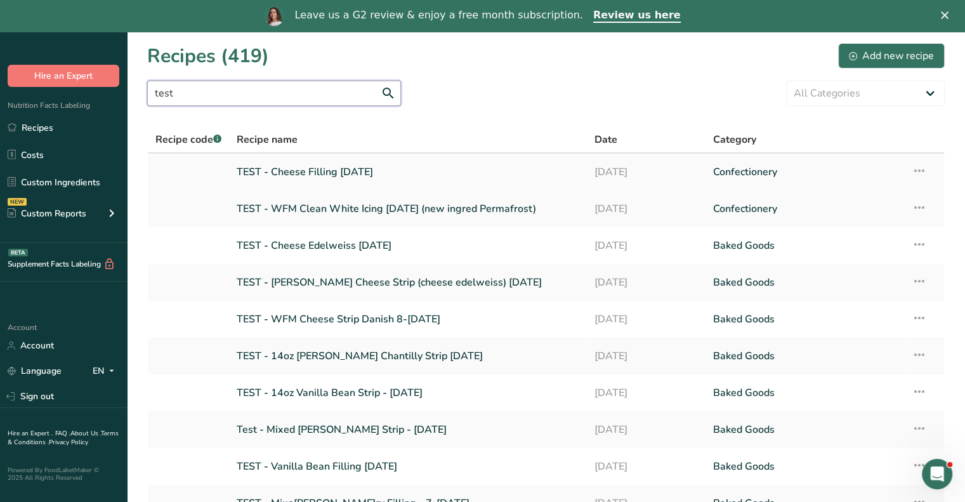
type input "test"
click at [298, 171] on link "TEST - Cheese Filling [DATE]" at bounding box center [408, 172] width 342 height 27
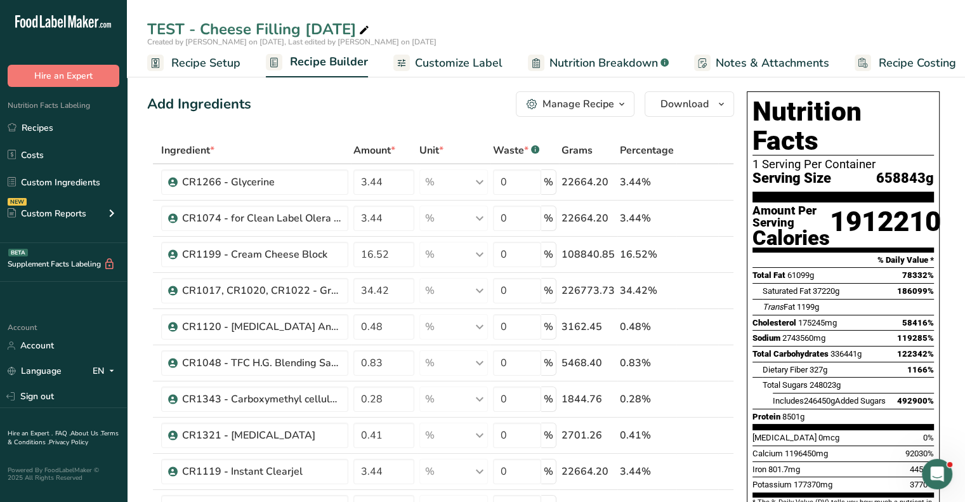
click at [566, 96] on div "Manage Recipe" at bounding box center [578, 103] width 72 height 15
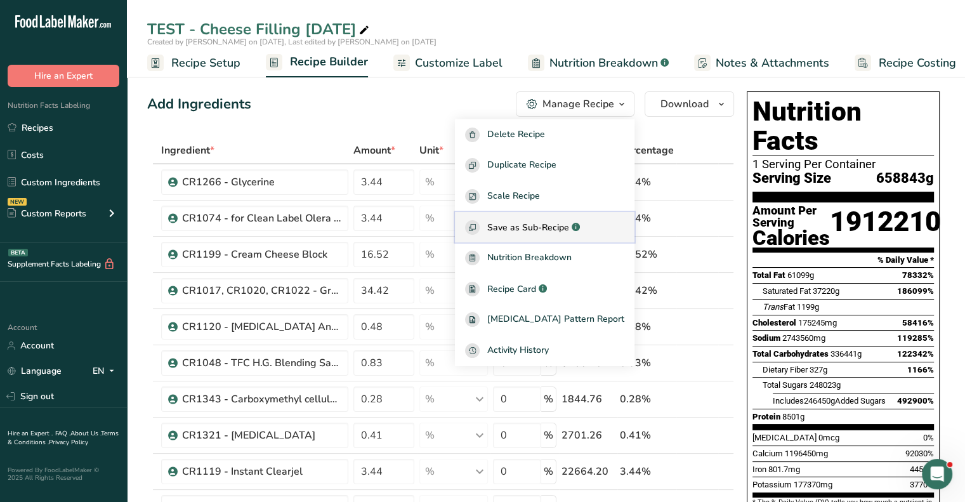
click at [538, 221] on span "Save as Sub-Recipe" at bounding box center [528, 227] width 82 height 13
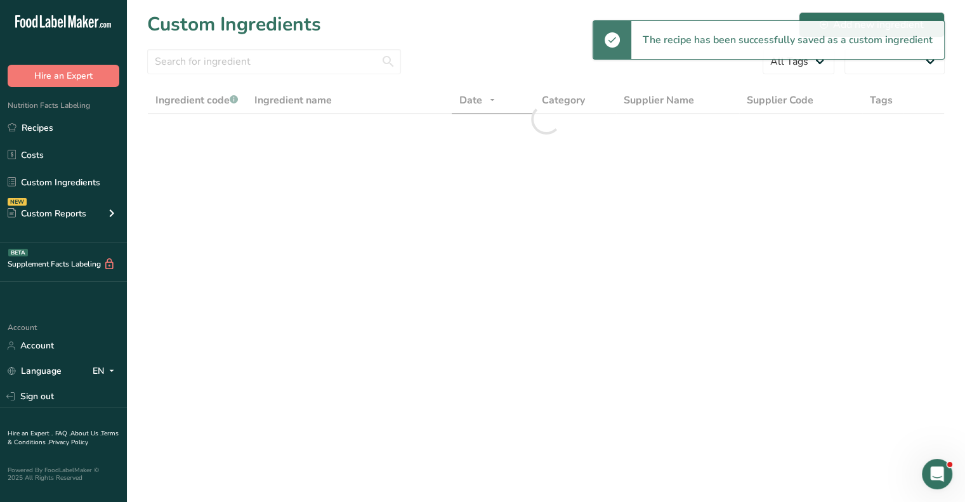
select select "30"
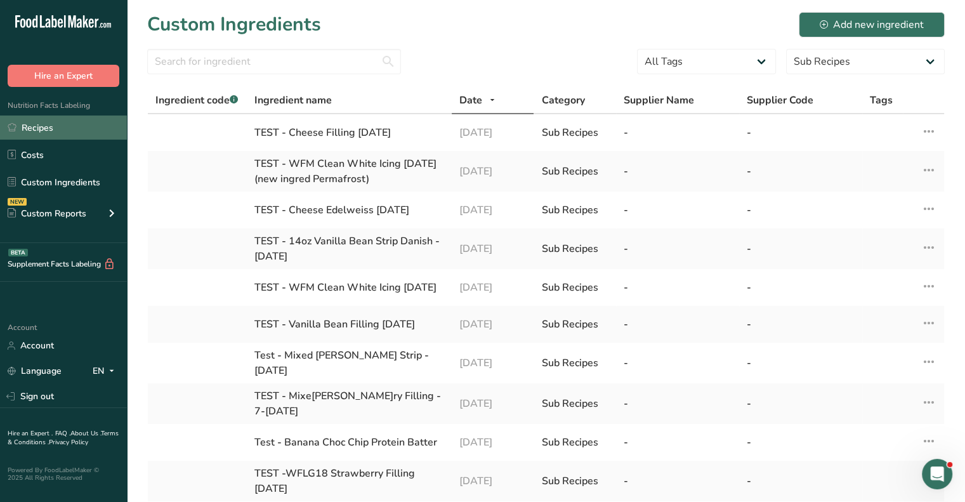
click at [32, 126] on link "Recipes" at bounding box center [63, 127] width 127 height 24
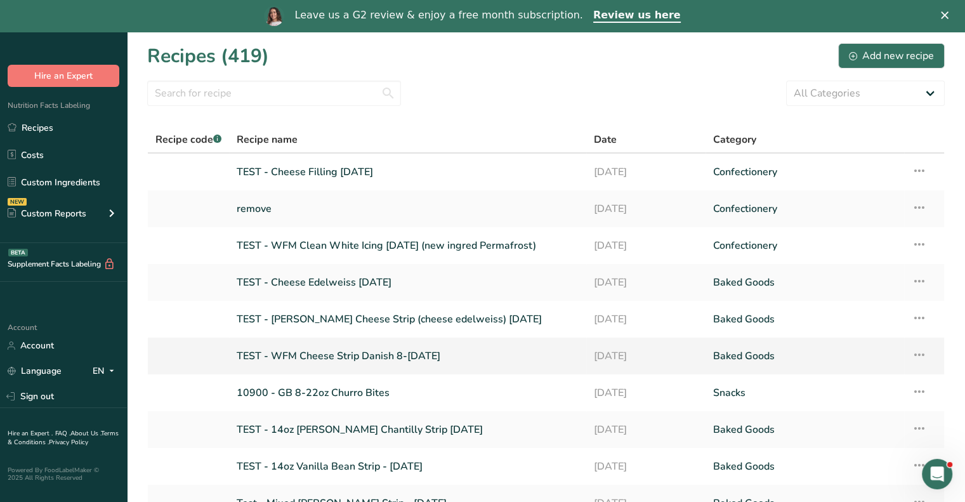
click at [355, 353] on link "TEST - WFM Cheese Strip Danish 8-[DATE]" at bounding box center [408, 356] width 342 height 27
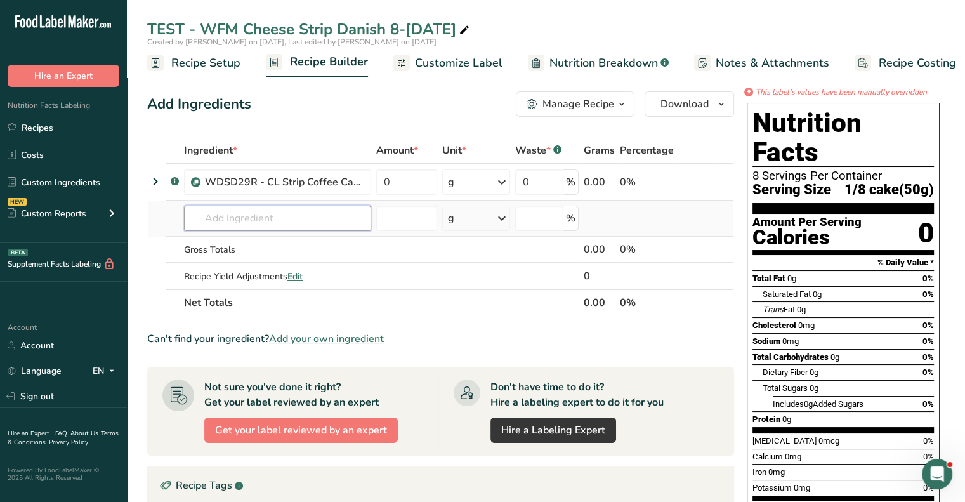
click at [253, 216] on input "text" at bounding box center [277, 218] width 187 height 25
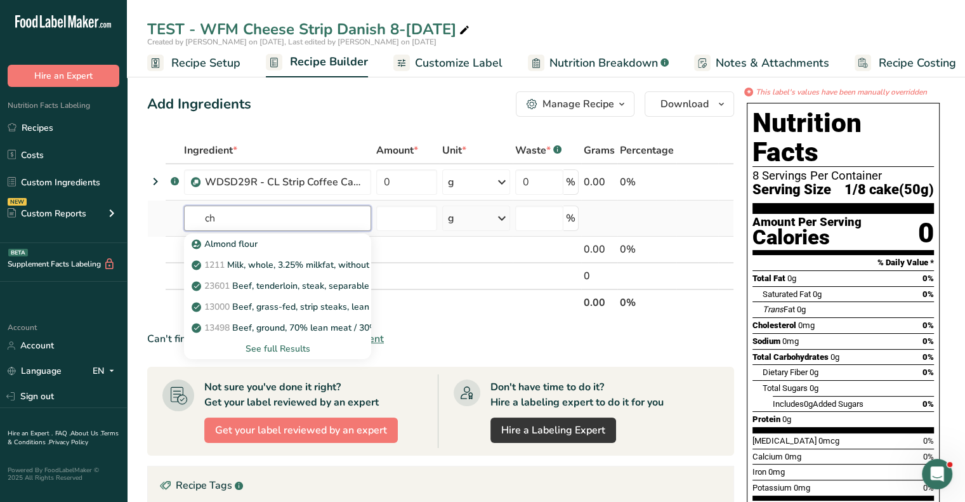
type input "c"
type input "test - cheese"
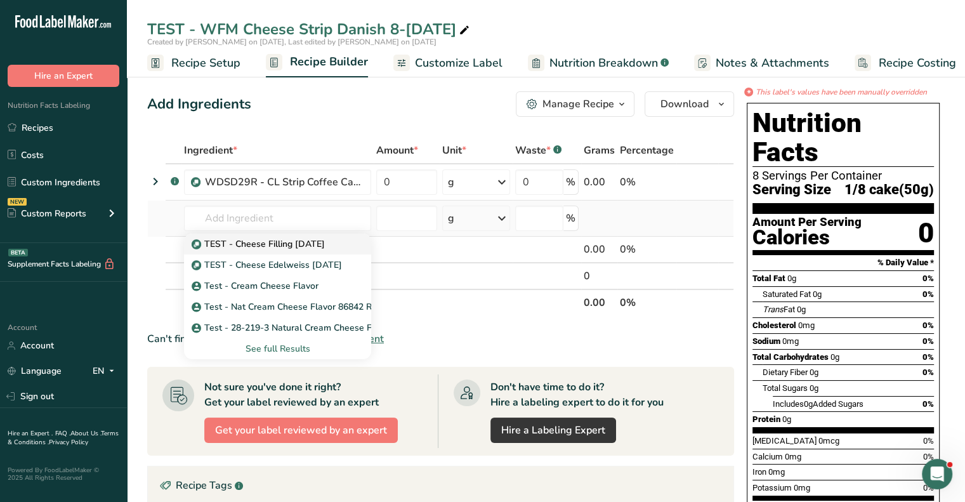
click at [268, 252] on link "TEST - Cheese Filling [DATE]" at bounding box center [277, 243] width 187 height 21
type input "TEST - Cheese Filling [DATE]"
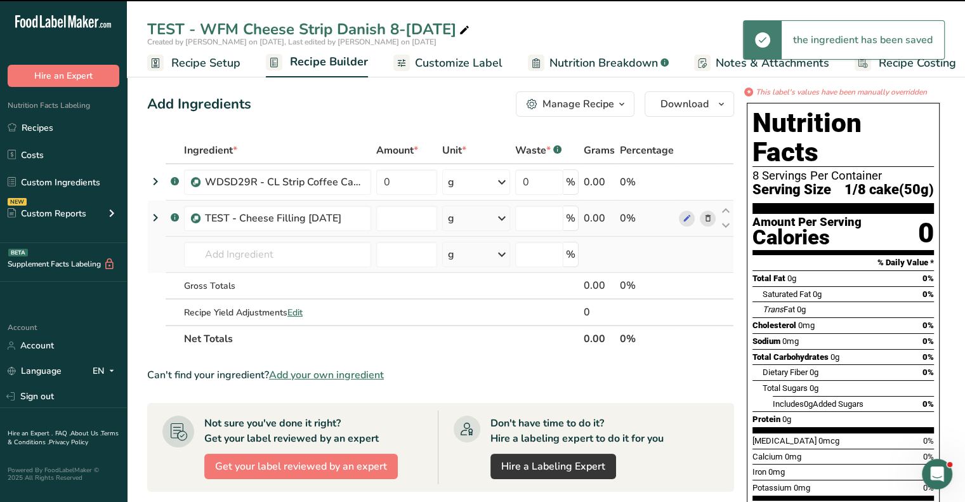
type input "0"
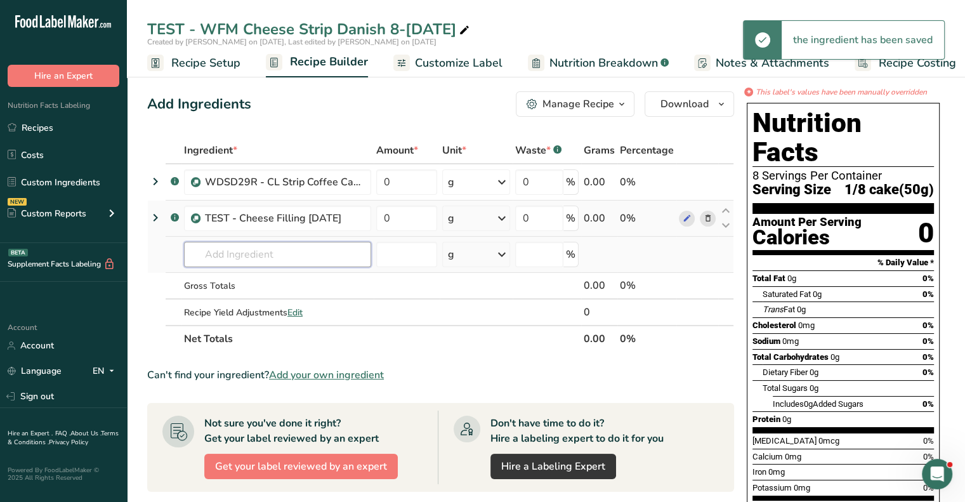
click at [198, 258] on input "text" at bounding box center [277, 254] width 187 height 25
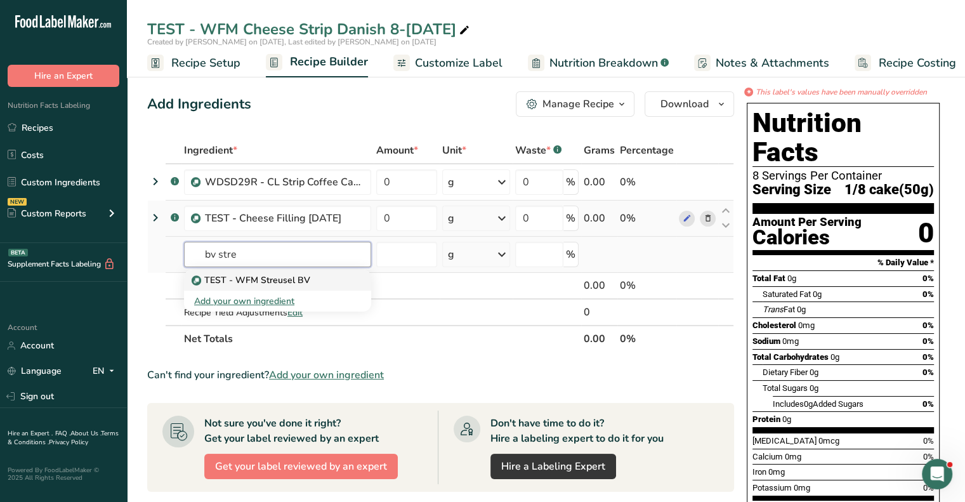
type input "bv stre"
click at [239, 270] on link "TEST - WFM Streusel BV" at bounding box center [277, 280] width 187 height 21
type input "TEST - WFM Streusel BV"
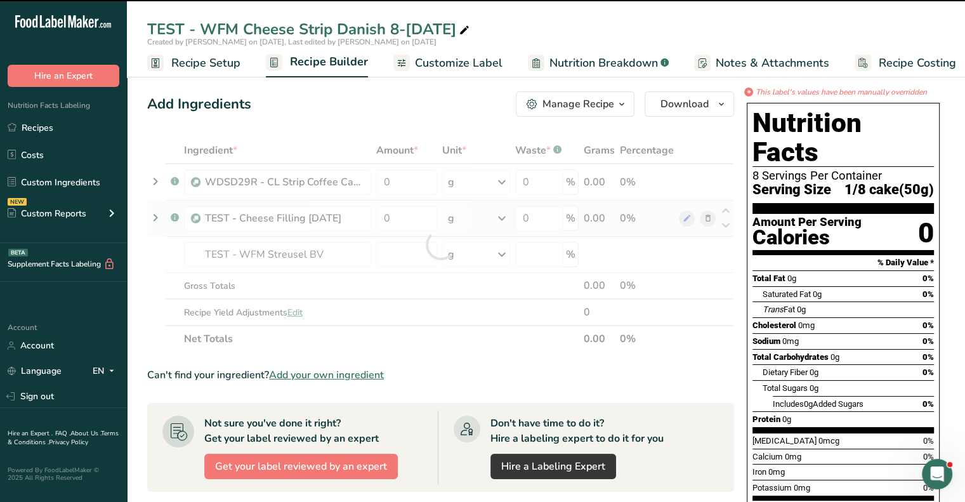
type input "0"
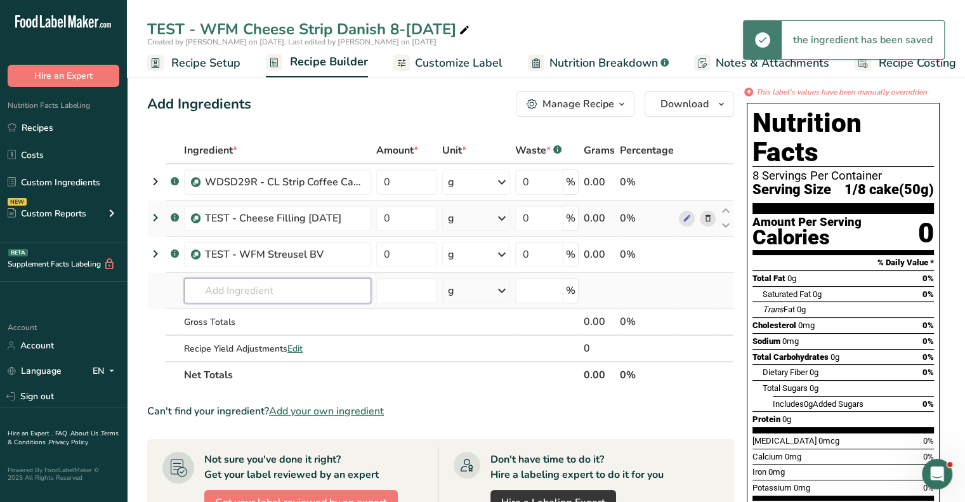
click at [254, 287] on input "text" at bounding box center [277, 290] width 187 height 25
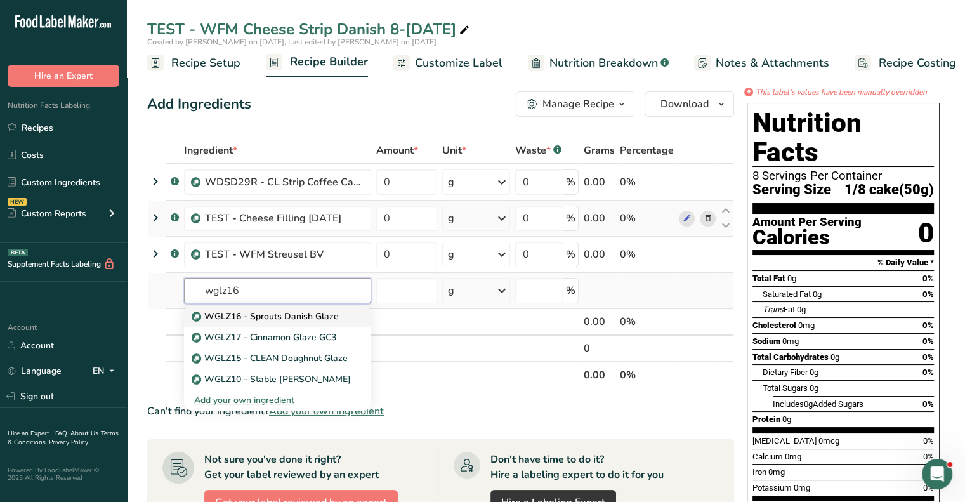
type input "wglz16"
click at [266, 317] on p "WGLZ16 - Sprouts Danish Glaze" at bounding box center [266, 316] width 145 height 13
type input "WGLZ16 - Sprouts Danish Glaze"
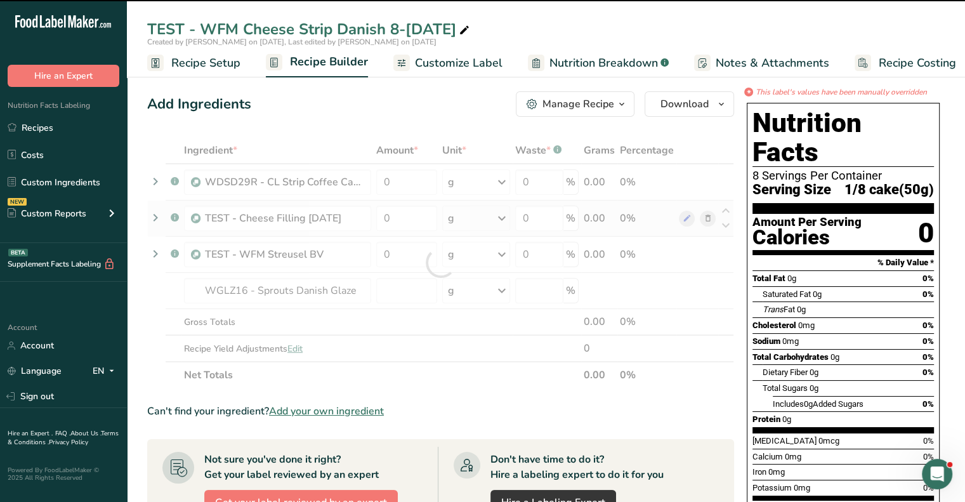
type input "0"
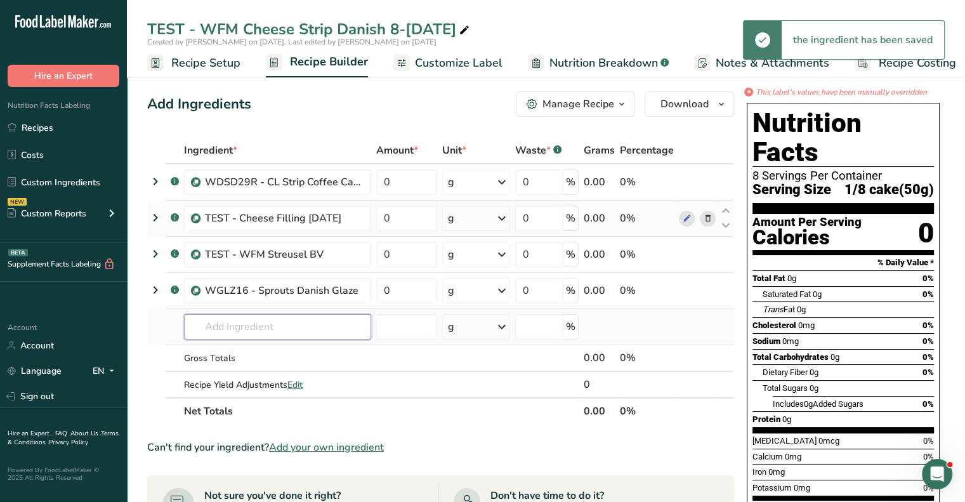
click at [279, 329] on input "text" at bounding box center [277, 326] width 187 height 25
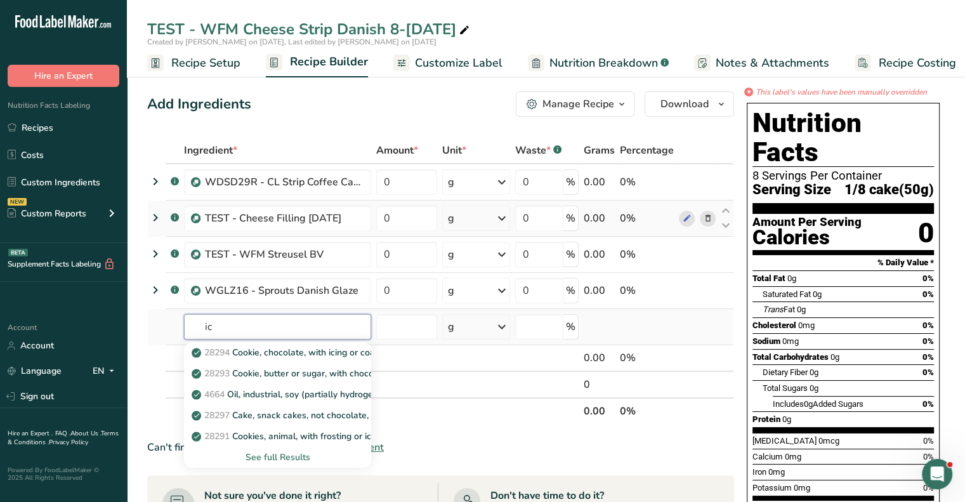
type input "i"
type input "clean"
click at [288, 375] on p "PERMA-FROST [PERSON_NAME] Stabilizer (CLEAN)[DATE]" at bounding box center [322, 373] width 256 height 13
type input "PERMA-FROST [PERSON_NAME] Stabilizer (CLEAN)[DATE]"
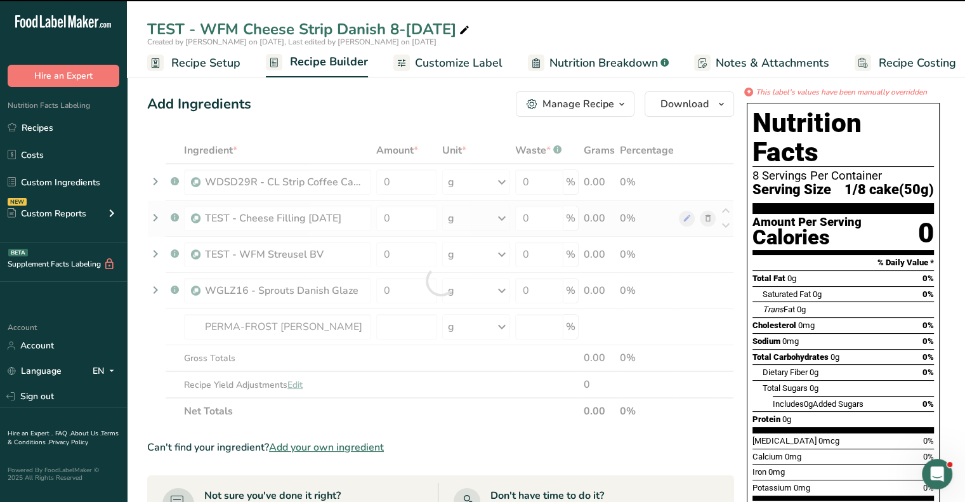
type input "0"
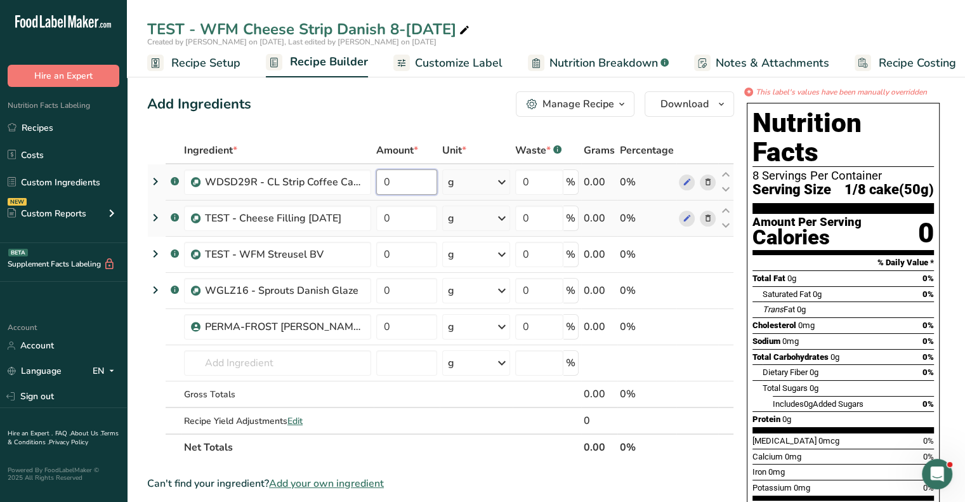
click at [401, 181] on input "0" at bounding box center [406, 181] width 61 height 25
drag, startPoint x: 401, startPoint y: 181, endPoint x: 376, endPoint y: 185, distance: 25.8
click at [376, 185] on input "0" at bounding box center [406, 181] width 61 height 25
type input "293"
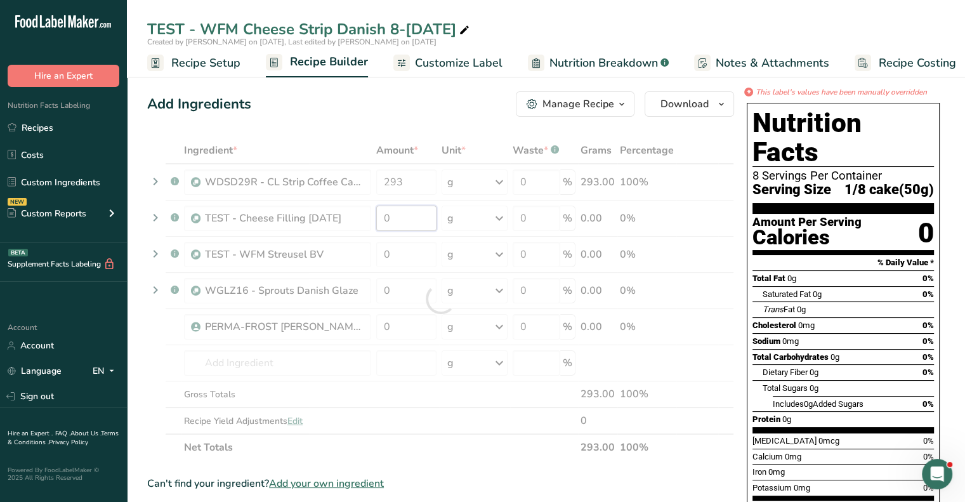
drag, startPoint x: 403, startPoint y: 212, endPoint x: 374, endPoint y: 214, distance: 29.2
click at [374, 214] on div "Ingredient * Amount * Unit * Waste * .a-a{fill:#347362;}.b-a{fill:#fff;} Grams …" at bounding box center [440, 298] width 587 height 323
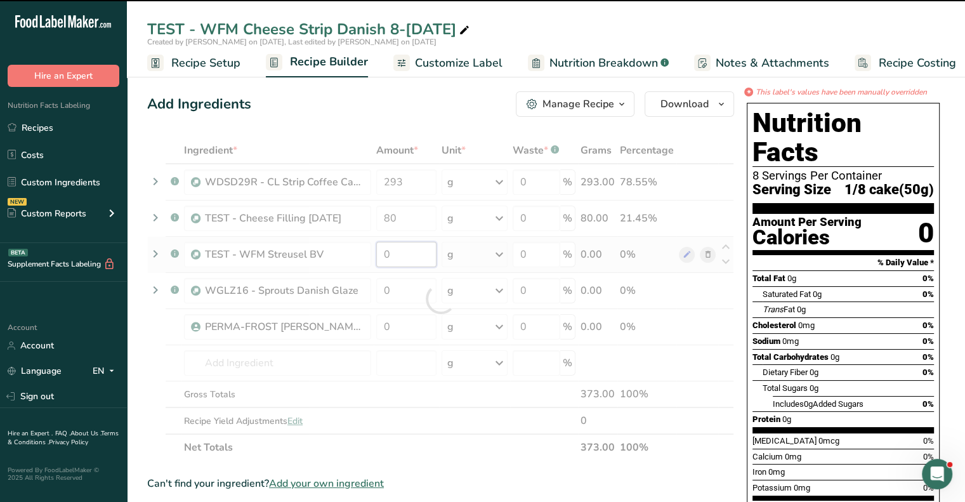
click at [395, 249] on div "Ingredient * Amount * Unit * Waste * .a-a{fill:#347362;}.b-a{fill:#fff;} Grams …" at bounding box center [440, 298] width 587 height 323
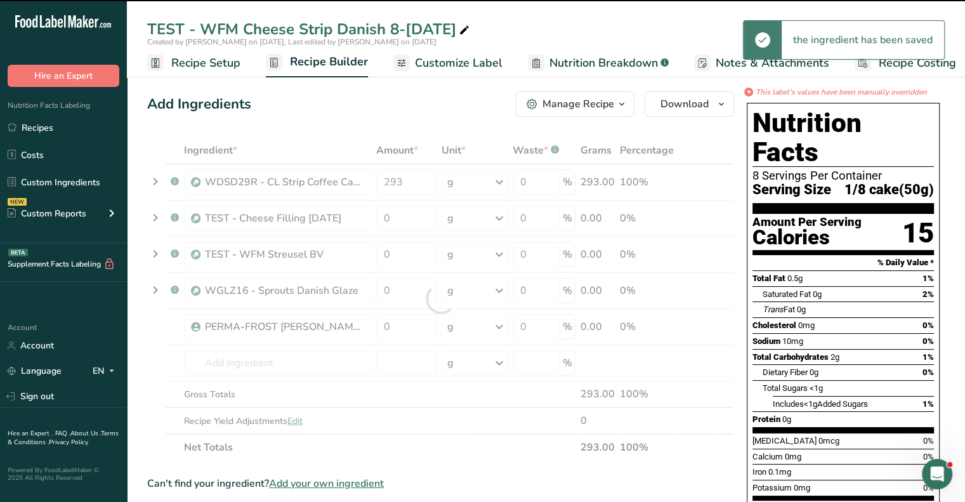
drag, startPoint x: 395, startPoint y: 249, endPoint x: 386, endPoint y: 253, distance: 10.2
click at [386, 253] on div at bounding box center [440, 298] width 587 height 323
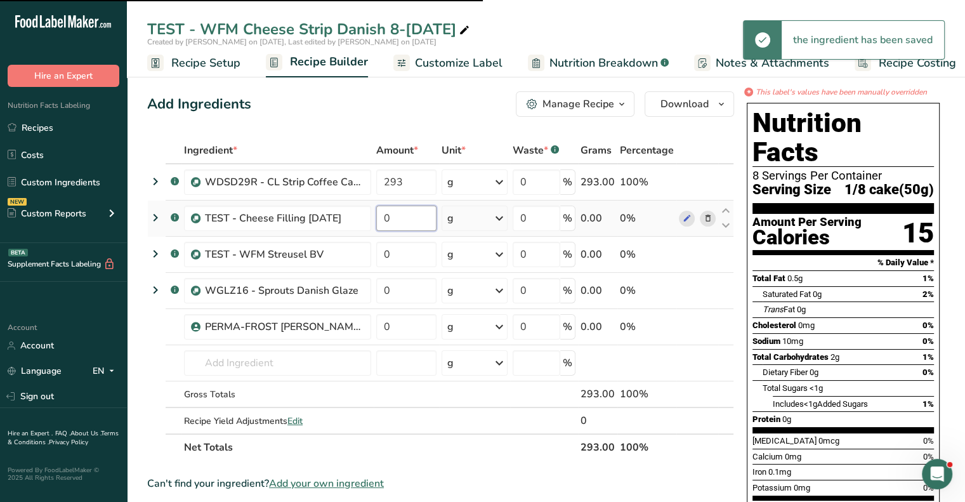
click at [407, 220] on input "0" at bounding box center [406, 218] width 60 height 25
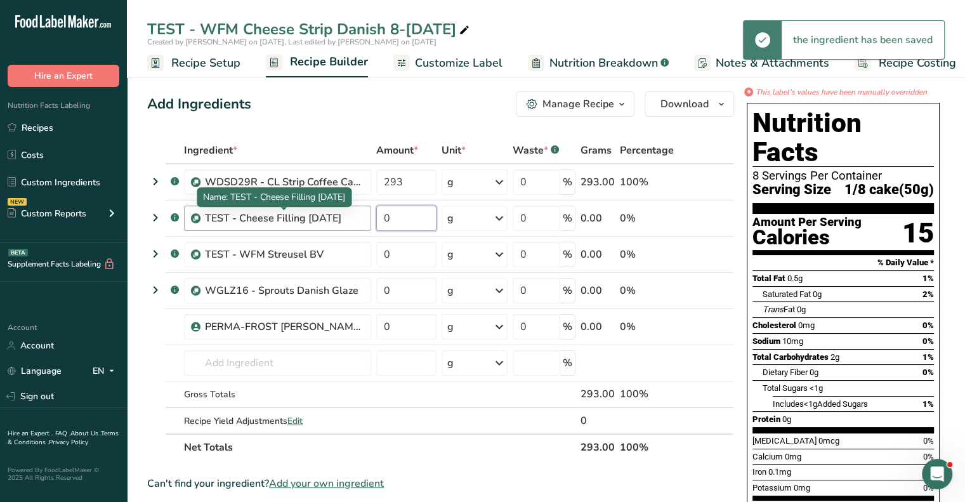
drag, startPoint x: 399, startPoint y: 218, endPoint x: 356, endPoint y: 221, distance: 42.7
click at [356, 221] on tr ".a-a{fill:#347362;}.b-a{fill:#fff;} TEST - Cheese Filling [DATE] 0 g Weight Uni…" at bounding box center [440, 218] width 585 height 36
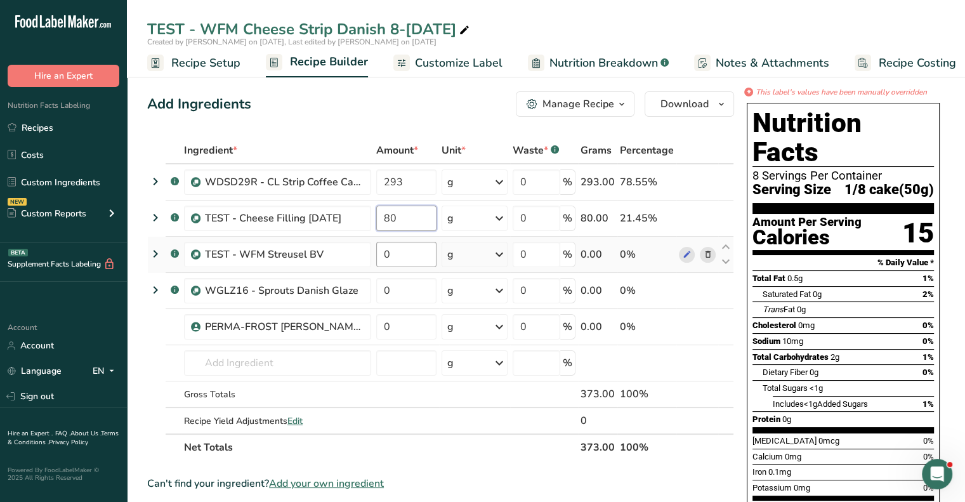
type input "80"
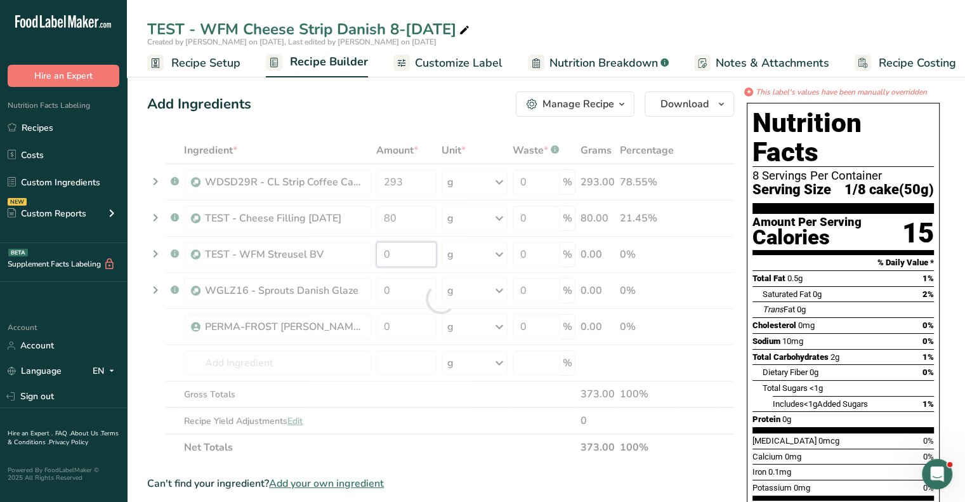
click at [408, 259] on div "Ingredient * Amount * Unit * Waste * .a-a{fill:#347362;}.b-a{fill:#fff;} Grams …" at bounding box center [440, 298] width 587 height 323
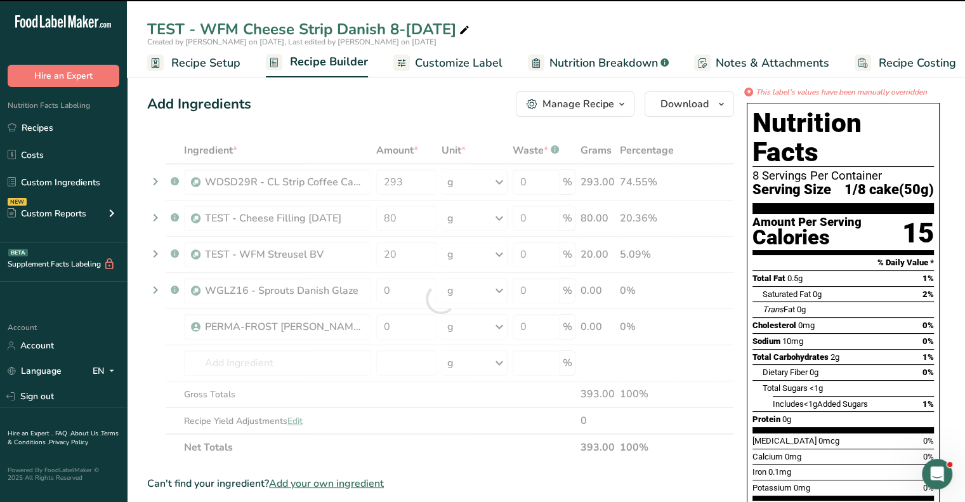
click at [416, 286] on div at bounding box center [440, 298] width 587 height 323
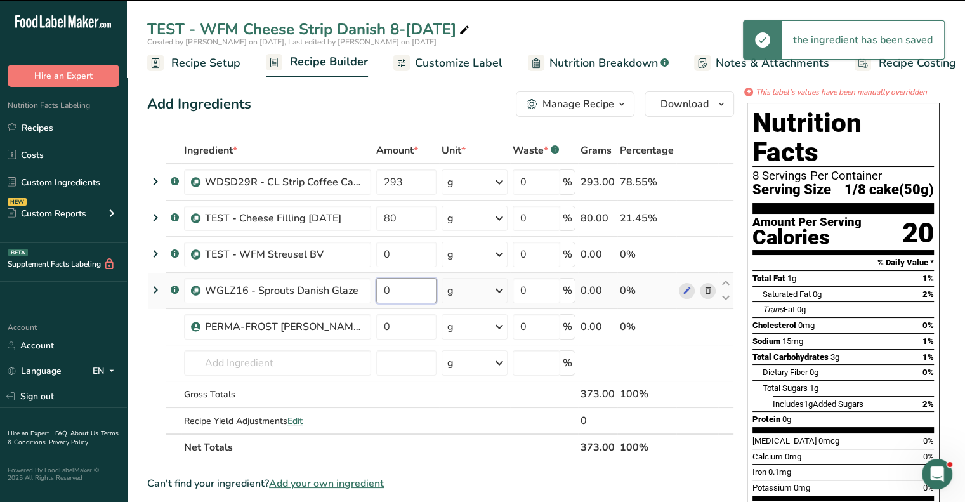
click at [397, 289] on input "0" at bounding box center [406, 290] width 60 height 25
click at [424, 245] on div "Ingredient * Amount * Unit * Waste * .a-a{fill:#347362;}.b-a{fill:#fff;} Grams …" at bounding box center [440, 298] width 587 height 323
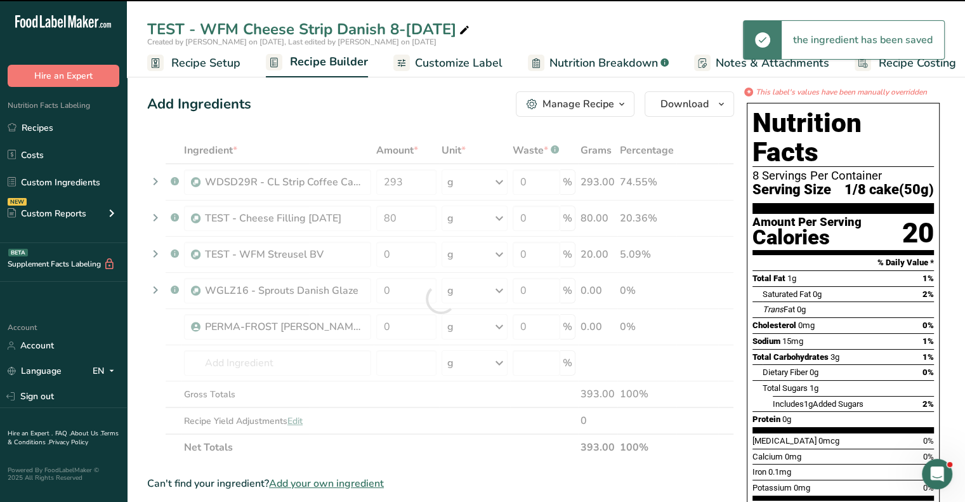
type input "20"
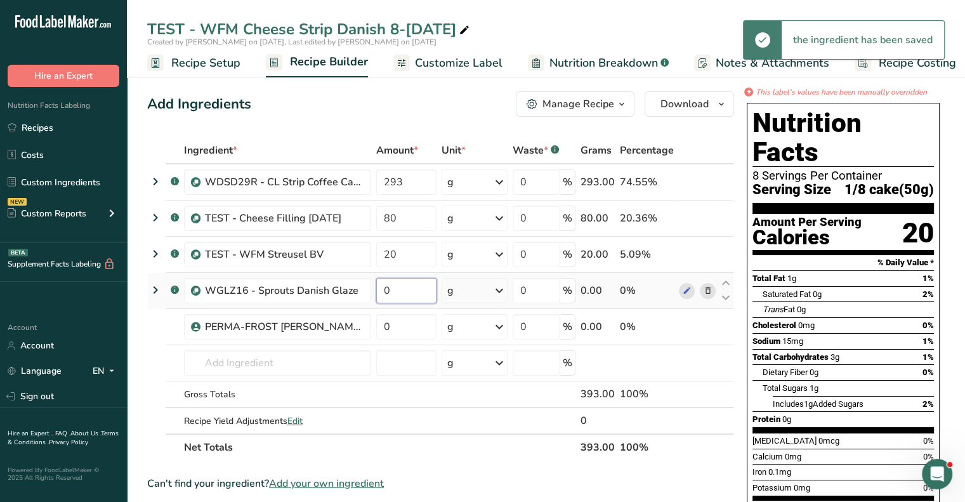
click at [399, 292] on input "0" at bounding box center [406, 290] width 60 height 25
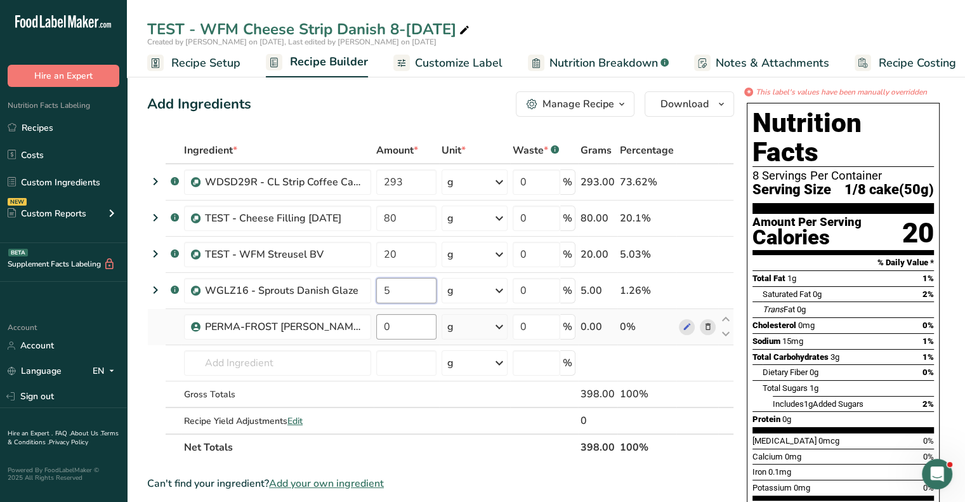
type input "5"
click at [401, 325] on div "Ingredient * Amount * Unit * Waste * .a-a{fill:#347362;}.b-a{fill:#fff;} Grams …" at bounding box center [440, 298] width 587 height 323
type input "45"
click at [540, 428] on div "Ingredient * Amount * Unit * Waste * .a-a{fill:#347362;}.b-a{fill:#fff;} Grams …" at bounding box center [440, 298] width 587 height 323
click at [614, 102] on div "Manage Recipe" at bounding box center [578, 103] width 72 height 15
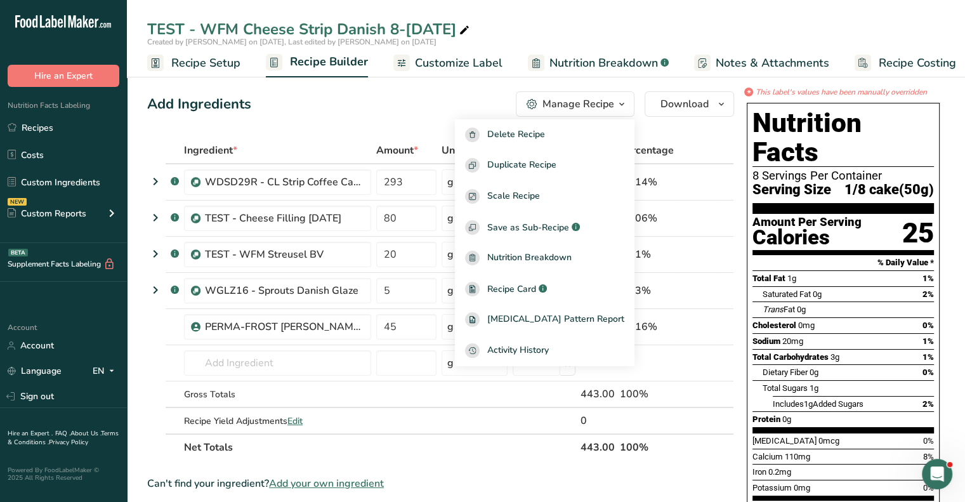
click at [709, 138] on th at bounding box center [697, 151] width 42 height 27
click at [433, 62] on span "Customize Label" at bounding box center [459, 63] width 88 height 17
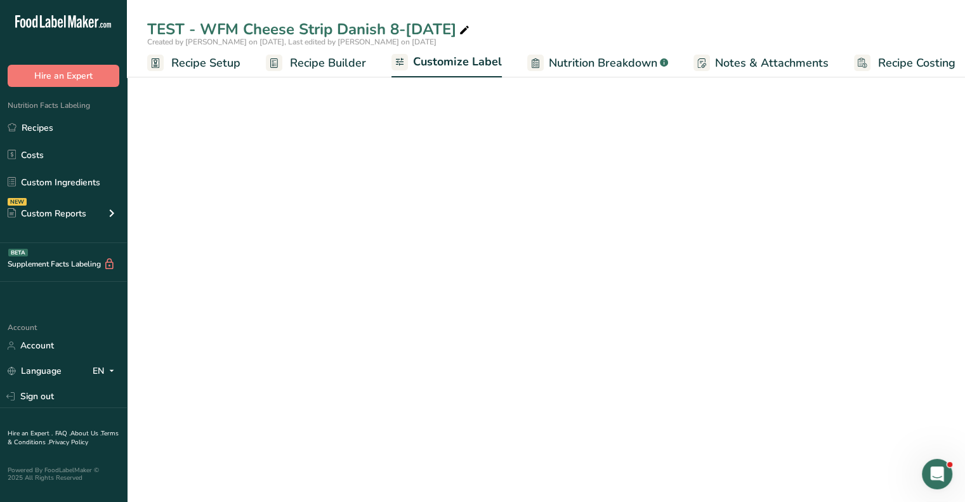
scroll to position [0, 11]
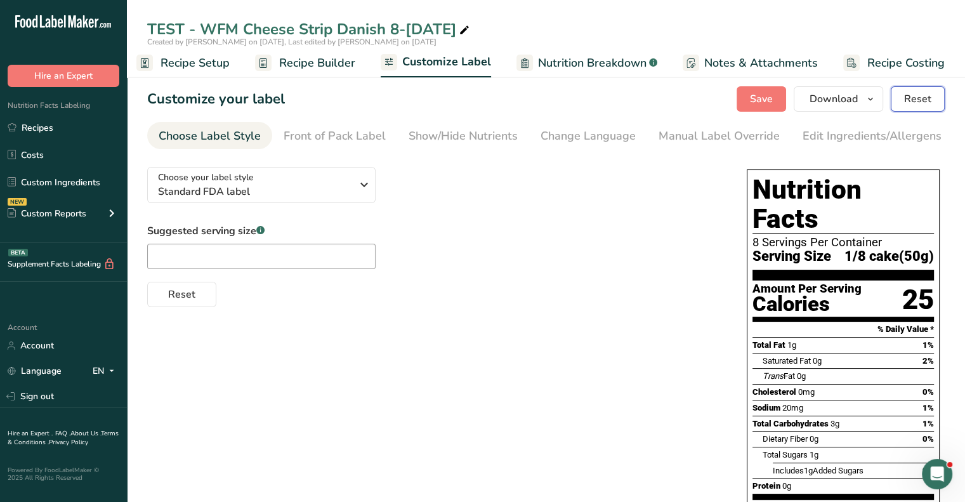
click at [926, 98] on span "Reset" at bounding box center [917, 98] width 27 height 15
click at [318, 65] on span "Recipe Builder" at bounding box center [317, 63] width 76 height 17
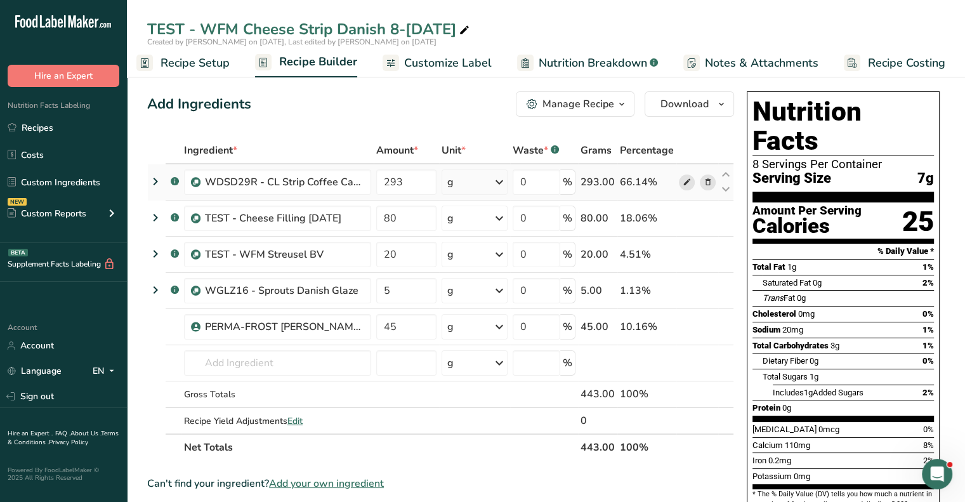
click at [685, 178] on icon at bounding box center [686, 182] width 9 height 13
click at [445, 59] on span "Customize Label" at bounding box center [448, 63] width 88 height 17
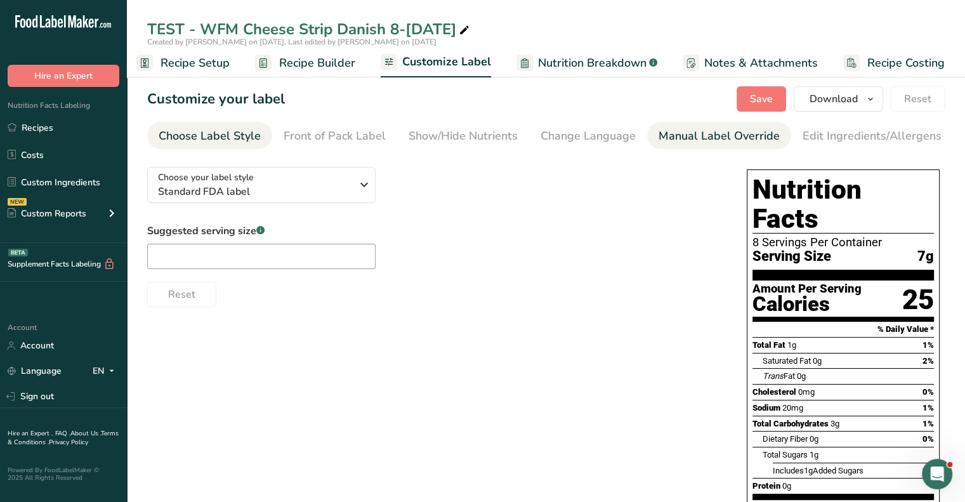
click at [706, 134] on div "Manual Label Override" at bounding box center [718, 135] width 121 height 17
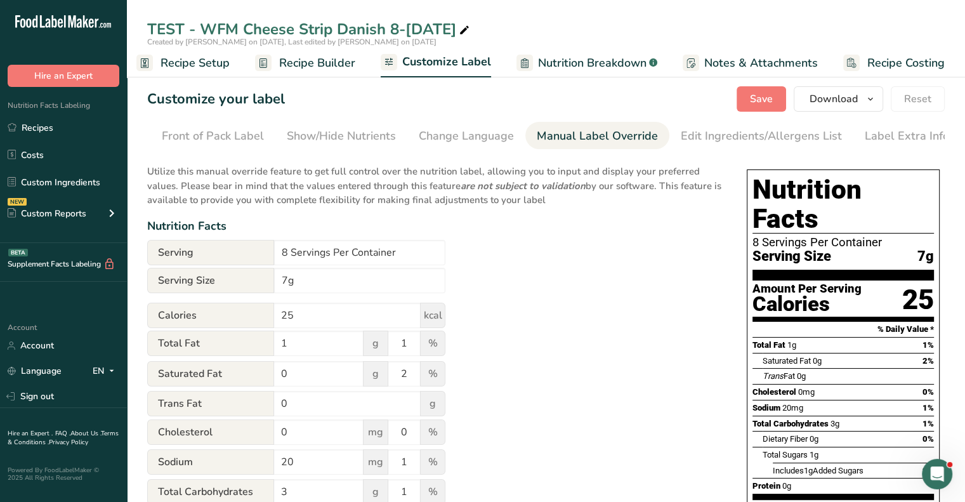
scroll to position [0, 124]
click at [309, 281] on input "7g" at bounding box center [359, 280] width 171 height 25
drag, startPoint x: 309, startPoint y: 281, endPoint x: 276, endPoint y: 276, distance: 33.4
click at [276, 276] on input "7g" at bounding box center [359, 280] width 171 height 25
type input "5"
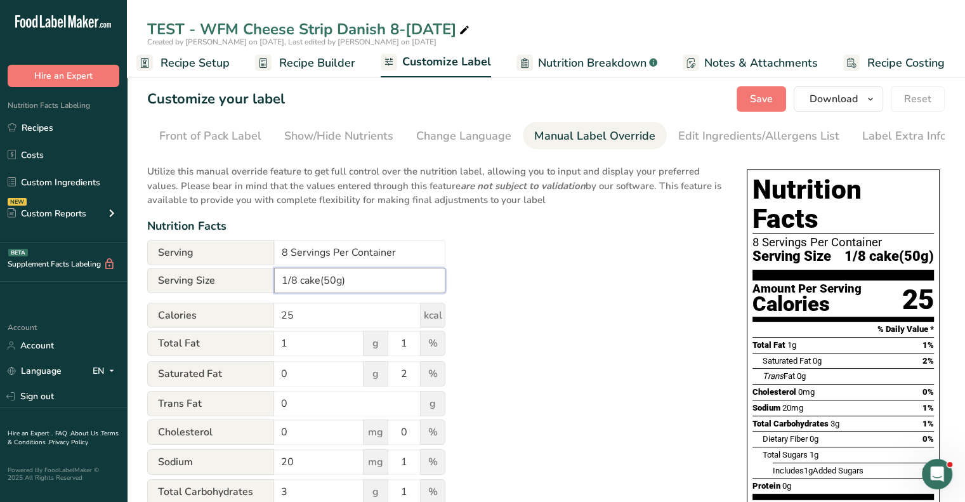
type input "1/8 cake(50g)"
click at [518, 309] on div "Utilize this manual override feature to get full control over the nutrition lab…" at bounding box center [434, 468] width 574 height 622
click at [214, 129] on div "Front of Pack Label" at bounding box center [210, 135] width 102 height 17
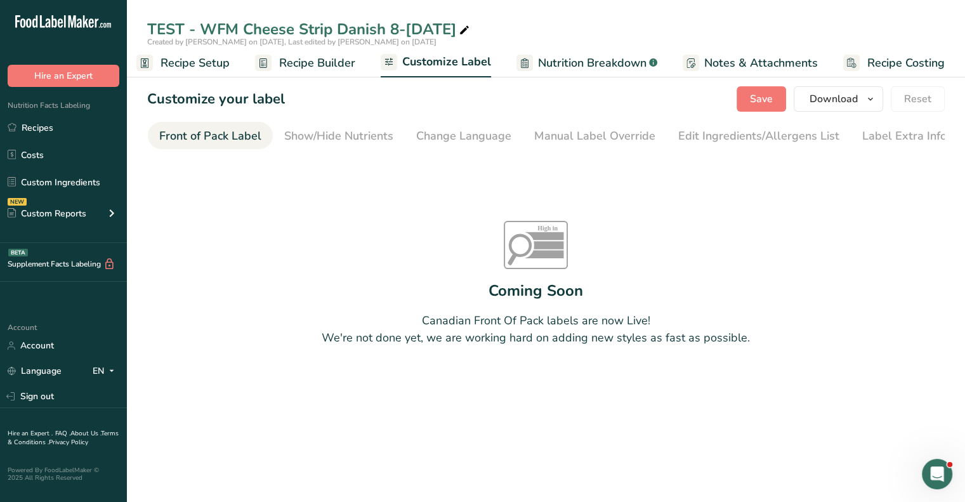
scroll to position [0, 123]
click at [340, 137] on div "Show/Hide Nutrients" at bounding box center [339, 135] width 109 height 17
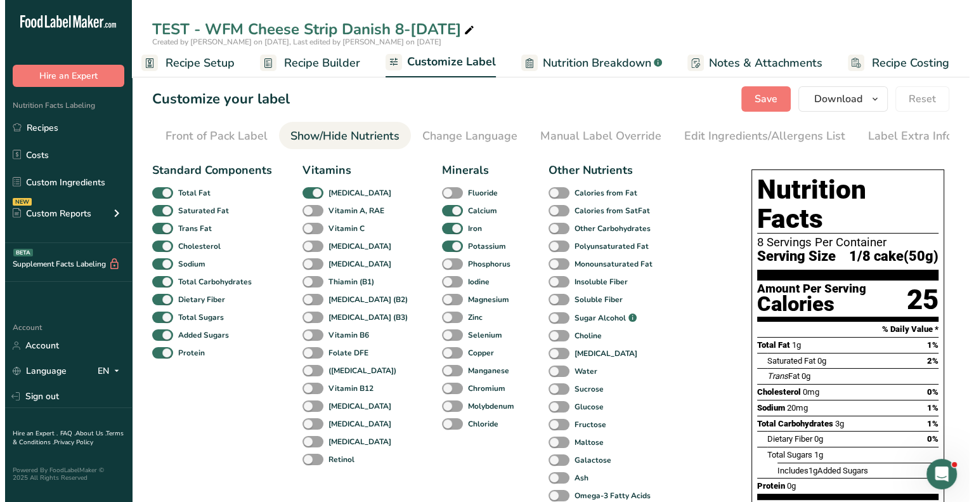
scroll to position [0, 124]
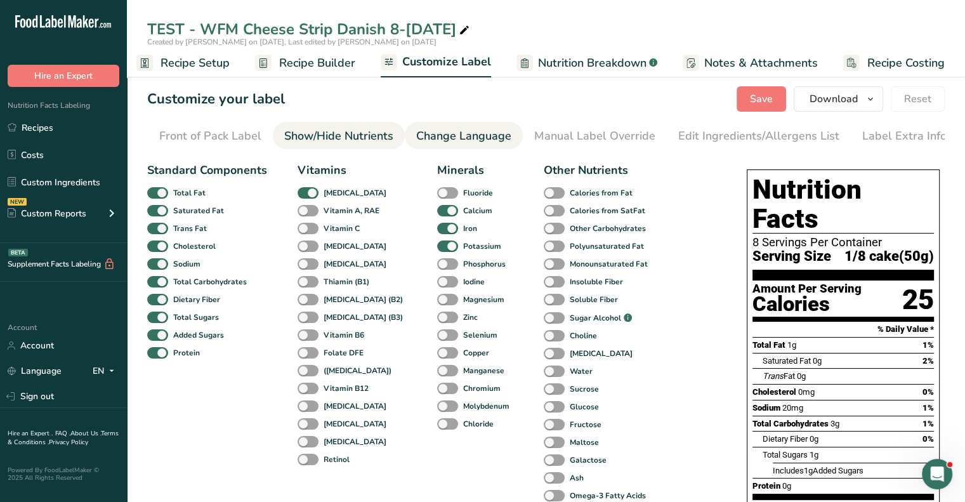
click at [463, 136] on div "Change Language" at bounding box center [463, 135] width 95 height 17
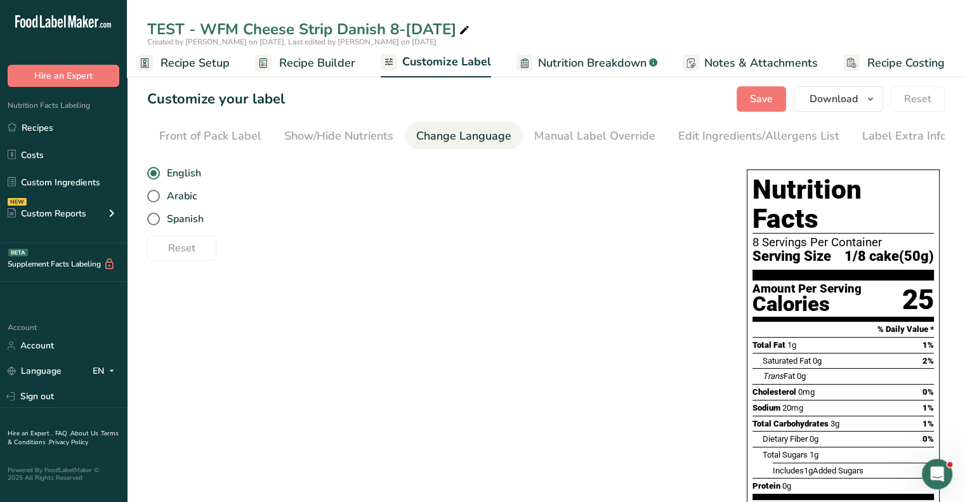
click at [303, 53] on link "Recipe Builder" at bounding box center [305, 63] width 100 height 29
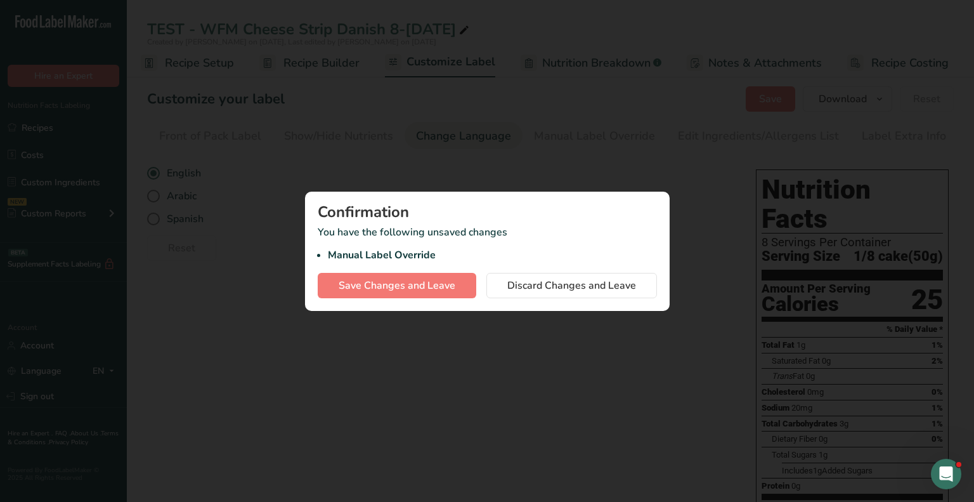
click at [301, 62] on div at bounding box center [487, 251] width 974 height 502
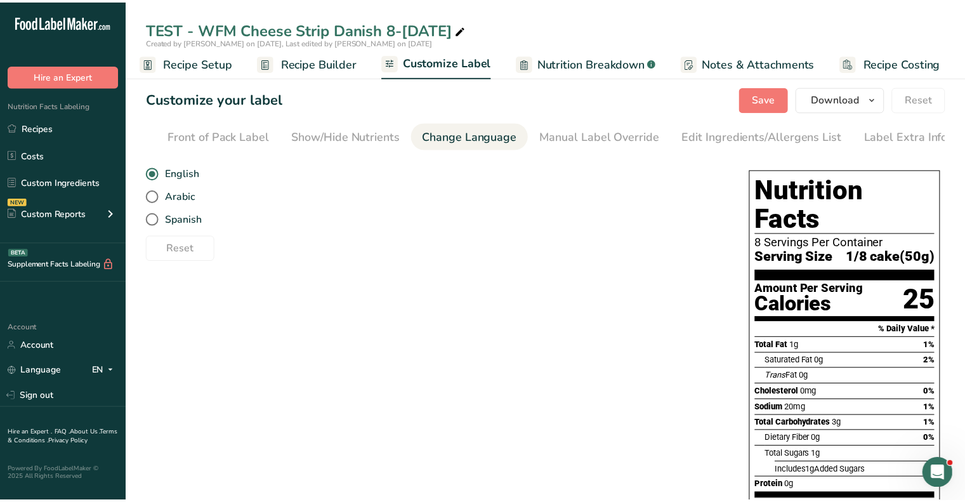
scroll to position [0, 1]
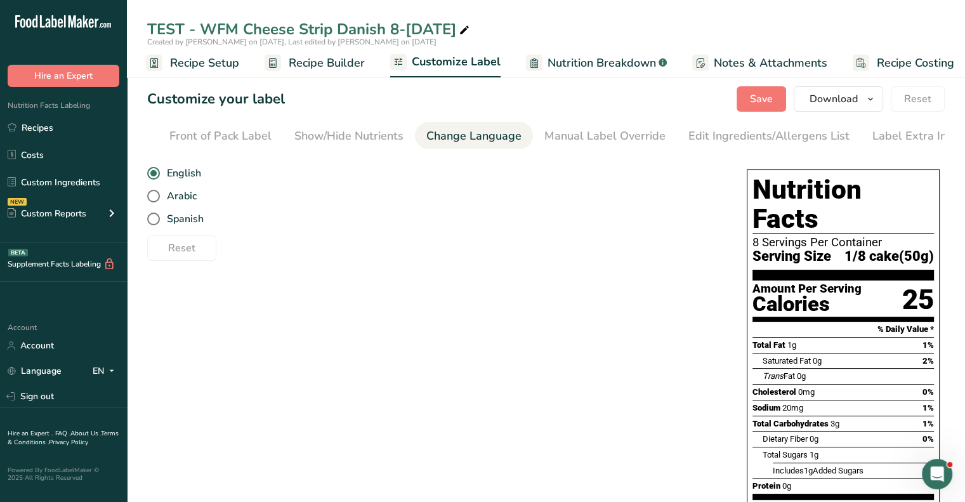
click at [318, 68] on span "Recipe Builder" at bounding box center [327, 63] width 76 height 17
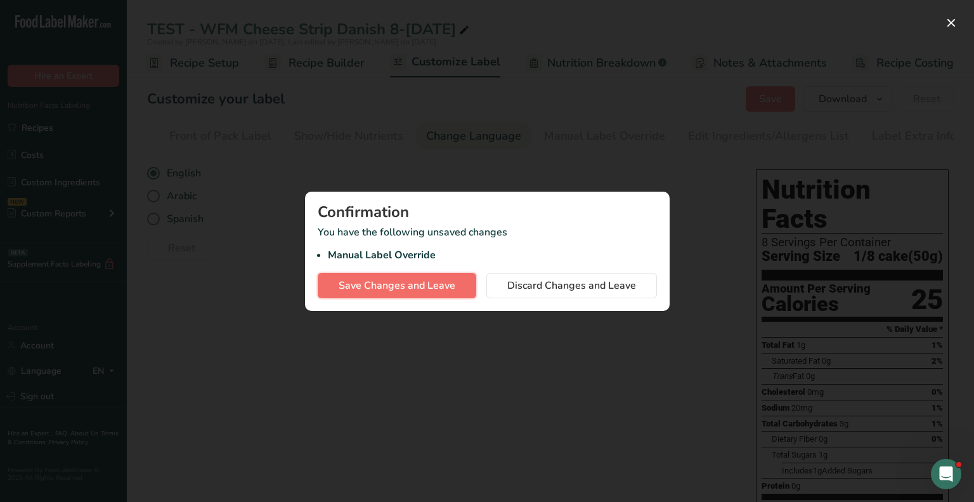
click at [406, 288] on span "Save Changes and Leave" at bounding box center [397, 285] width 117 height 15
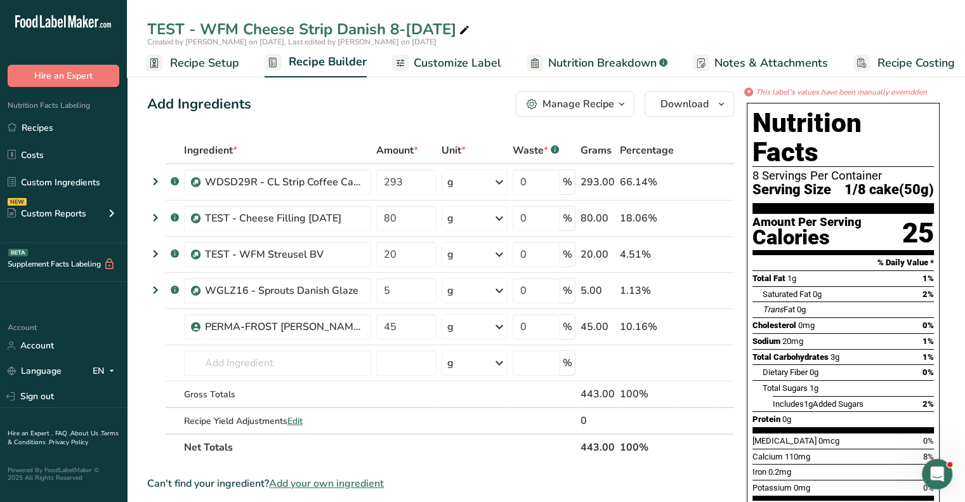
click at [213, 63] on span "Recipe Setup" at bounding box center [204, 63] width 69 height 17
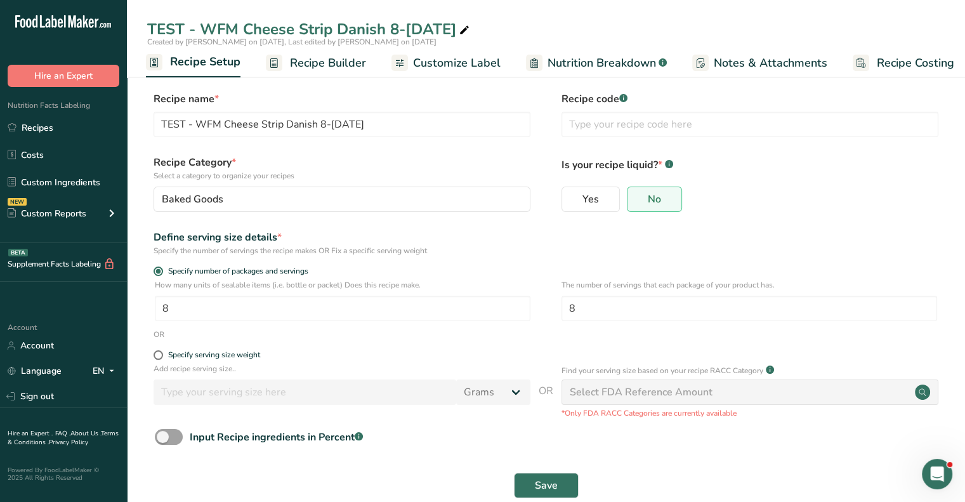
scroll to position [0, 4]
click at [223, 317] on input "8" at bounding box center [343, 308] width 376 height 25
type input "1"
click at [532, 486] on button "Save" at bounding box center [546, 485] width 65 height 25
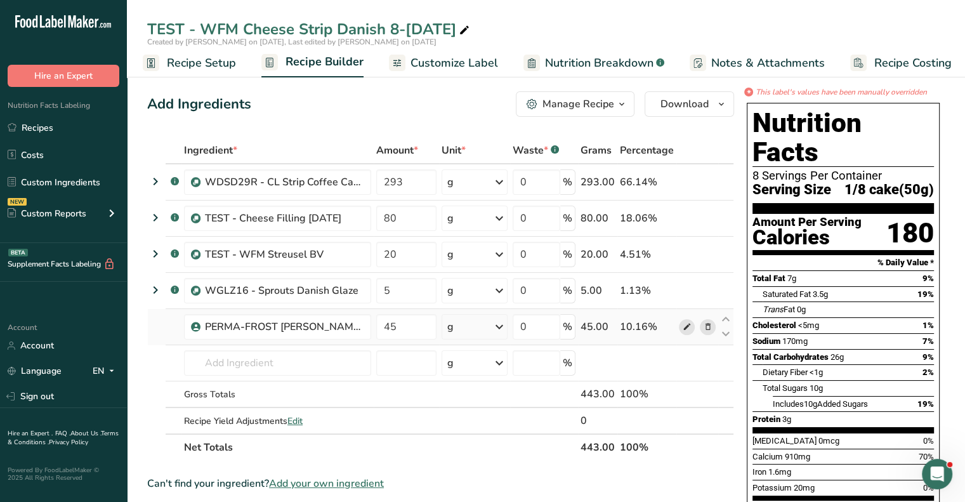
click at [686, 322] on icon at bounding box center [686, 326] width 9 height 13
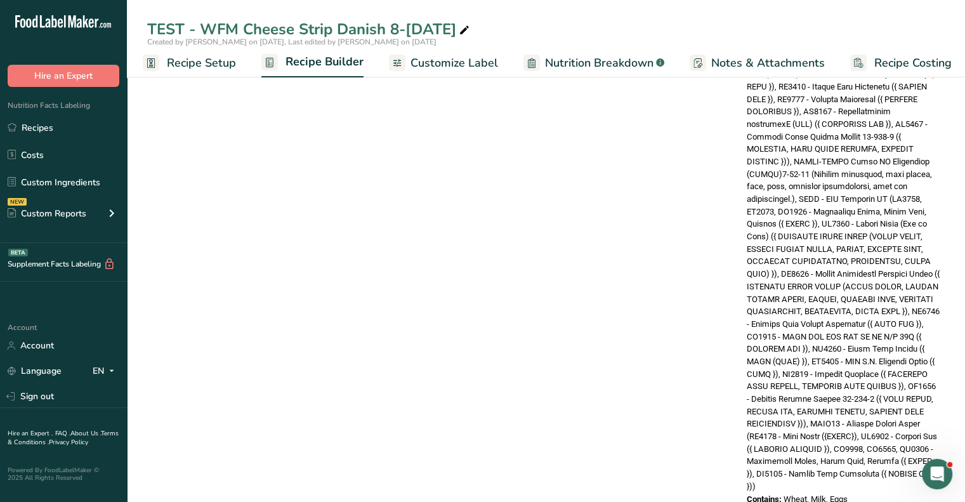
scroll to position [1023, 0]
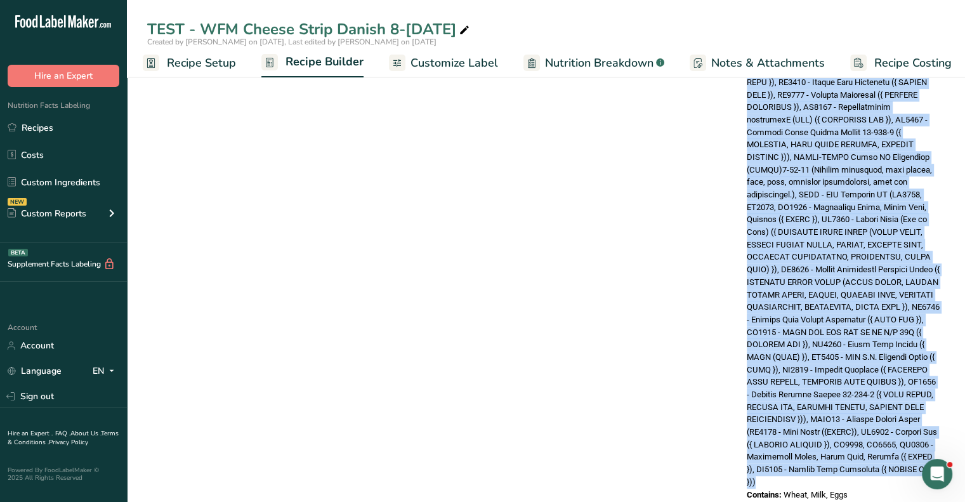
drag, startPoint x: 797, startPoint y: 131, endPoint x: 895, endPoint y: 452, distance: 335.1
click at [895, 452] on div "Ingredients:" at bounding box center [843, 1] width 193 height 974
copy span "WDSD29R - CL Strip Coffee Cake Dough [DATE] (CR1004 - Danish Flour (Bag or Silo…"
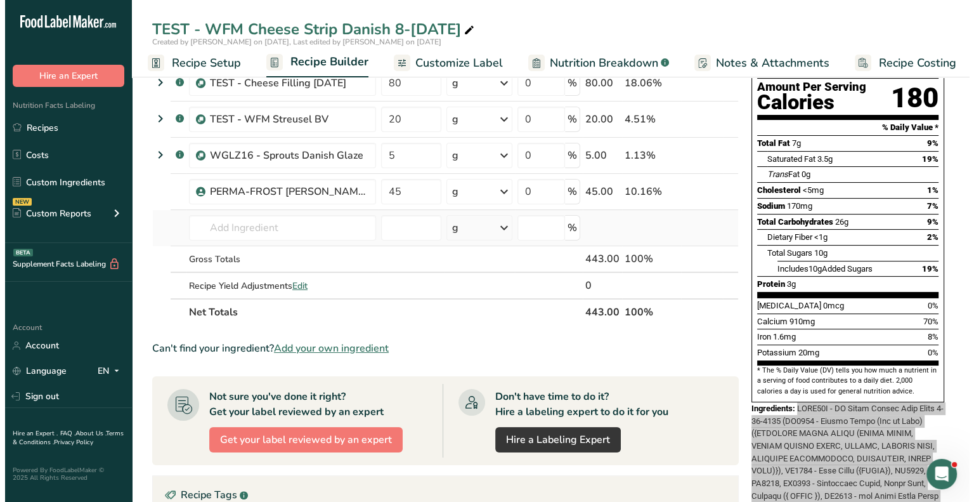
scroll to position [0, 0]
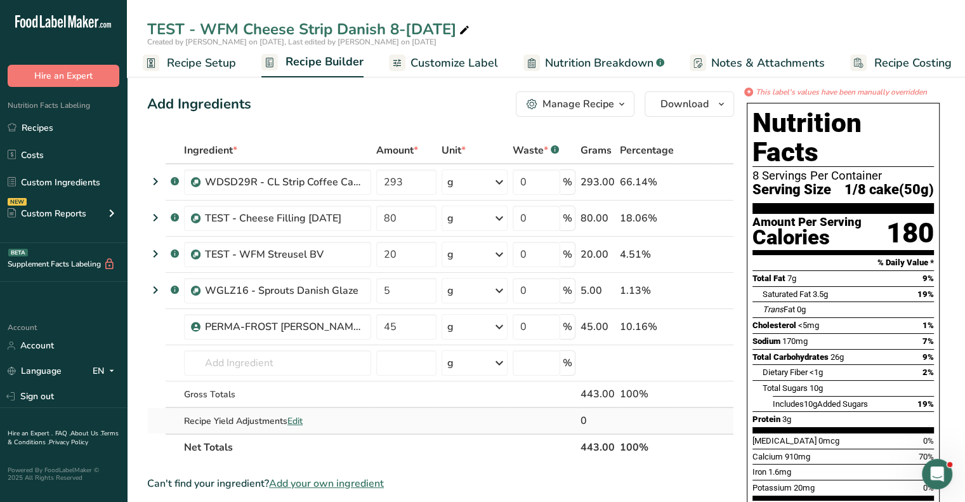
click at [297, 420] on span "Edit" at bounding box center [294, 421] width 15 height 12
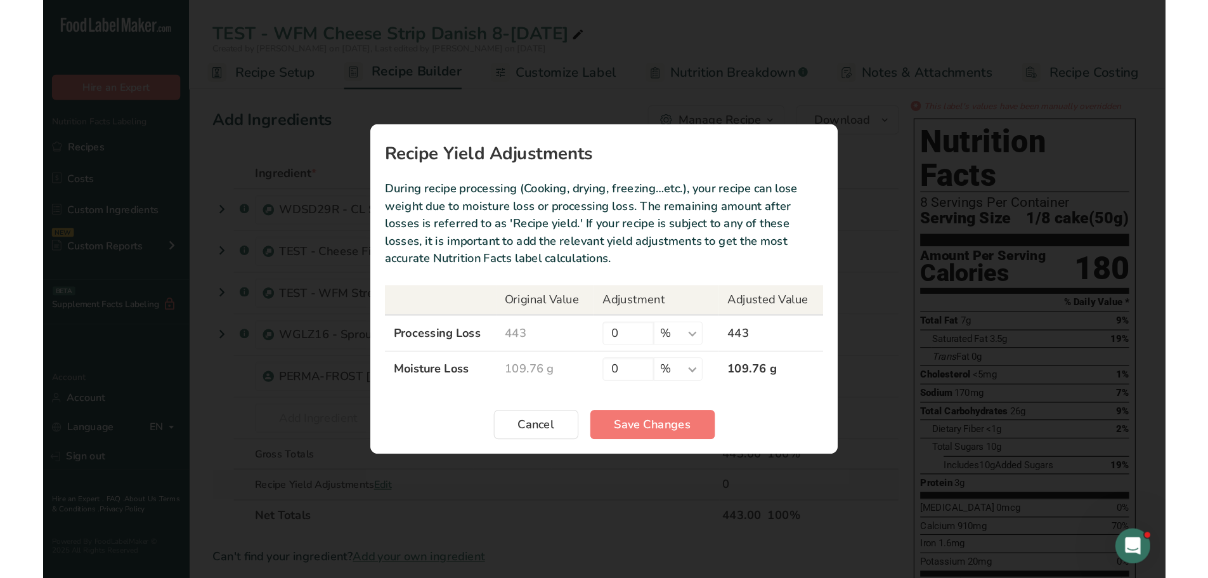
scroll to position [0, 1]
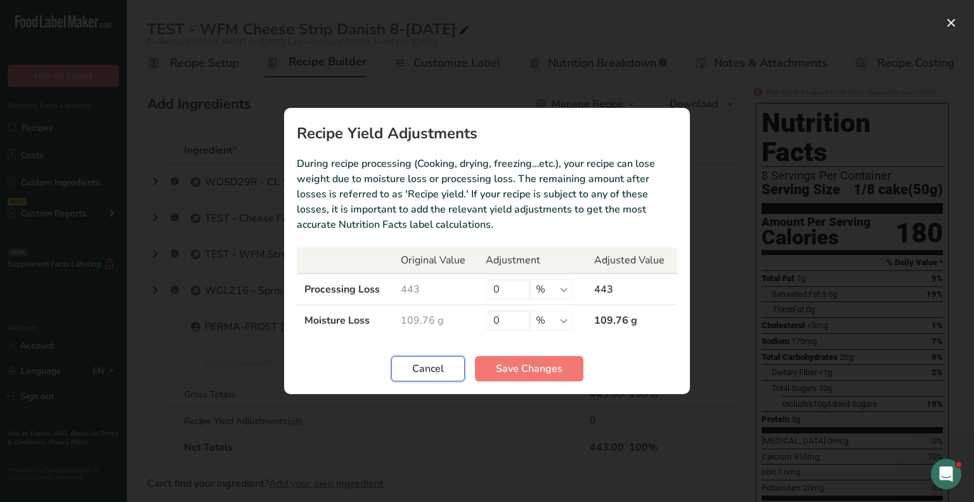
click at [428, 370] on span "Cancel" at bounding box center [428, 368] width 32 height 15
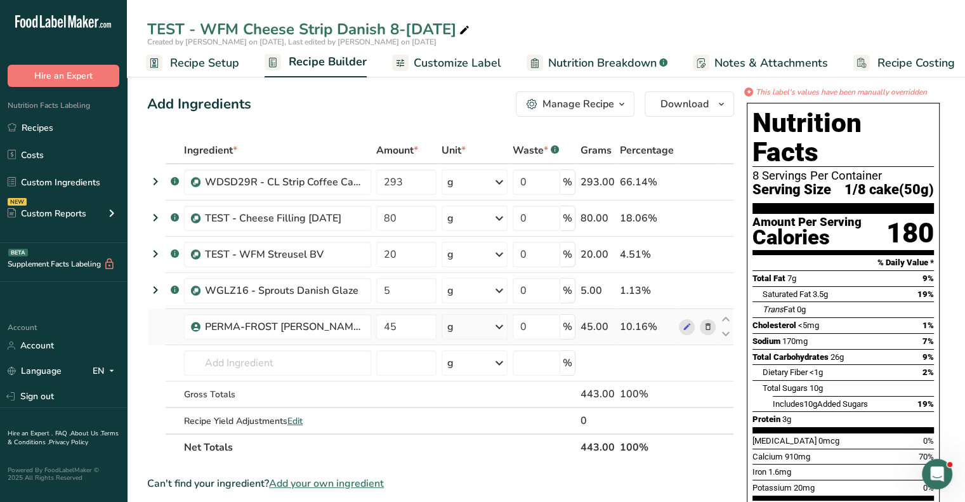
click at [712, 322] on icon at bounding box center [707, 326] width 9 height 13
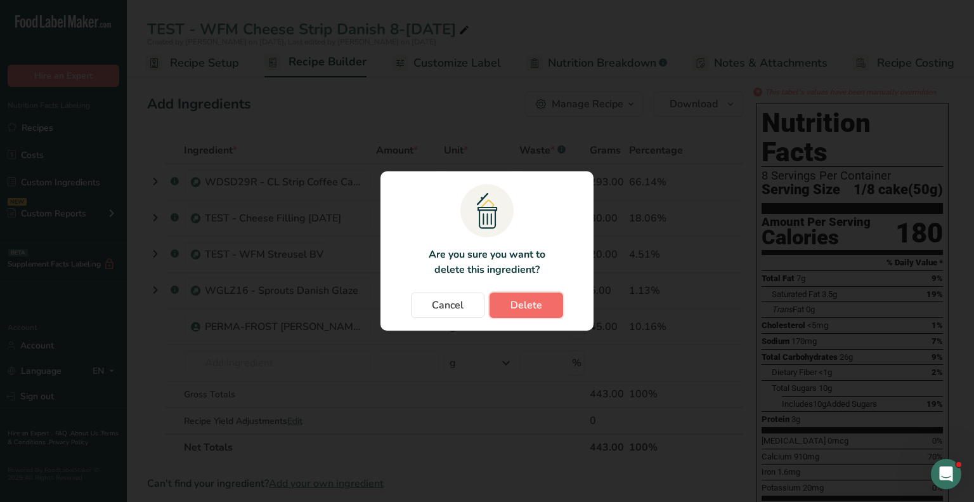
click at [523, 308] on span "Delete" at bounding box center [527, 304] width 32 height 15
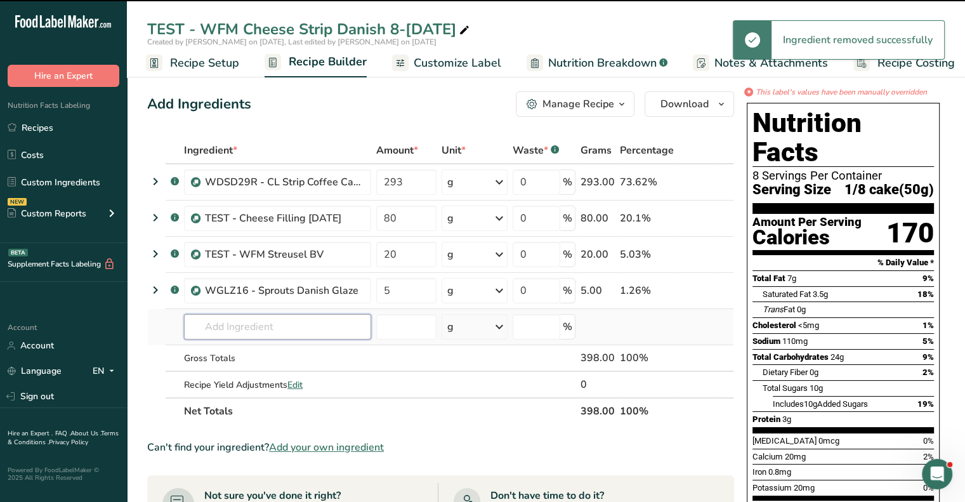
click at [240, 327] on input "text" at bounding box center [277, 326] width 187 height 25
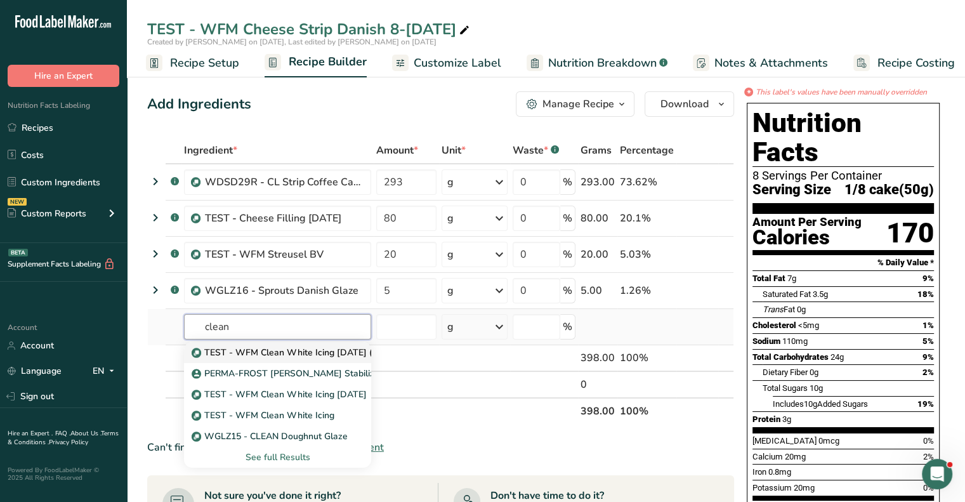
type input "clean"
click at [249, 349] on p "TEST - WFM Clean White Icing [DATE] (new ingred Permafrost)" at bounding box center [332, 352] width 276 height 13
type input "TEST - WFM Clean White Icing [DATE] (new ingred Permafrost)"
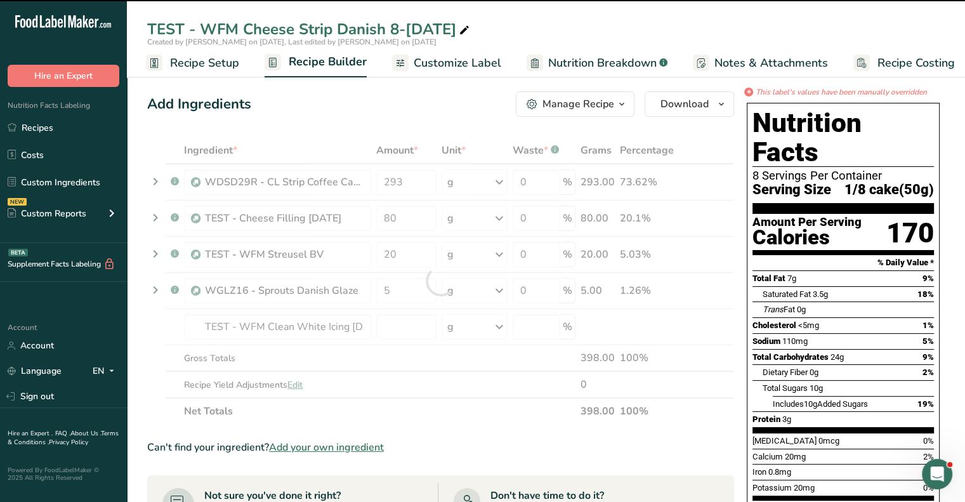
type input "0"
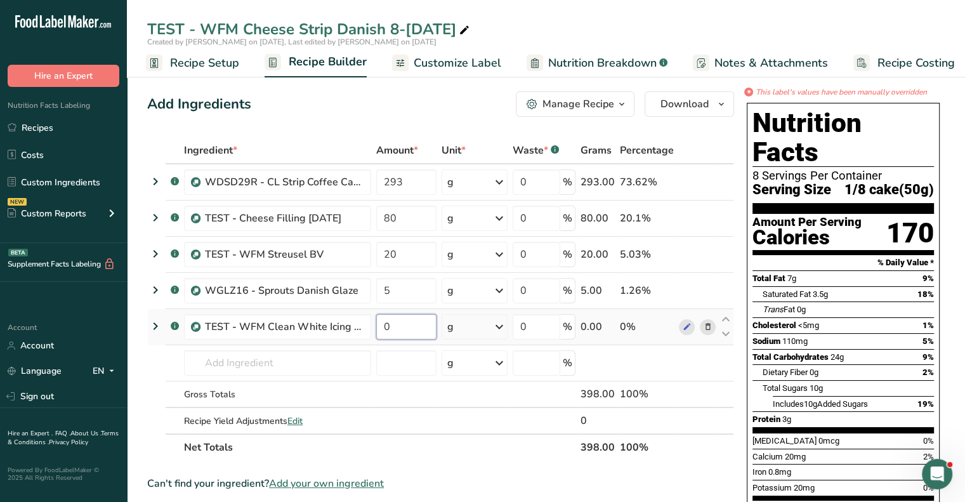
drag, startPoint x: 393, startPoint y: 327, endPoint x: 371, endPoint y: 321, distance: 22.3
click at [371, 321] on tr ".a-a{fill:#347362;}.b-a{fill:#fff;} TEST - WFM Clean White Icing [DATE] (new in…" at bounding box center [440, 327] width 585 height 36
type input "45"
click at [533, 455] on div "Ingredient * Amount * Unit * Waste * .a-a{fill:#347362;}.b-a{fill:#fff;} Grams …" at bounding box center [440, 298] width 587 height 323
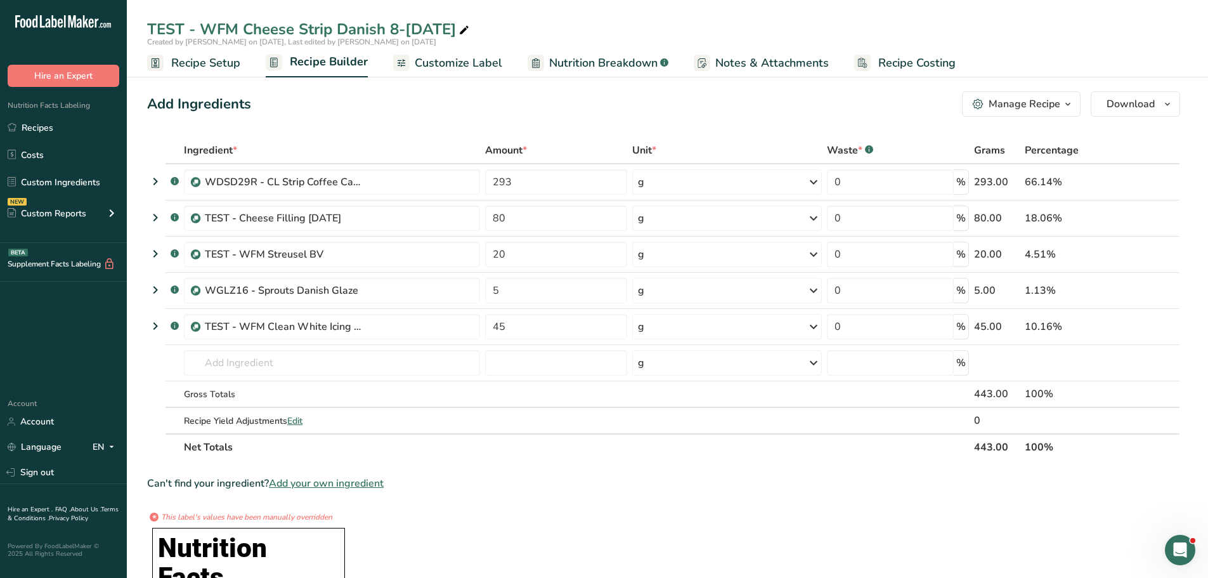
scroll to position [0, 0]
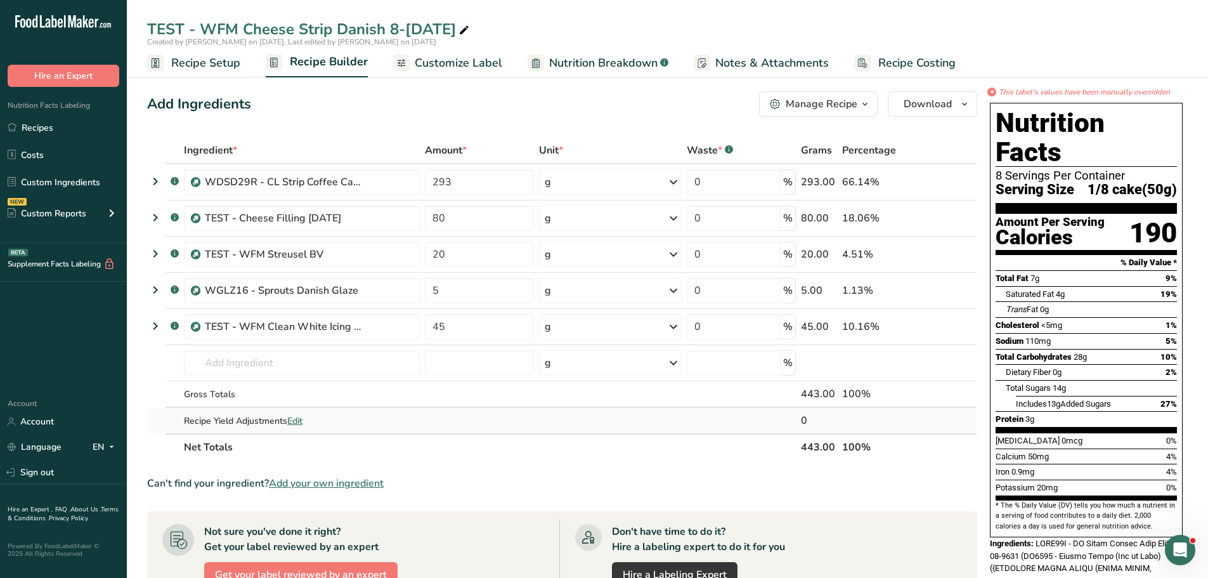
click at [297, 421] on span "Edit" at bounding box center [294, 421] width 15 height 12
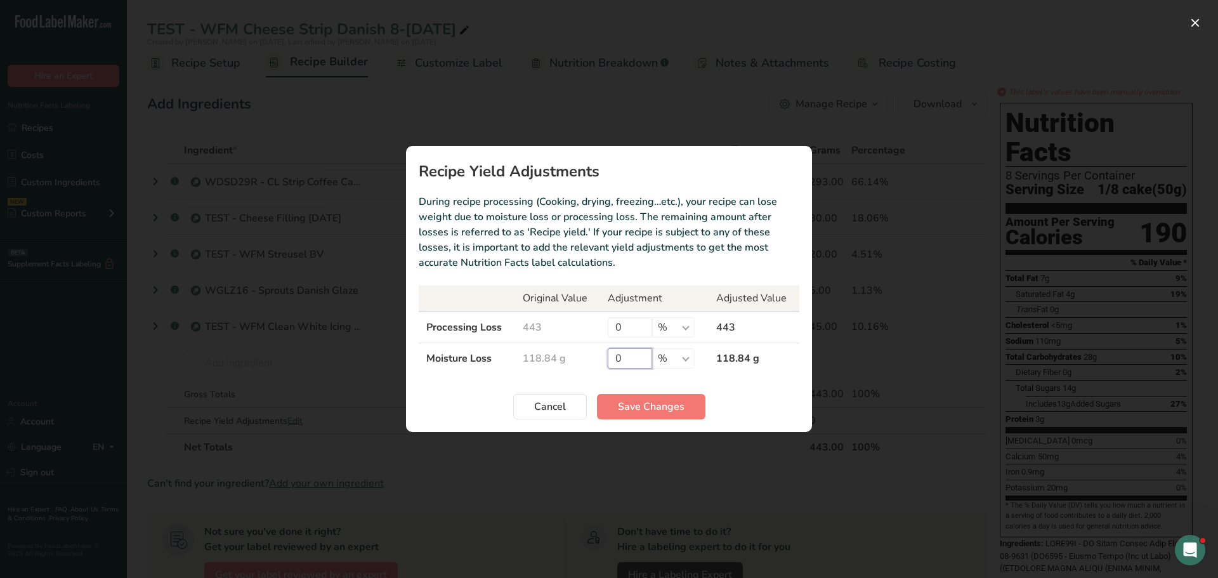
drag, startPoint x: 622, startPoint y: 353, endPoint x: 592, endPoint y: 355, distance: 30.6
click at [592, 355] on tr "Moisture Loss 118.84 g 0 % g kg mg mcg lb oz 118.84 g" at bounding box center [609, 358] width 381 height 31
type input "26.3"
click at [677, 364] on select "% g kg mg mcg lb oz" at bounding box center [673, 358] width 42 height 20
select select "0"
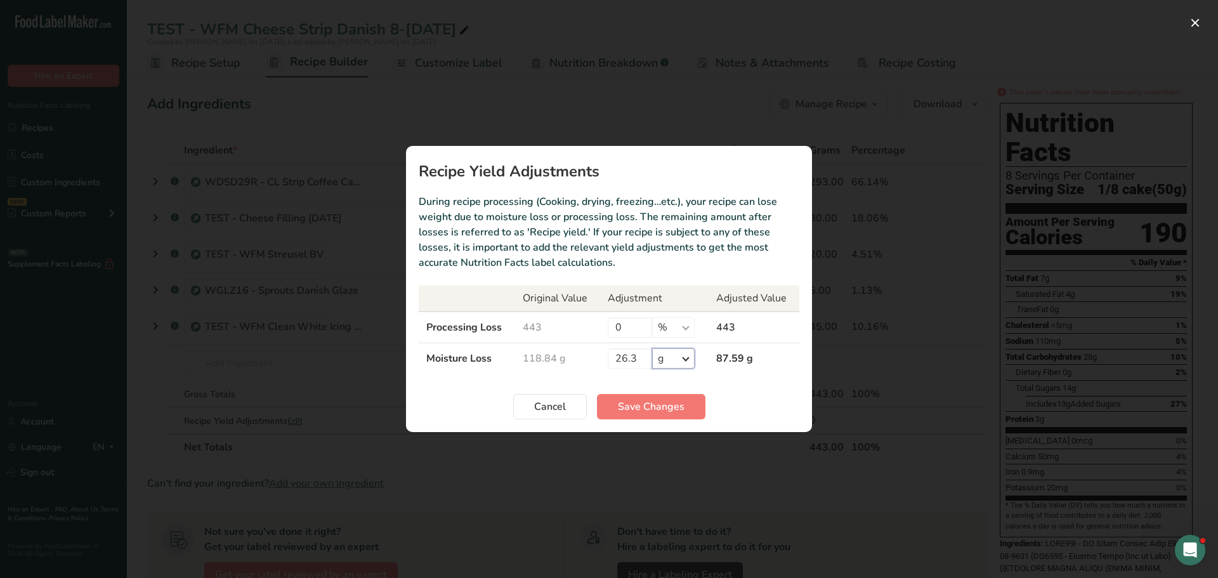
click at [652, 348] on select "% g kg mg mcg lb oz" at bounding box center [673, 358] width 42 height 20
click at [653, 412] on span "Save Changes" at bounding box center [651, 406] width 67 height 15
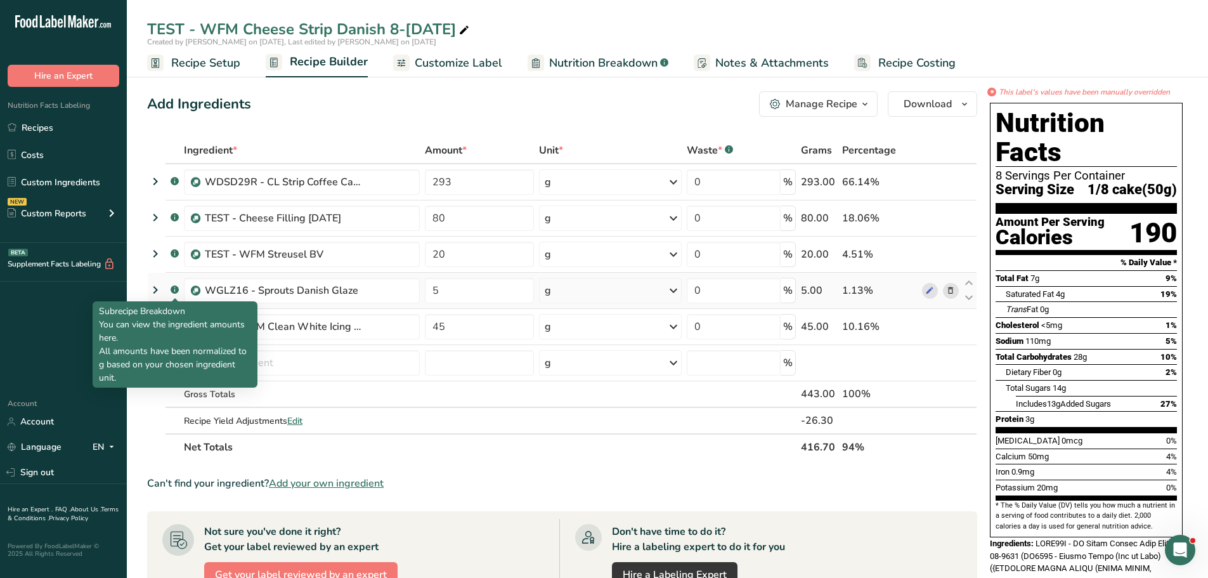
click at [176, 288] on rect at bounding box center [175, 289] width 8 height 8
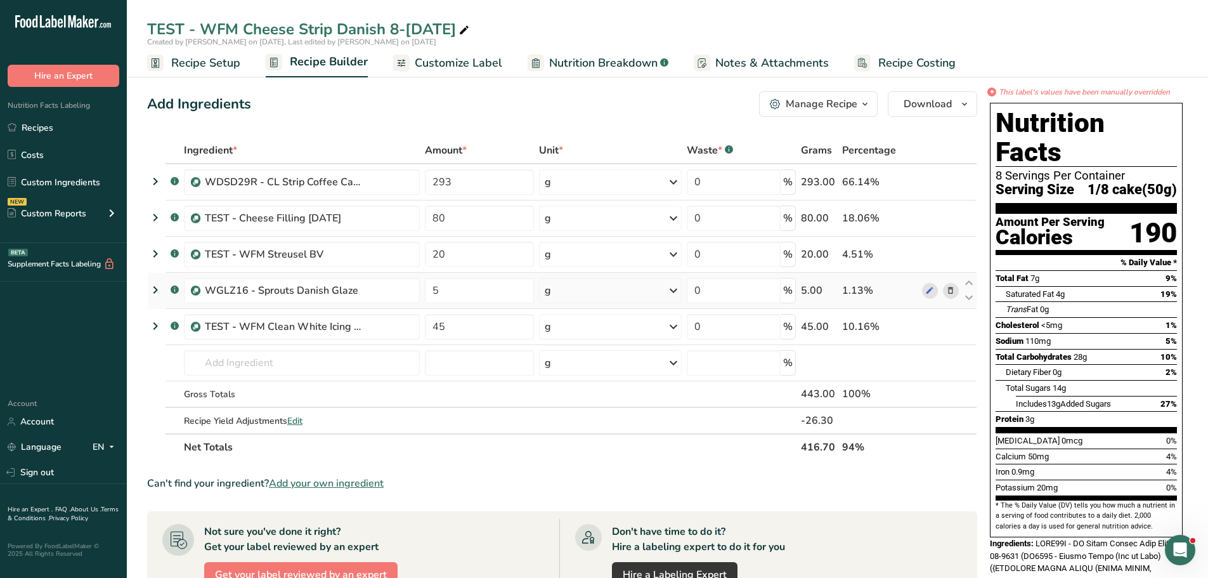
click at [176, 288] on rect at bounding box center [175, 289] width 8 height 8
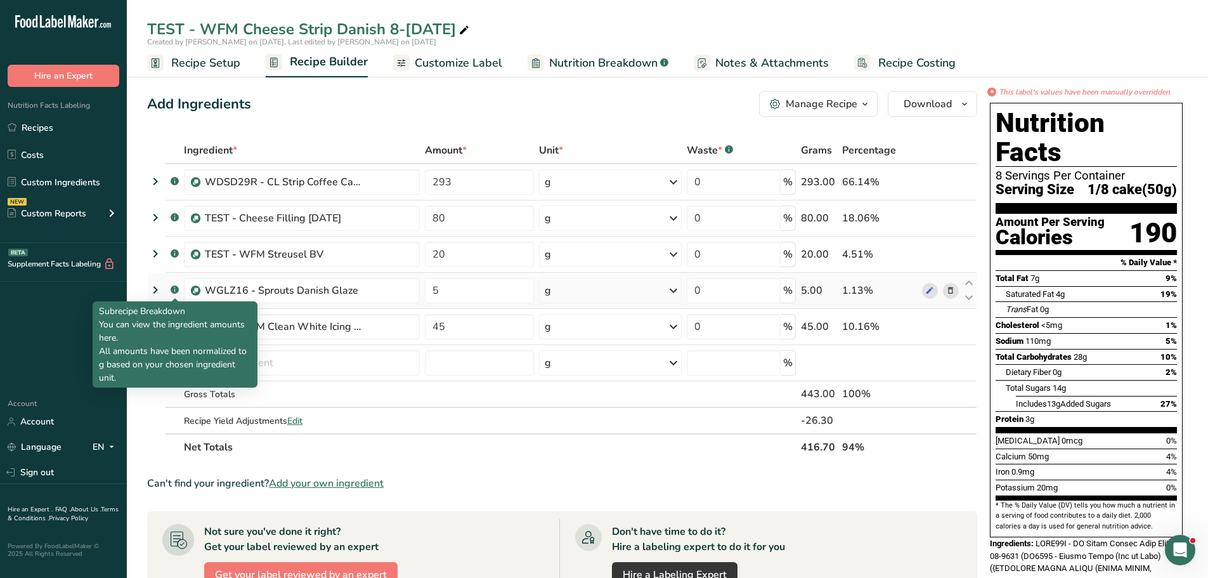
click at [173, 289] on rect at bounding box center [175, 289] width 8 height 8
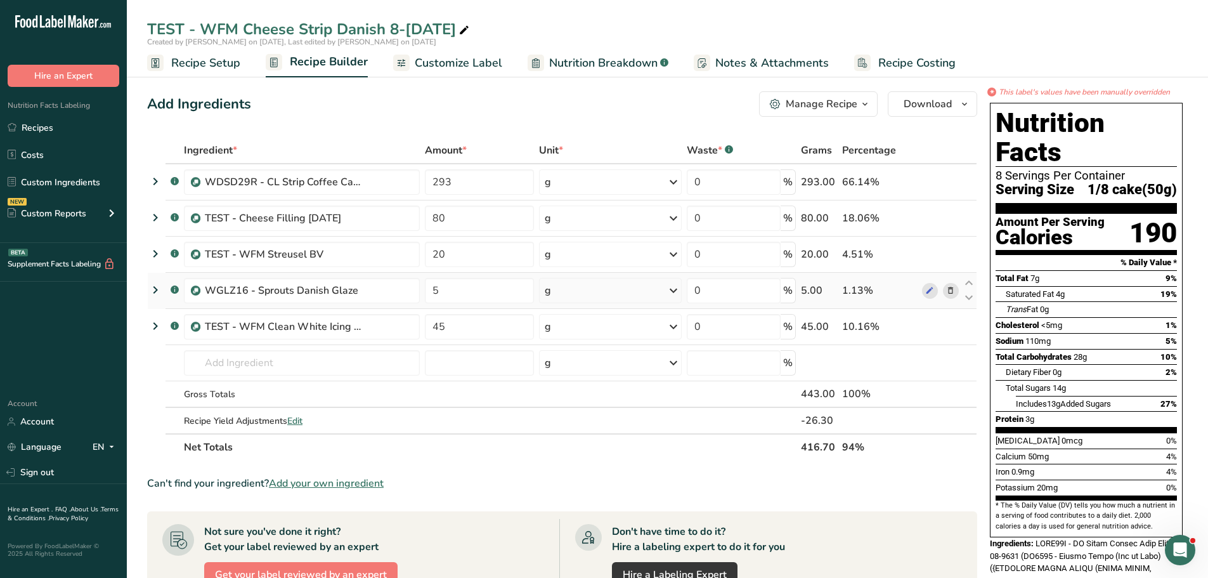
click at [173, 289] on rect at bounding box center [175, 289] width 8 height 8
click at [476, 69] on span "Customize Label" at bounding box center [459, 63] width 88 height 17
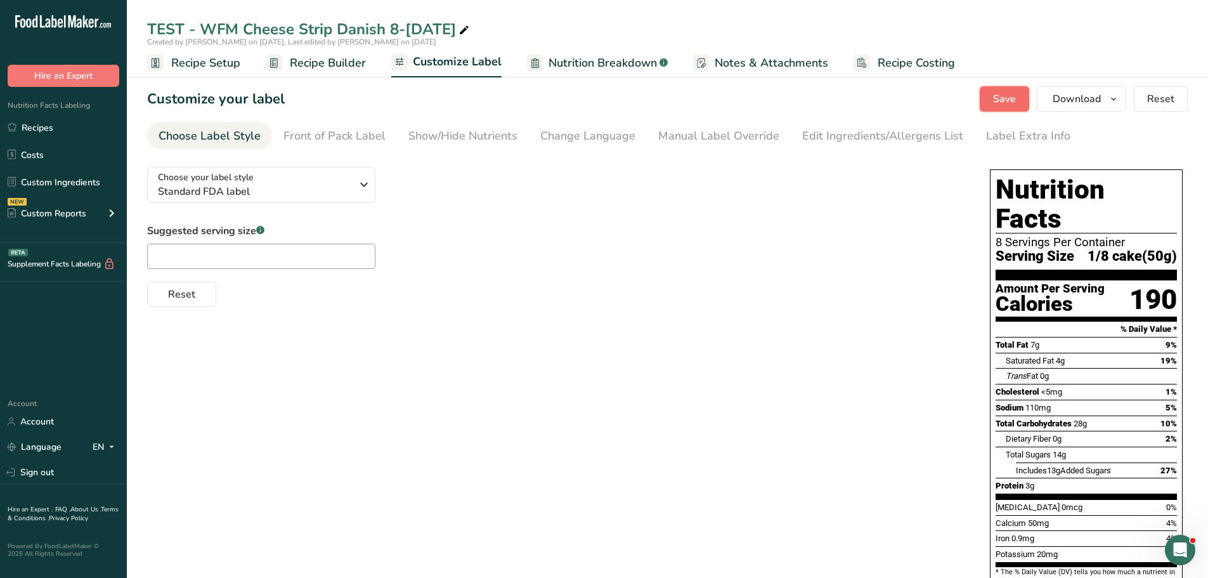
click at [964, 93] on button "Save" at bounding box center [1004, 98] width 49 height 25
click at [427, 136] on div "Show/Hide Nutrients" at bounding box center [462, 135] width 109 height 17
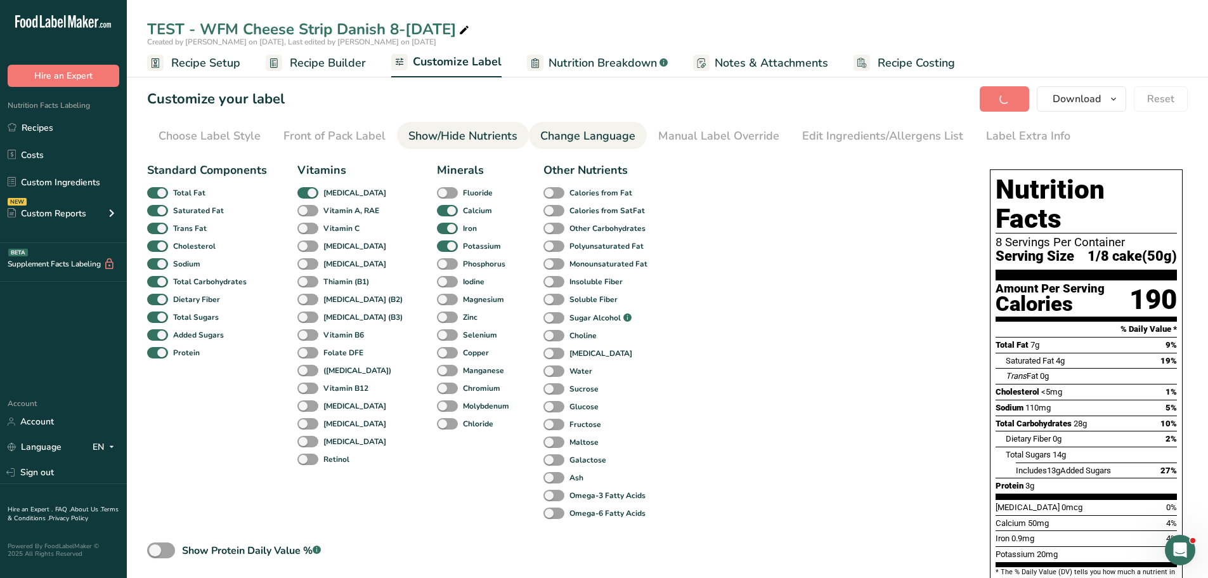
click at [585, 141] on div "Change Language" at bounding box center [587, 135] width 95 height 17
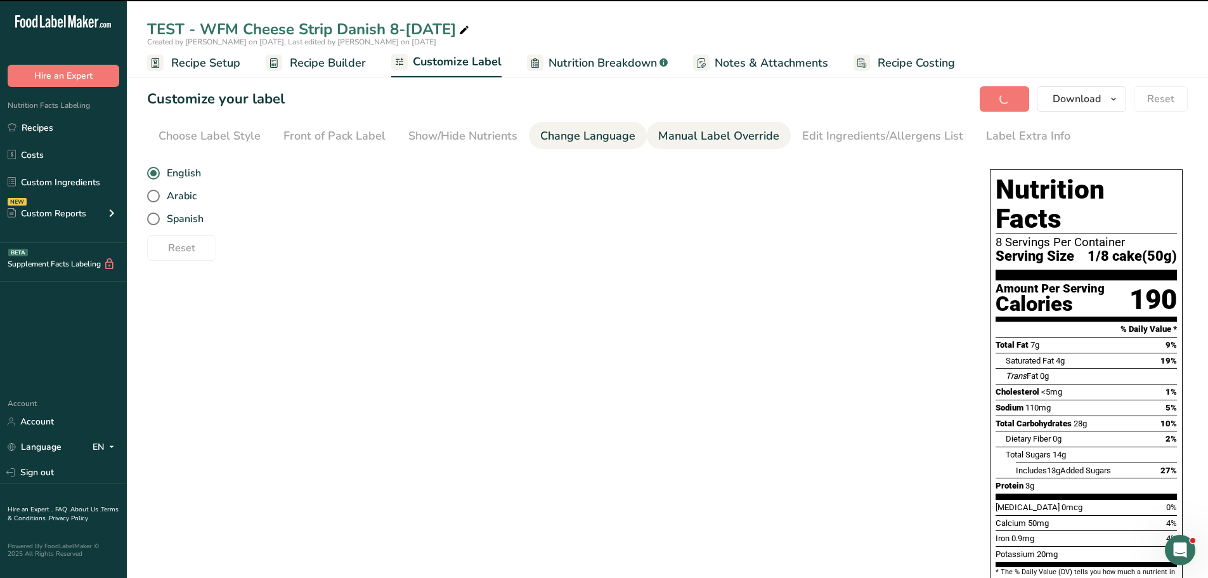
click at [707, 134] on div "Manual Label Override" at bounding box center [718, 135] width 121 height 17
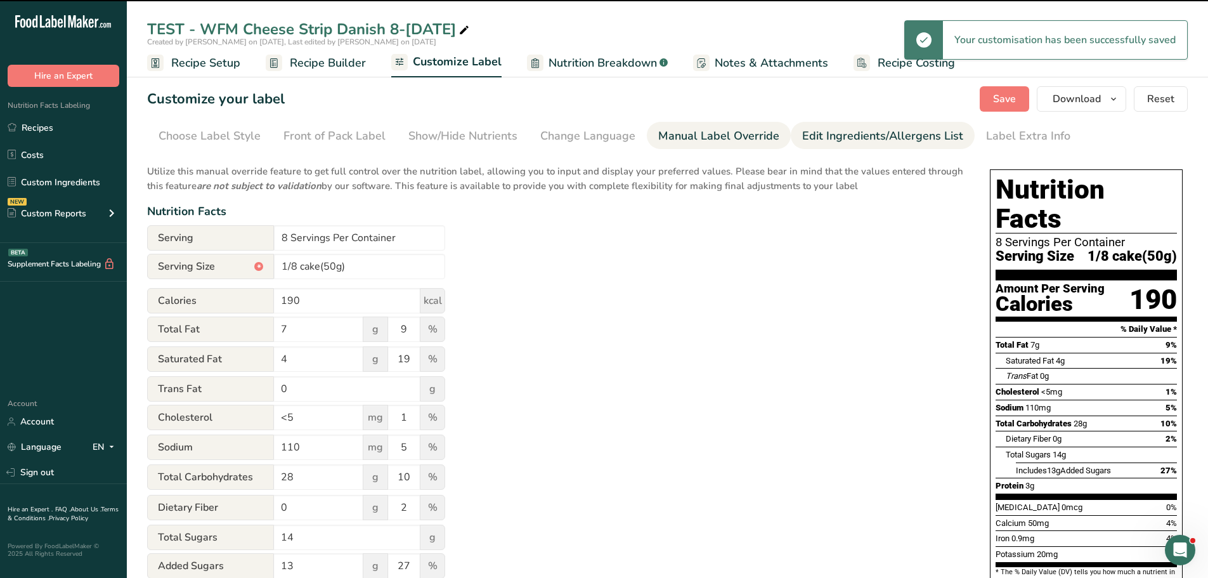
click at [821, 139] on div "Edit Ingredients/Allergens List" at bounding box center [882, 135] width 161 height 17
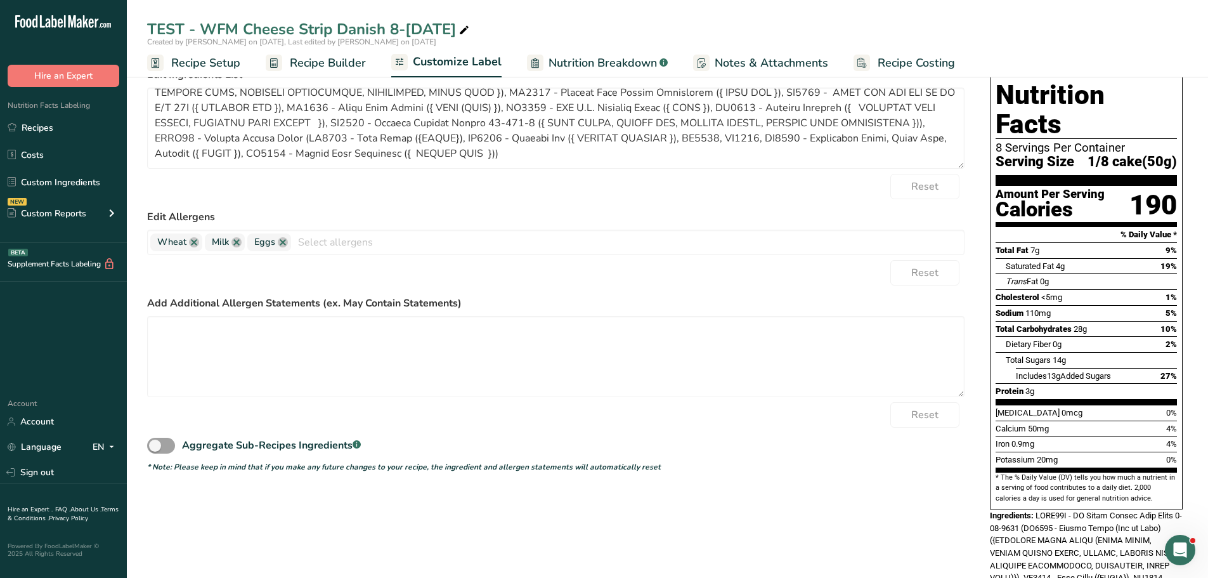
scroll to position [127, 0]
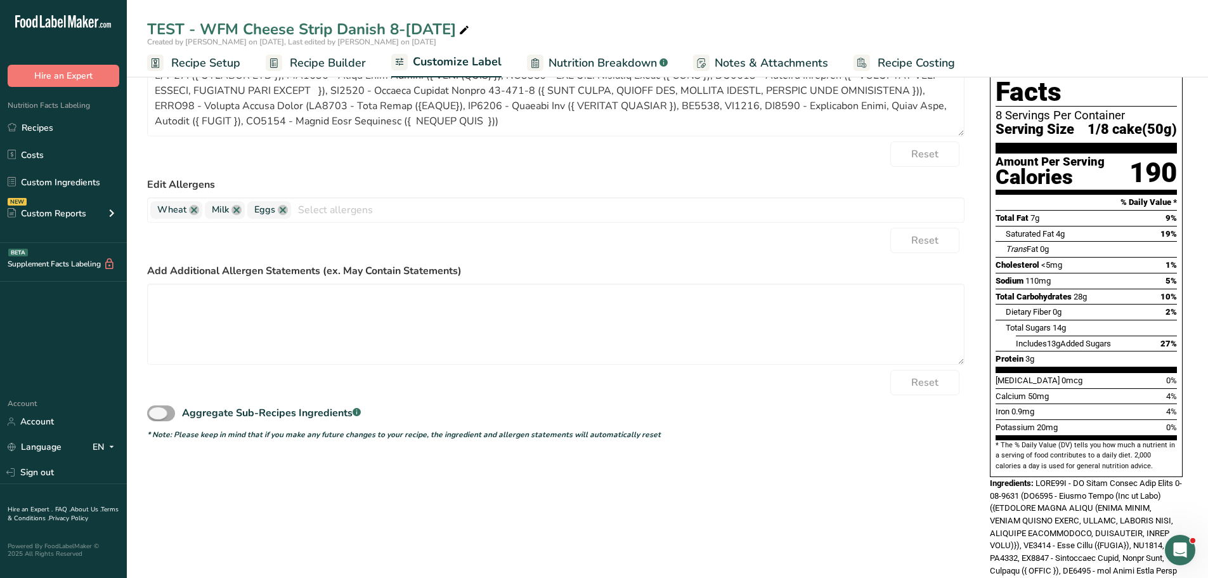
click at [159, 415] on span at bounding box center [161, 413] width 28 height 16
click at [155, 415] on input "Aggregate Sub-Recipes Ingredients .a-a{fill:#347362;}.b-a{fill:#fff;}" at bounding box center [151, 413] width 8 height 8
checkbox input "true"
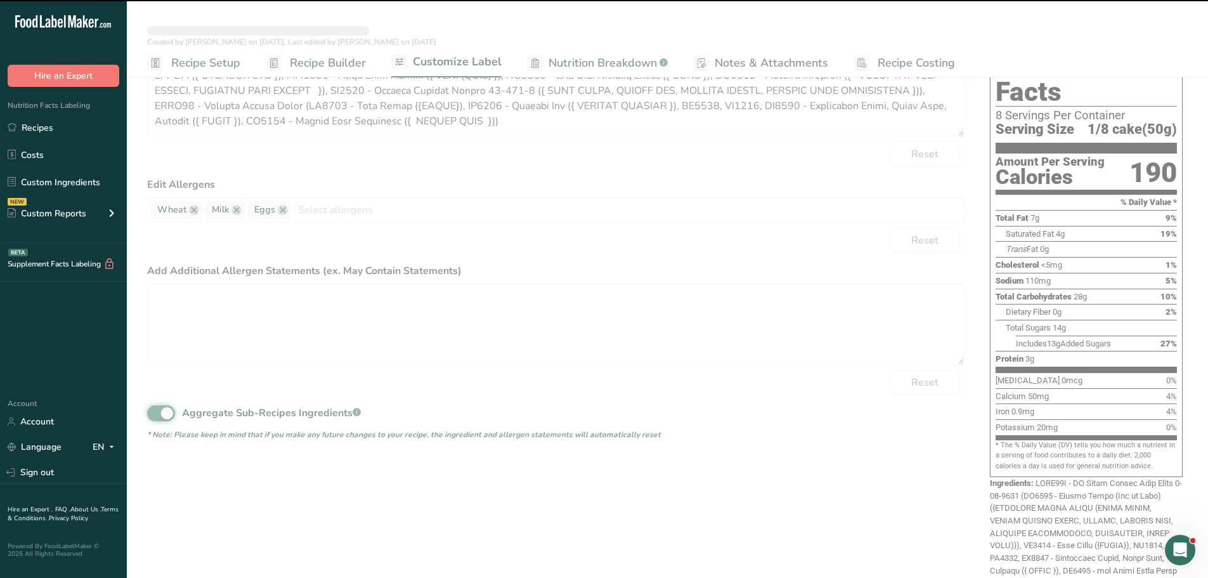
type textarea "CR1084 - MSTR CHF SOY OIL KP ZT E/S 35L ({ [MEDICAL_DATA] }), CR1082 - Alphadim…"
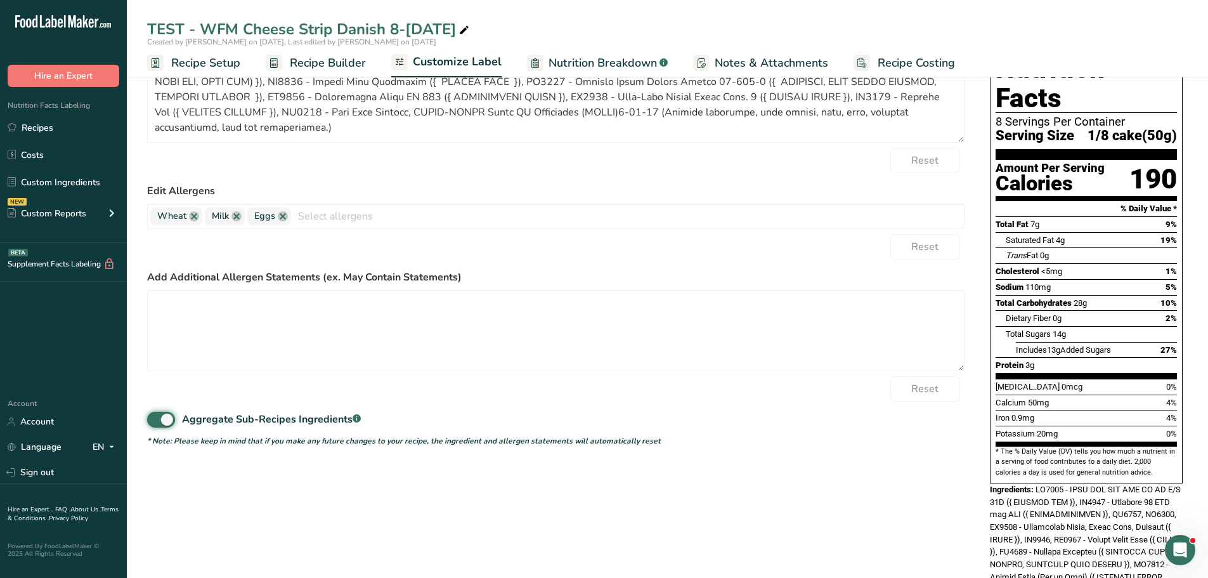
scroll to position [119, 0]
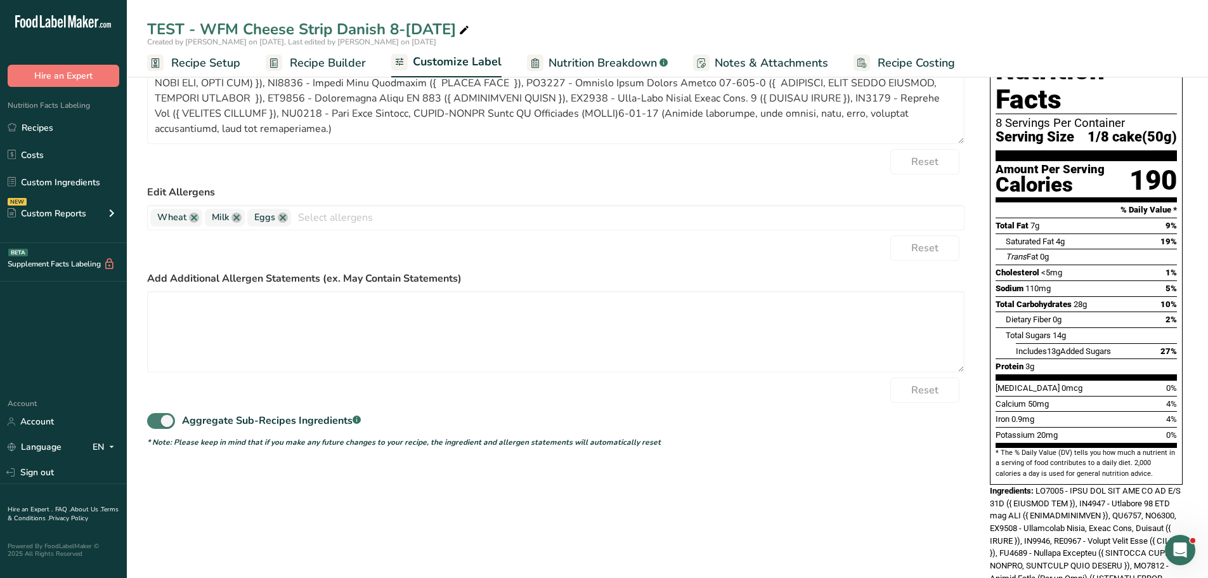
click at [168, 422] on span at bounding box center [161, 421] width 28 height 16
click at [155, 422] on input "Aggregate Sub-Recipes Ingredients .a-a{fill:#347362;}.b-a{fill:#fff;}" at bounding box center [151, 421] width 8 height 8
checkbox input "false"
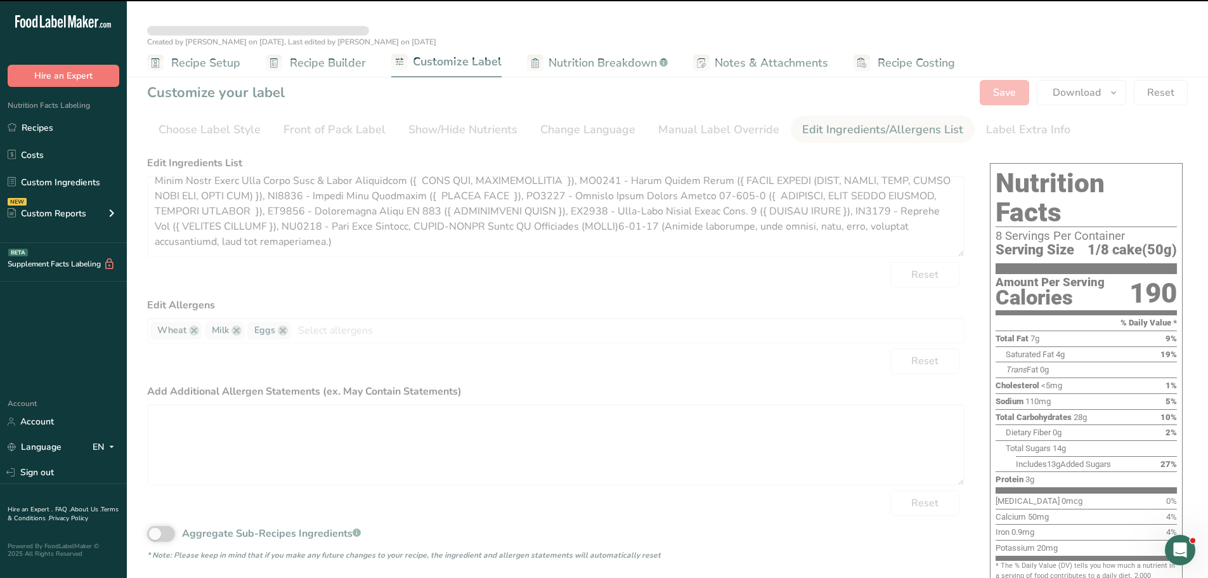
scroll to position [0, 0]
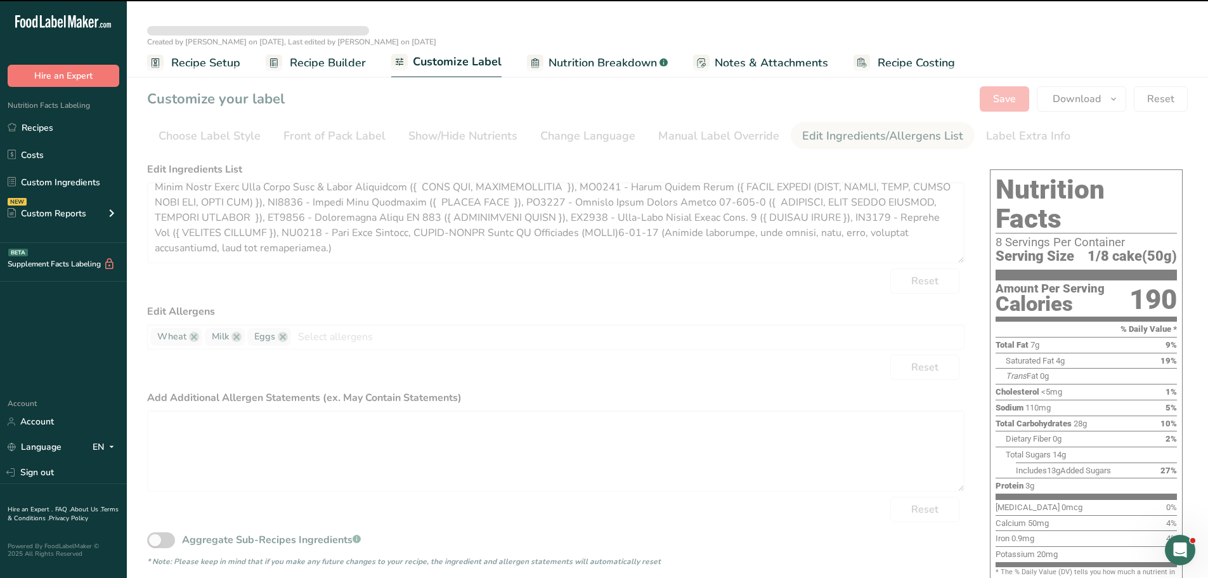
type textarea "WDSD29R - CL Strip Coffee Cake Dough [DATE] (CR1004 - Danish Flour (Bag or Silo…"
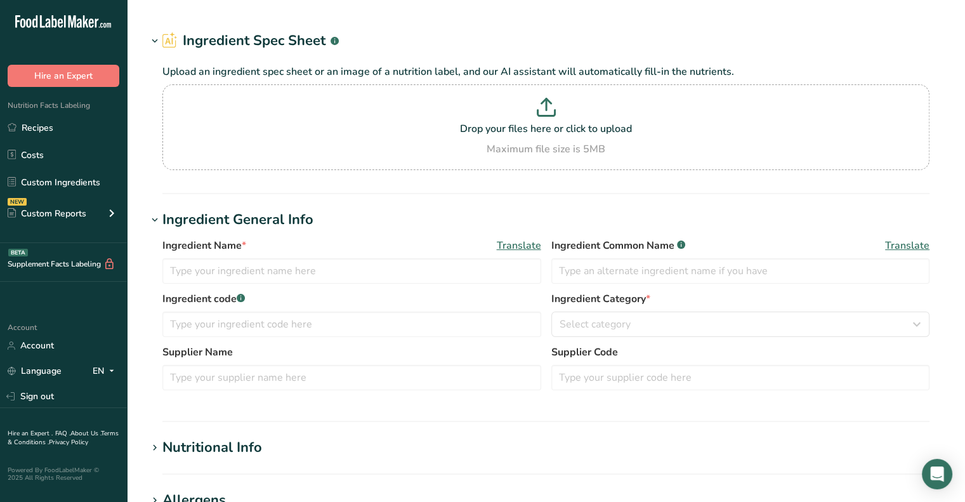
type input "PERMA-FROST [PERSON_NAME] Stabilizer (CLEAN)[DATE]"
type input "Vantage Mallet & Company, Inc."
type input "EXP 925"
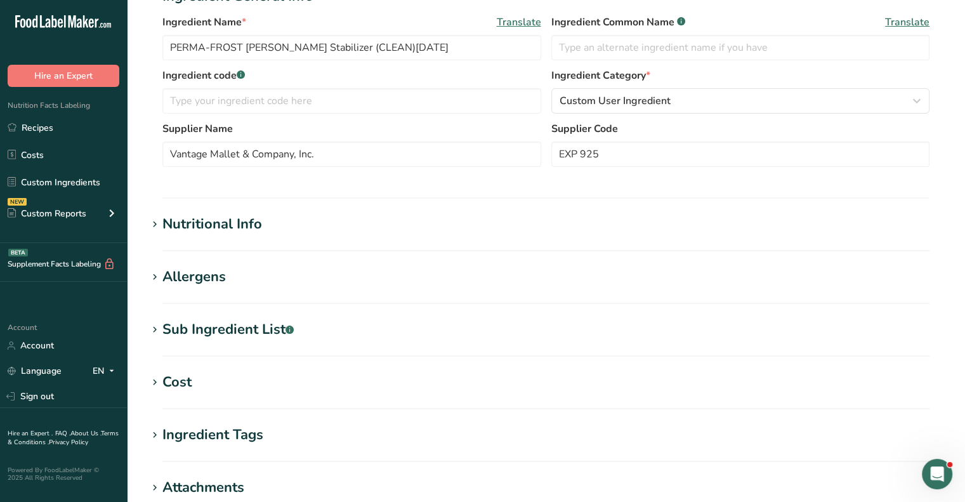
scroll to position [254, 0]
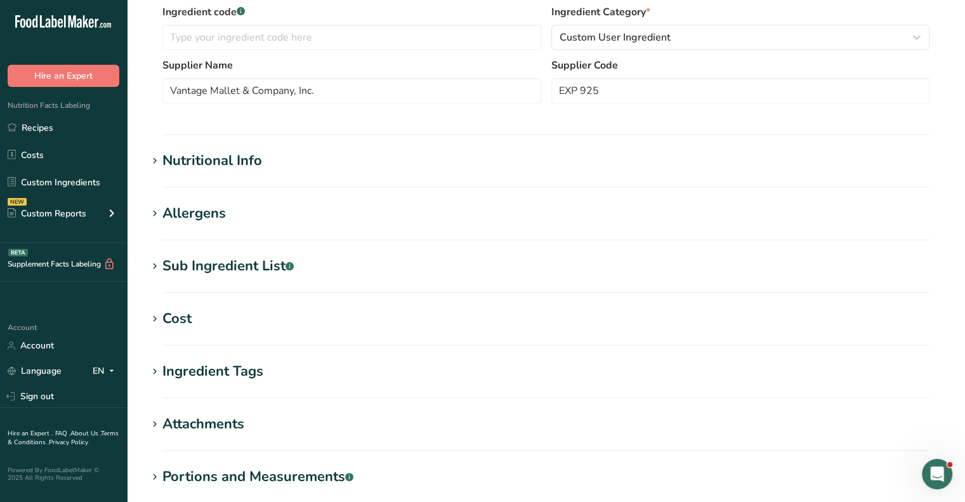
click at [265, 266] on div "Sub Ingredient List .a-a{fill:#347362;}.b-a{fill:#fff;}" at bounding box center [227, 266] width 131 height 21
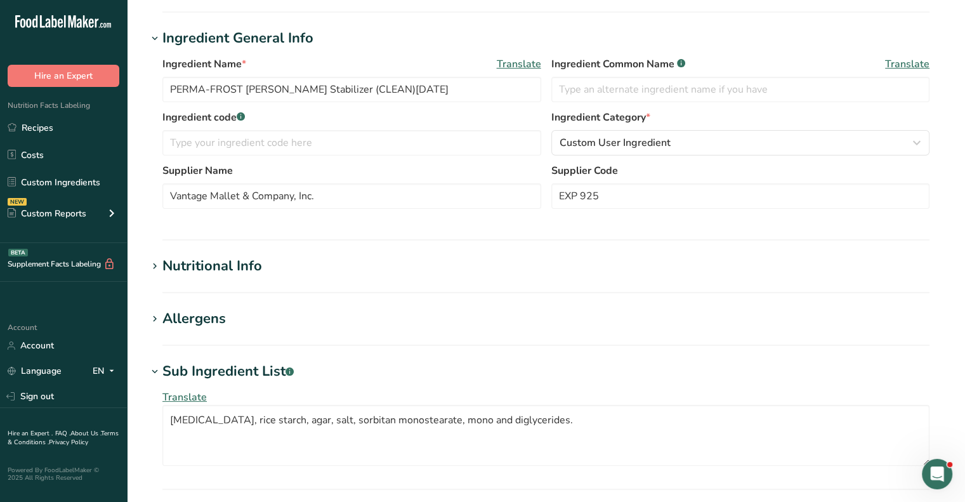
scroll to position [63, 0]
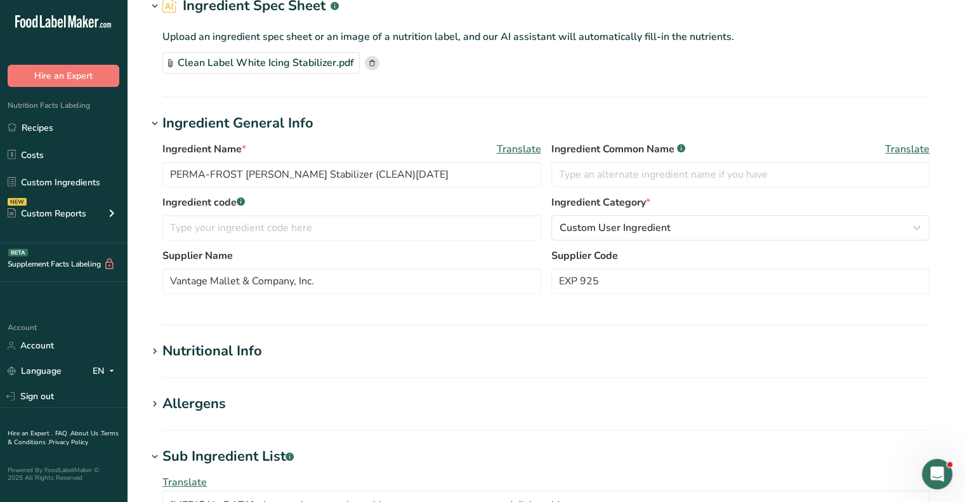
click at [280, 356] on h1 "Nutritional Info" at bounding box center [545, 351] width 797 height 21
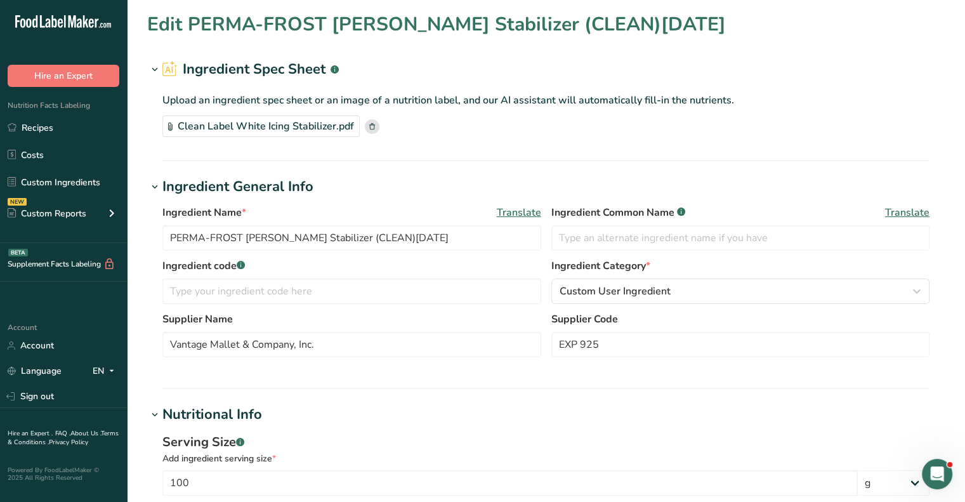
scroll to position [0, 0]
click at [46, 128] on link "Recipes" at bounding box center [63, 127] width 127 height 24
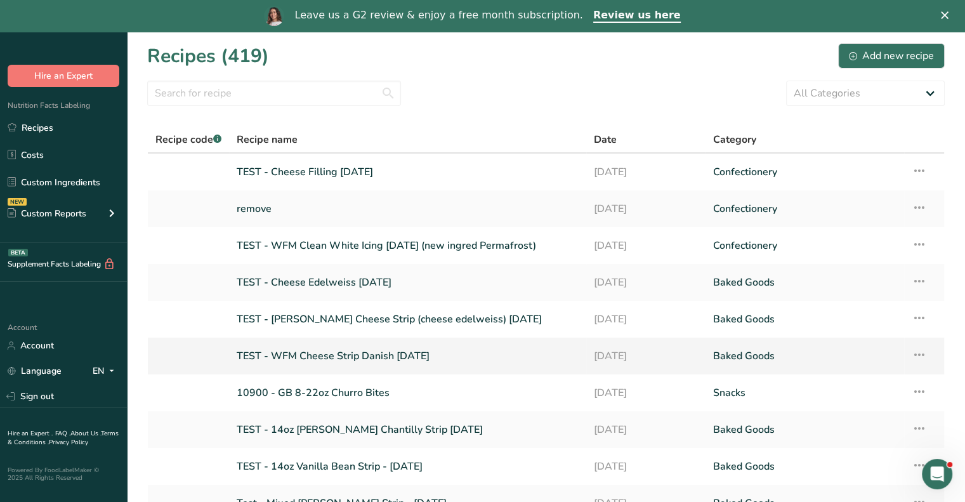
click at [388, 346] on link "TEST - WFM Cheese Strip Danish 8-[DATE]" at bounding box center [408, 356] width 342 height 27
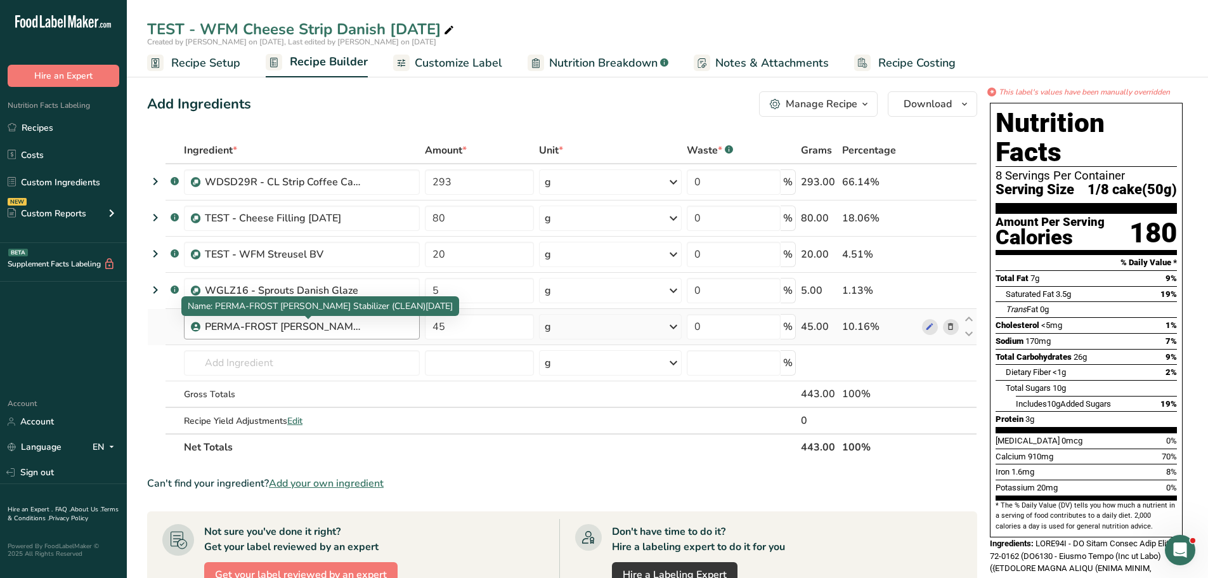
click at [270, 325] on div "PERMA-FROST [PERSON_NAME] Stabilizer (CLEAN)[DATE]" at bounding box center [284, 326] width 159 height 15
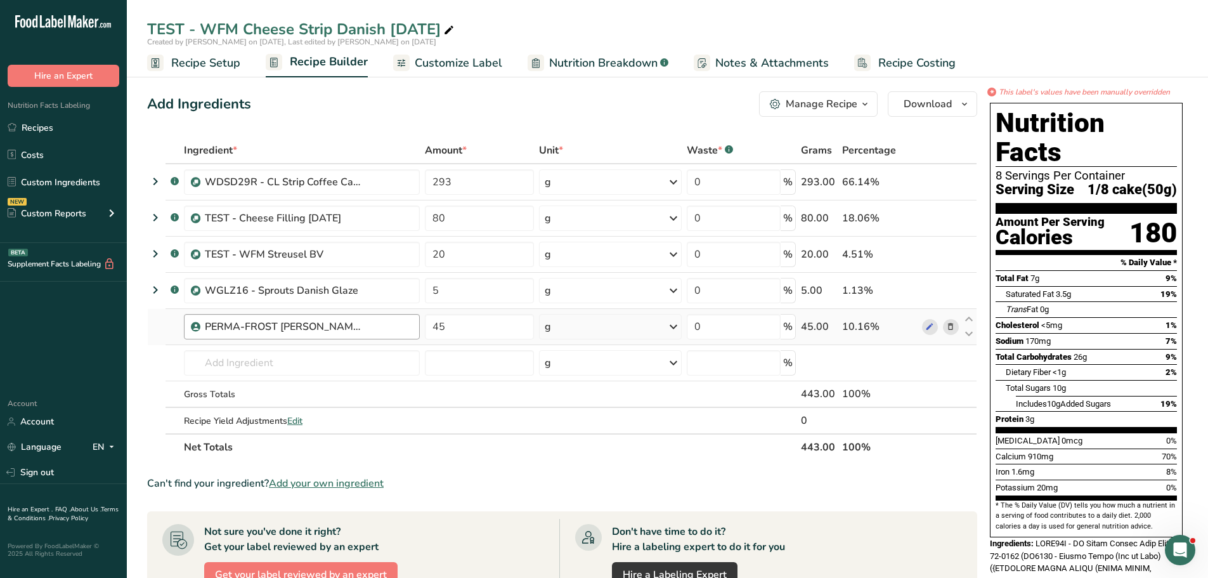
click at [368, 332] on div "PERMA-FROST [PERSON_NAME] Stabilizer (CLEAN)[DATE]" at bounding box center [308, 326] width 207 height 15
click at [950, 323] on icon at bounding box center [950, 326] width 9 height 13
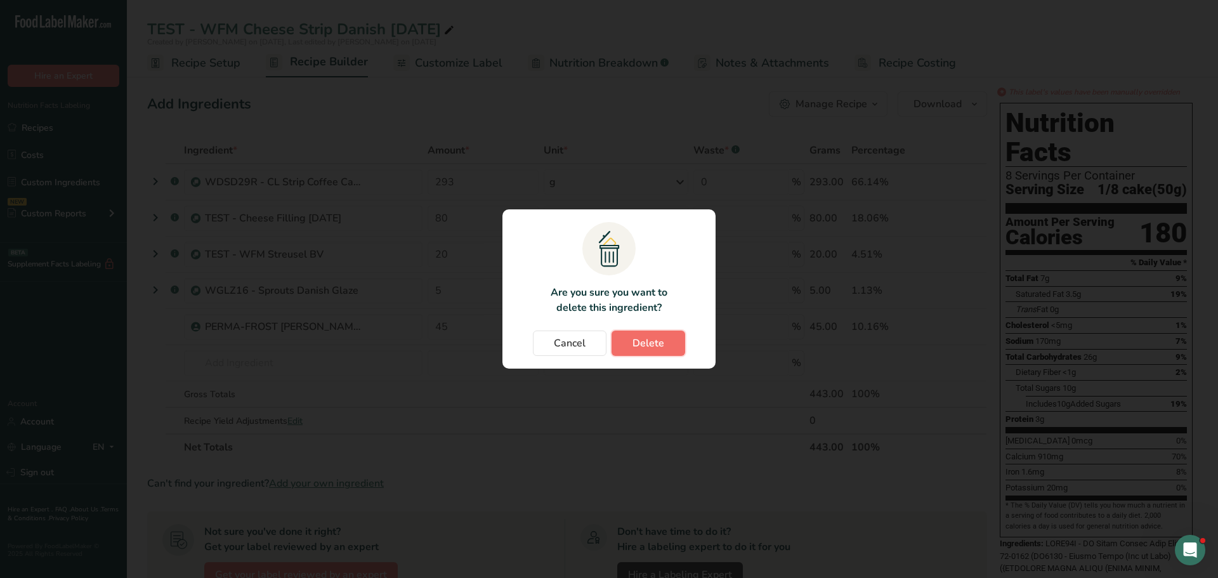
click at [637, 354] on button "Delete" at bounding box center [648, 342] width 74 height 25
click at [631, 339] on button "Delete" at bounding box center [648, 342] width 74 height 25
click at [556, 350] on span "Cancel" at bounding box center [570, 343] width 32 height 15
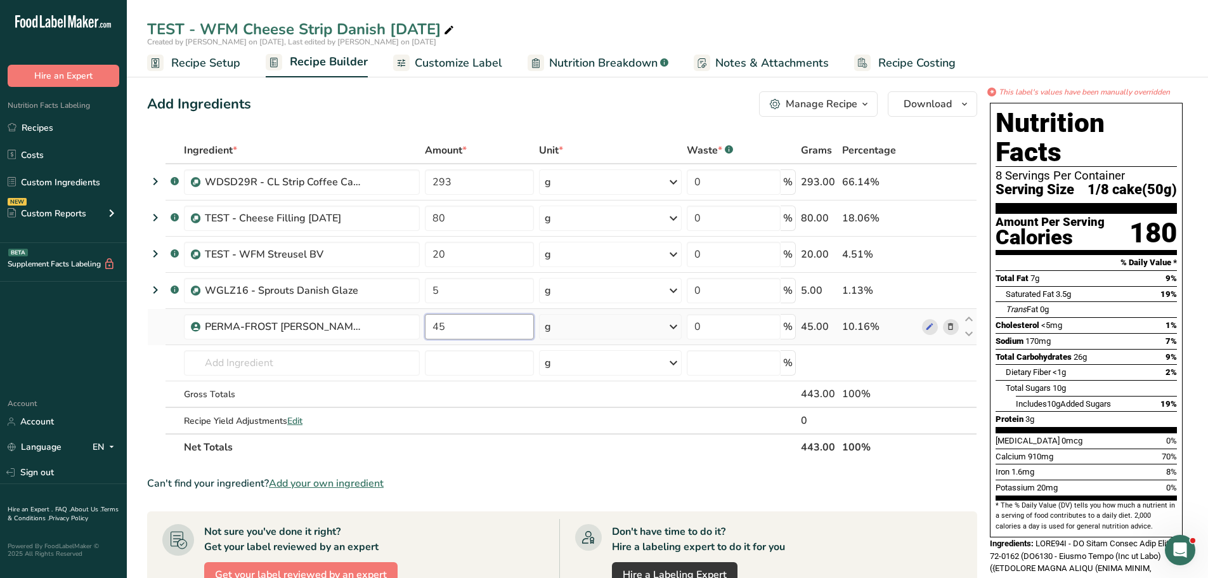
click at [521, 323] on input "45" at bounding box center [479, 326] width 109 height 25
type input "4"
type input "0"
click at [953, 327] on div "Ingredient * Amount * Unit * Waste * .a-a{fill:#347362;}.b-a{fill:#fff;} Grams …" at bounding box center [562, 298] width 830 height 323
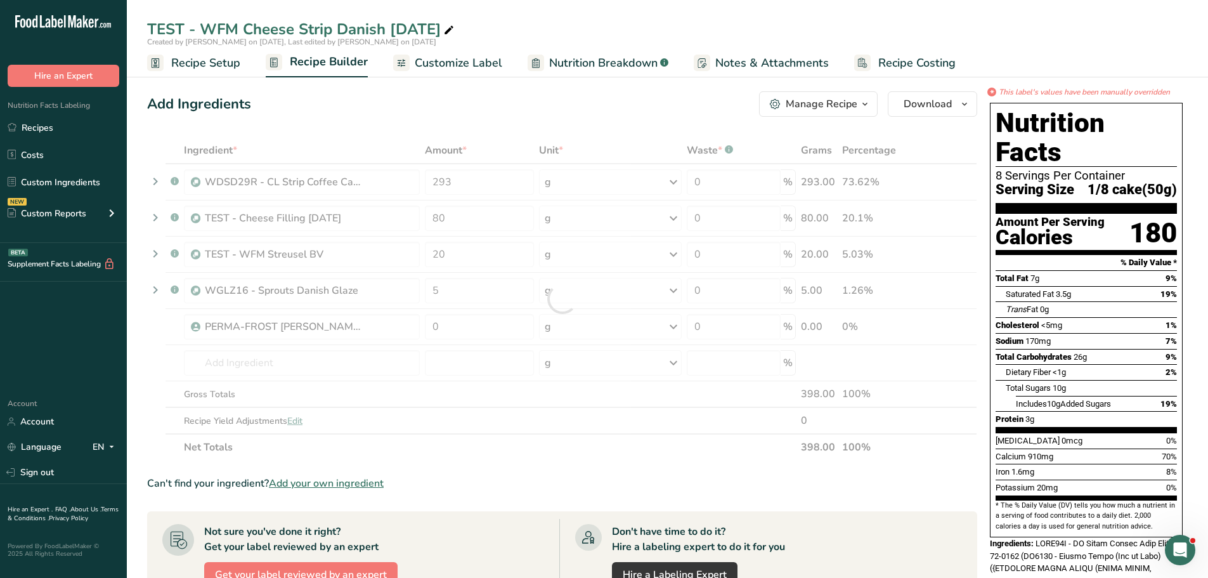
click at [217, 372] on div at bounding box center [562, 298] width 830 height 323
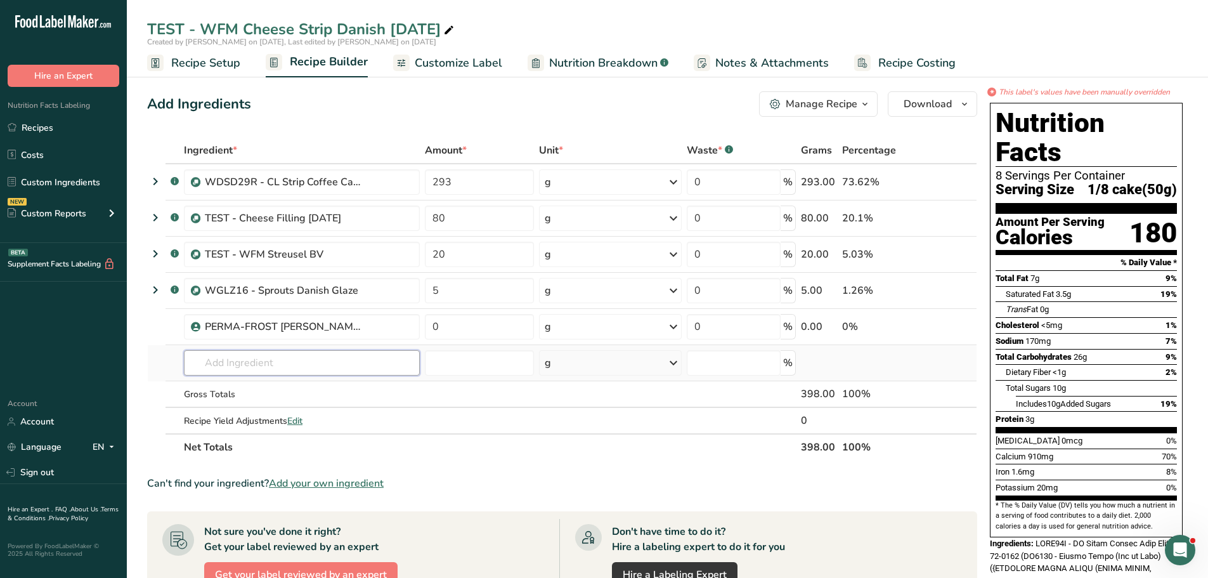
click at [276, 370] on input "text" at bounding box center [302, 362] width 236 height 25
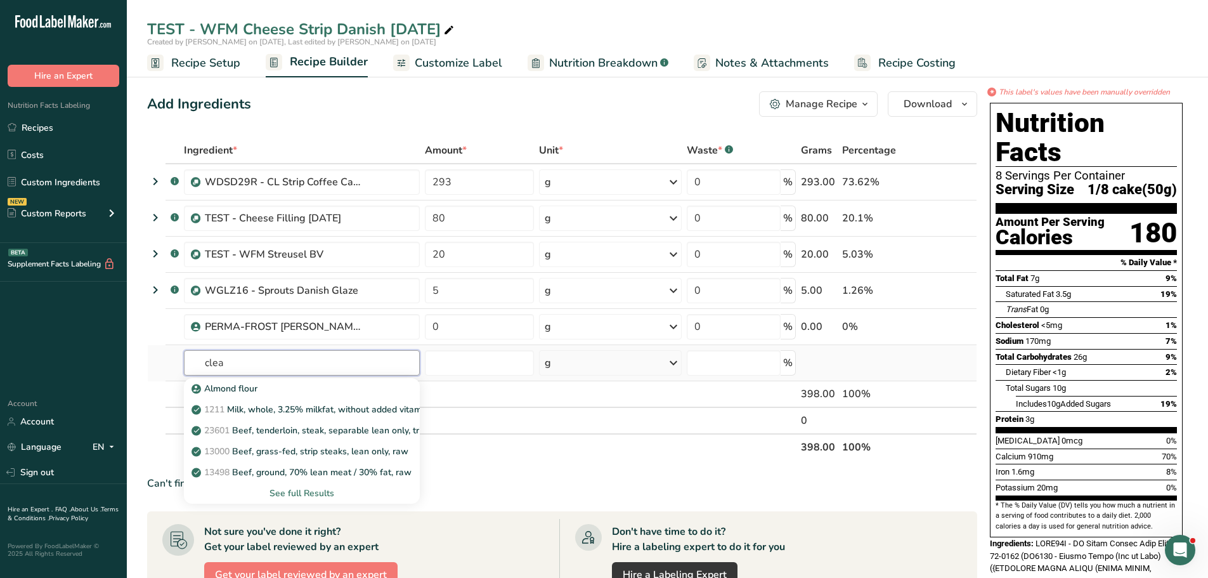
type input "clean"
type input "45"
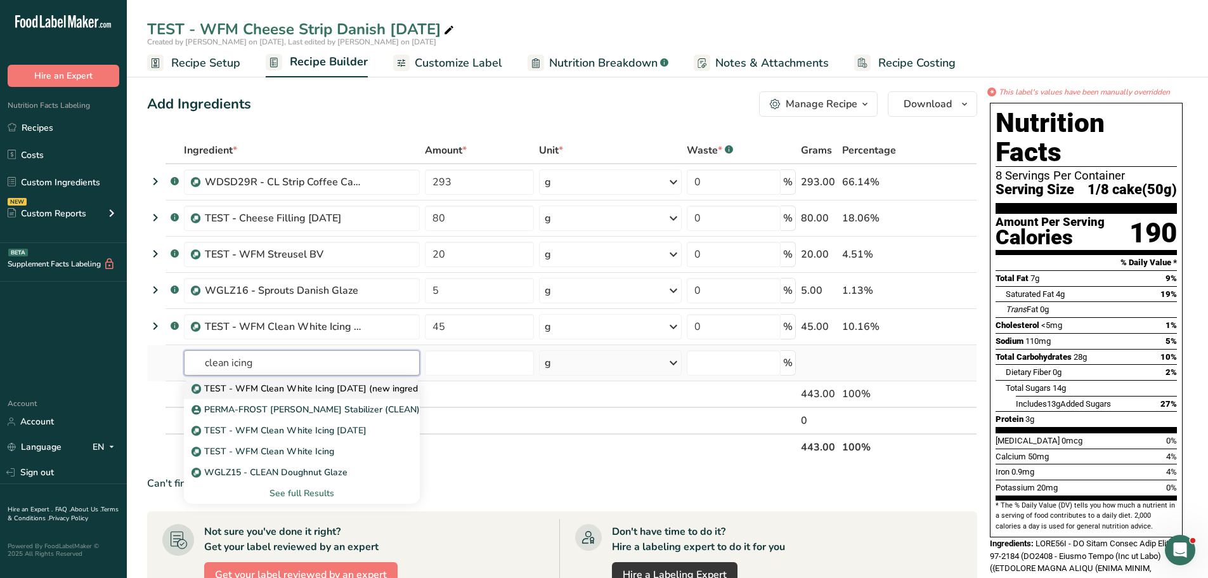
type input "clean icing"
click at [273, 382] on p "TEST - WFM Clean White Icing [DATE] (new ingred Permafrost)" at bounding box center [332, 388] width 276 height 13
type input "TEST - WFM Clean White Icing [DATE] (new ingred Permafrost)"
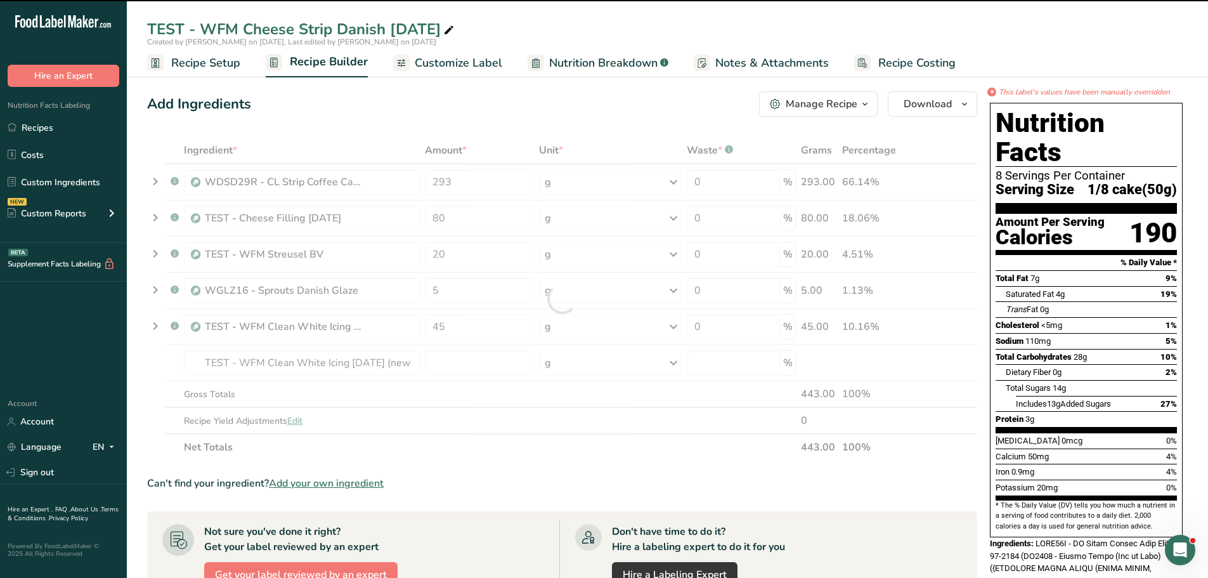
type input "0"
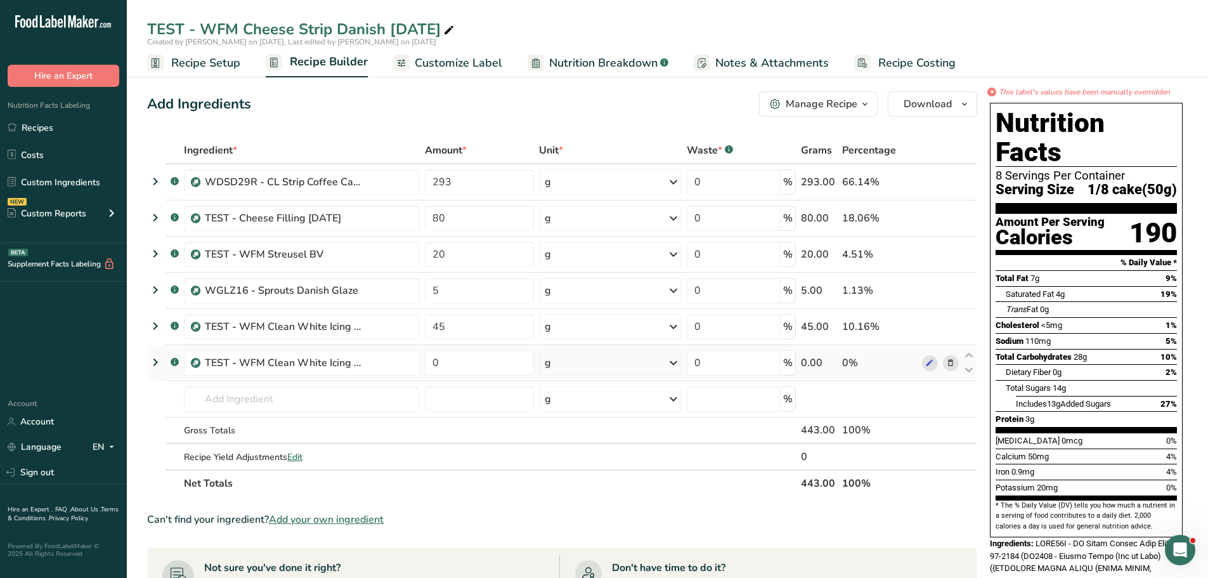
click at [949, 365] on icon at bounding box center [950, 362] width 9 height 13
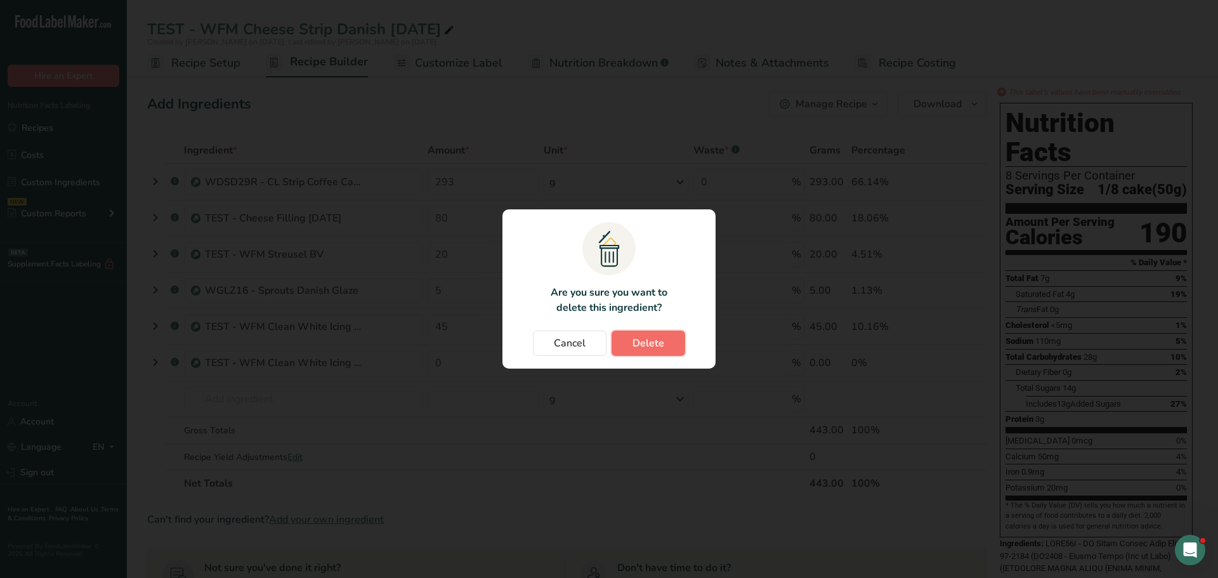
click at [670, 346] on button "Delete" at bounding box center [648, 342] width 74 height 25
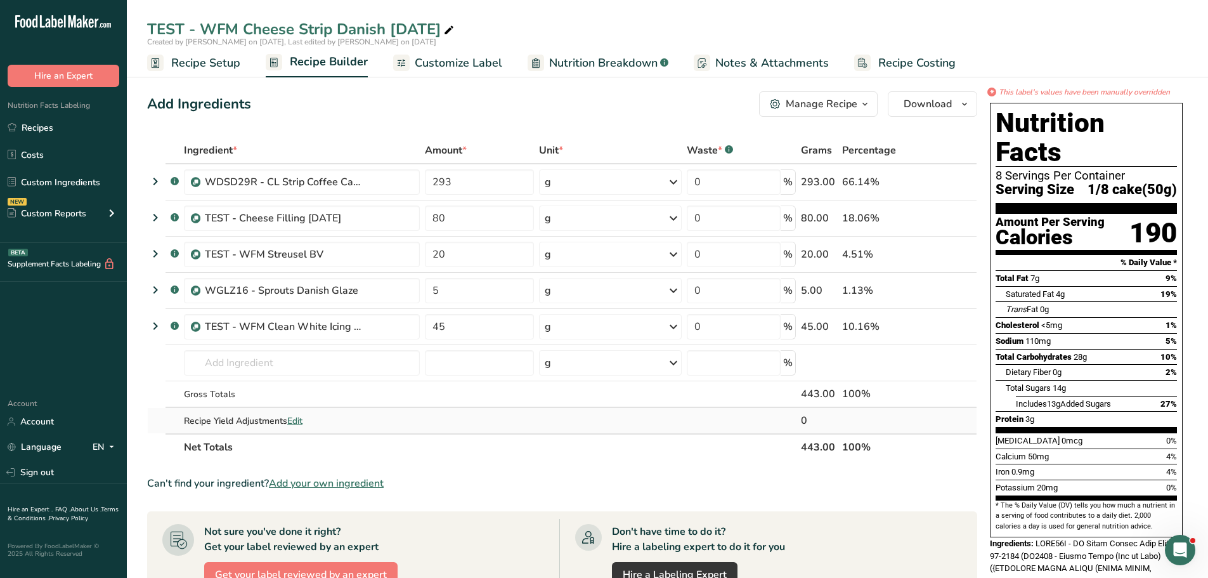
drag, startPoint x: 205, startPoint y: 67, endPoint x: 538, endPoint y: 431, distance: 493.4
click at [205, 67] on span "Recipe Setup" at bounding box center [205, 63] width 69 height 17
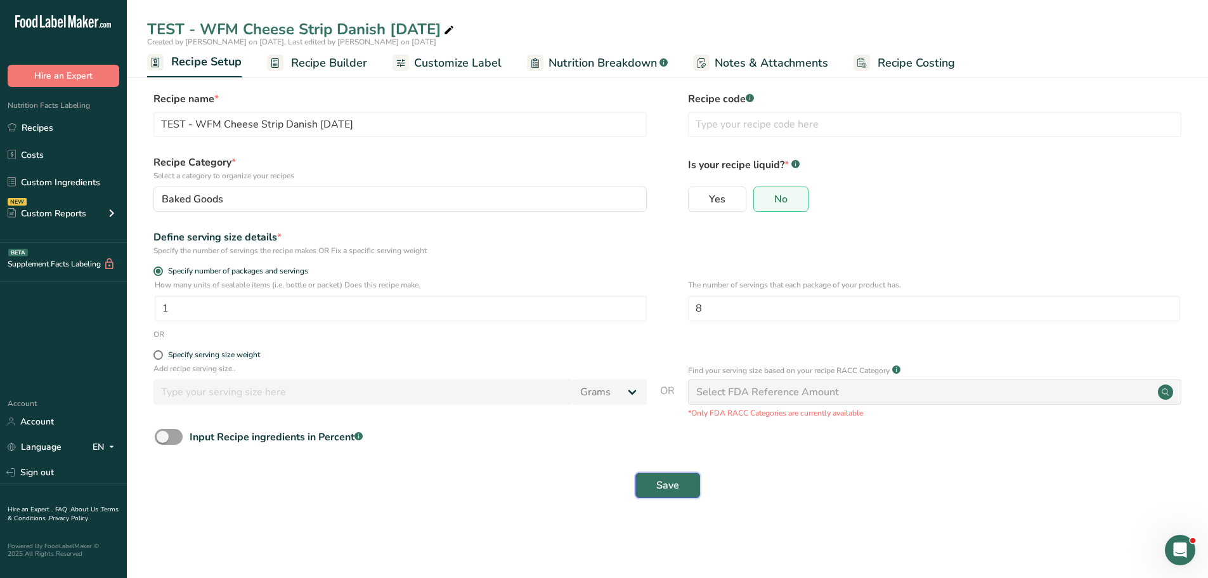
click at [665, 487] on span "Save" at bounding box center [668, 485] width 23 height 15
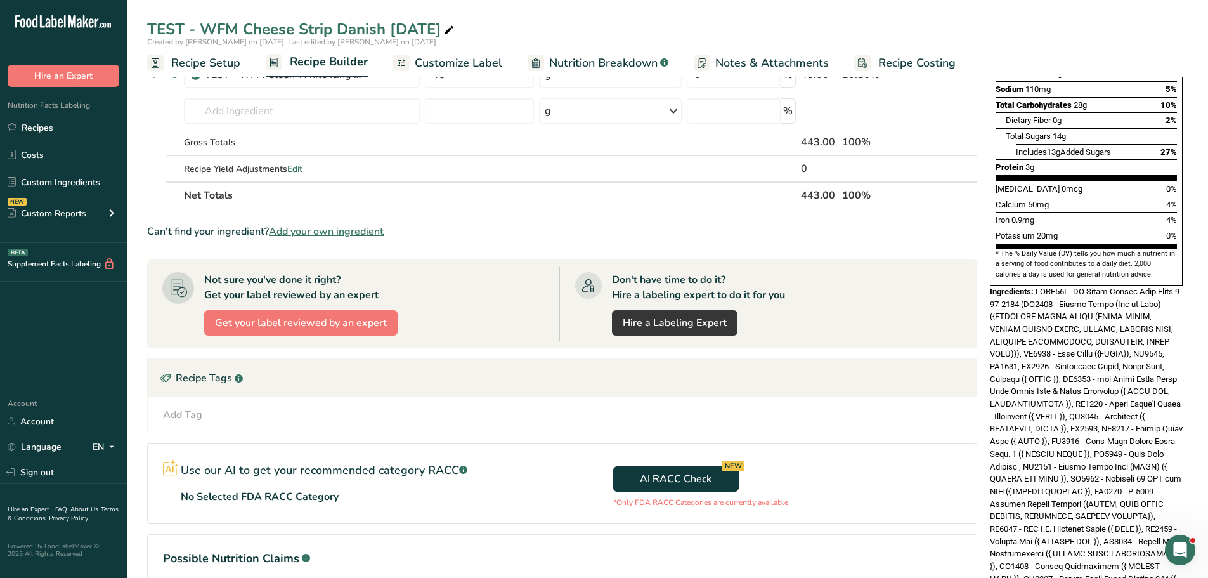
scroll to position [254, 0]
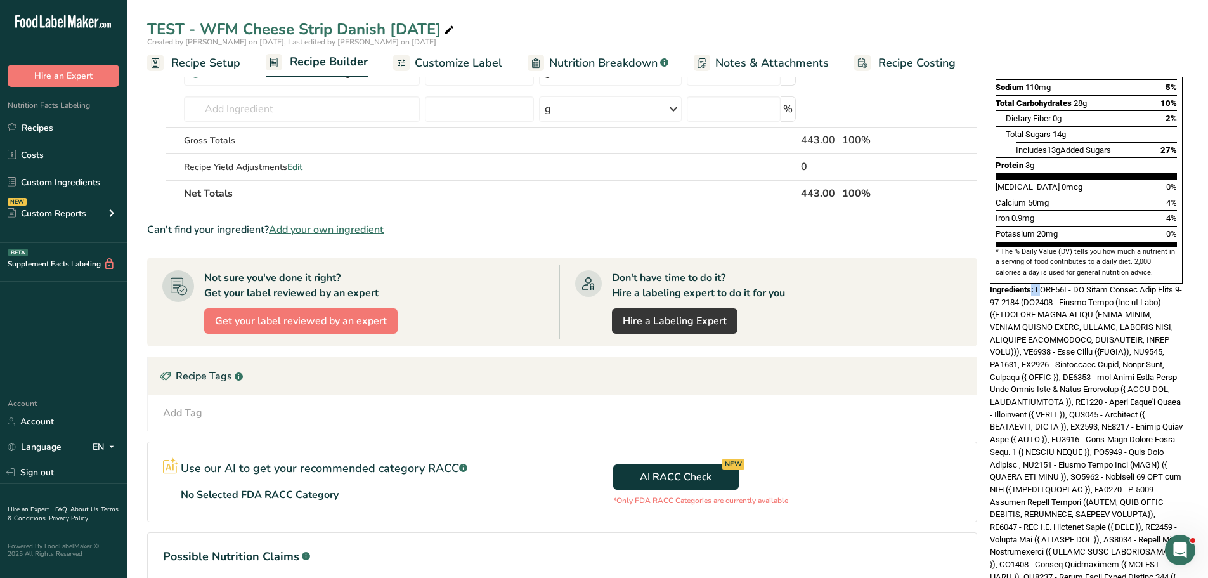
drag, startPoint x: 1031, startPoint y: 261, endPoint x: 1042, endPoint y: 266, distance: 11.9
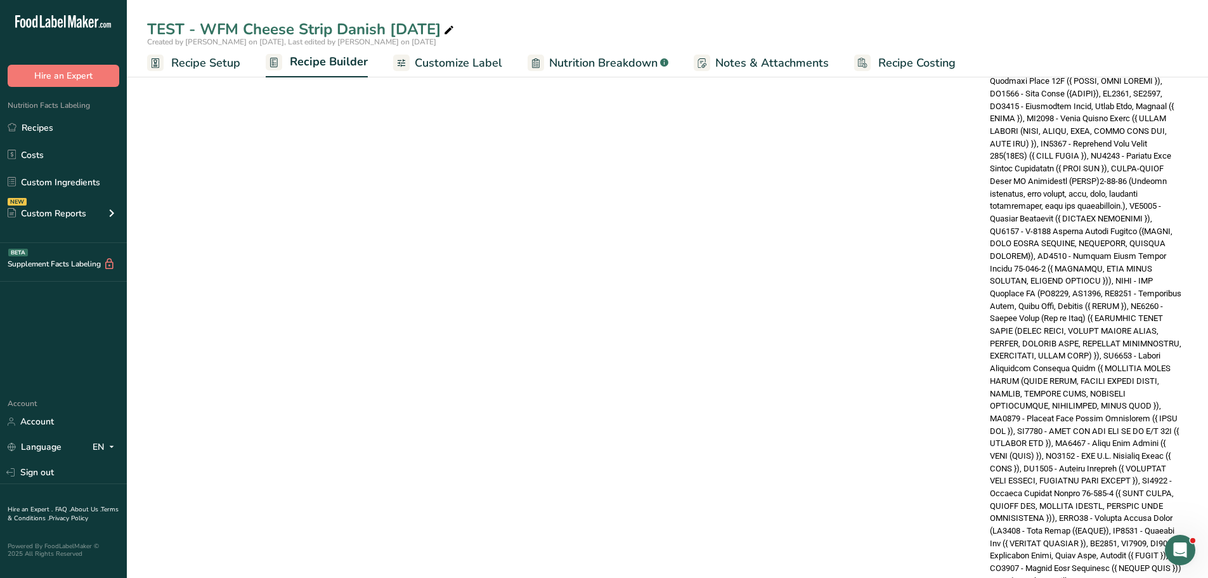
scroll to position [1137, 0]
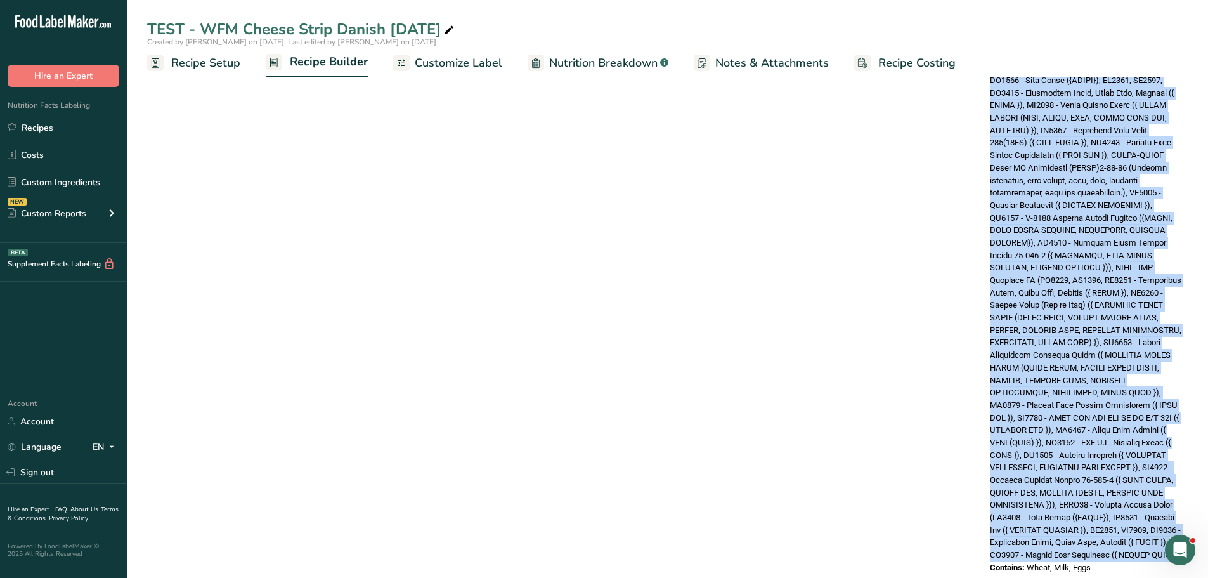
drag, startPoint x: 1037, startPoint y: 259, endPoint x: 1146, endPoint y: 521, distance: 284.4
copy span "WDSD29R - CL Strip Coffee Cake Dough [DATE] (CR1004 - Danish Flour (Bag or Silo…"
